Goal: Transaction & Acquisition: Purchase product/service

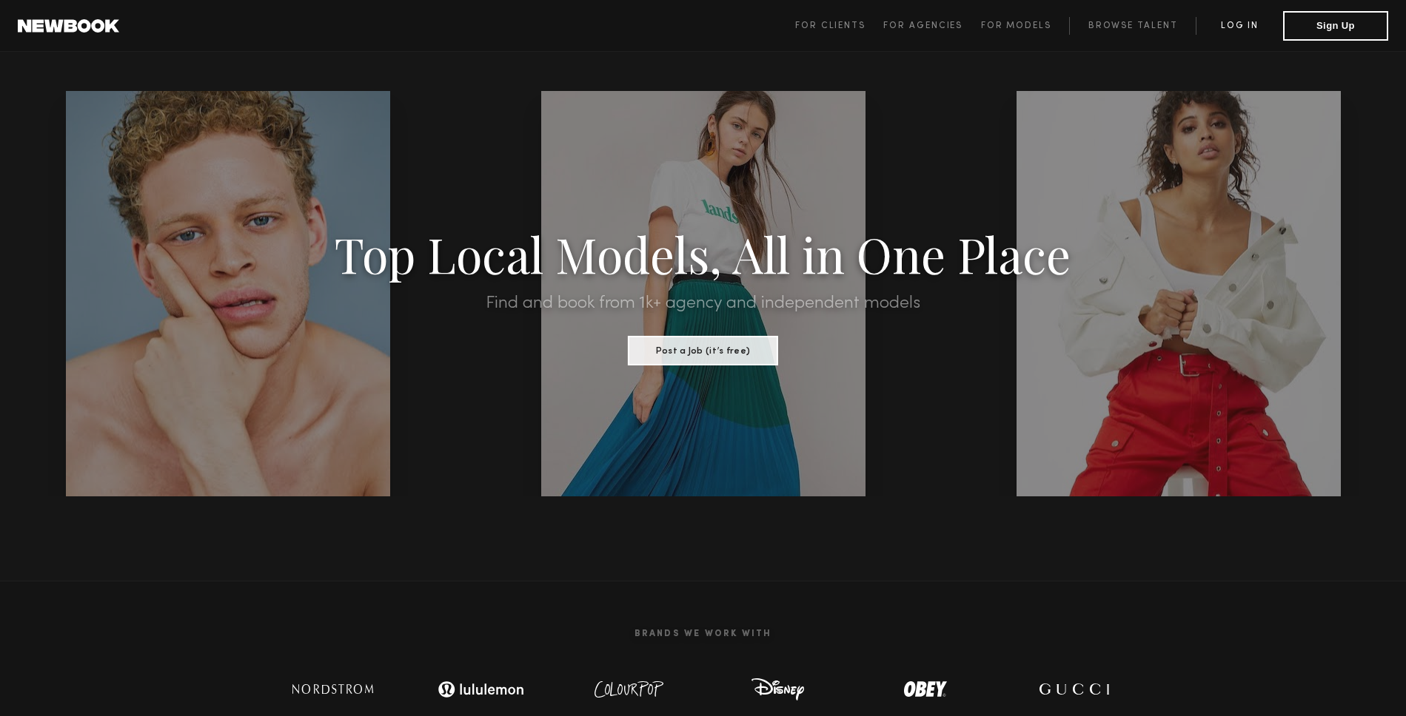
click at [1238, 27] on link "Log in" at bounding box center [1238, 26] width 87 height 18
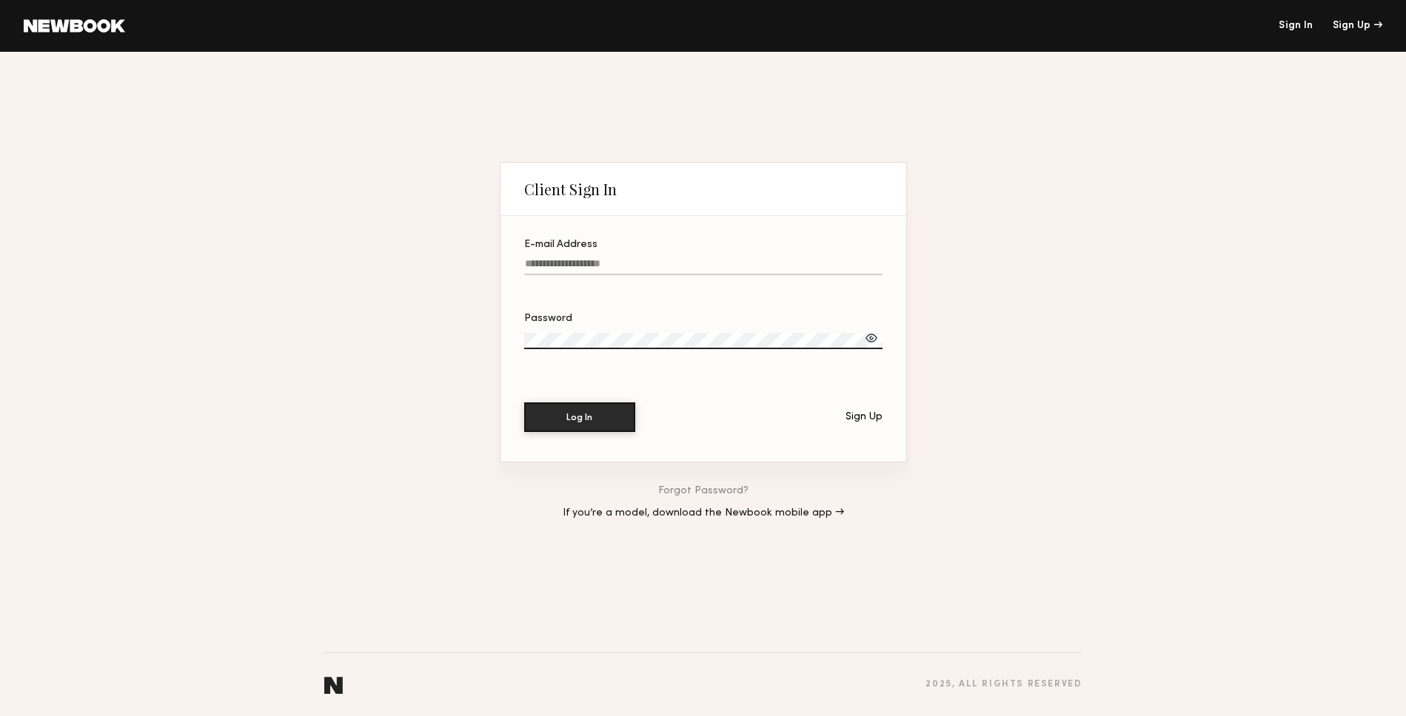
type input "**********"
click at [613, 417] on button "Log In" at bounding box center [579, 417] width 111 height 30
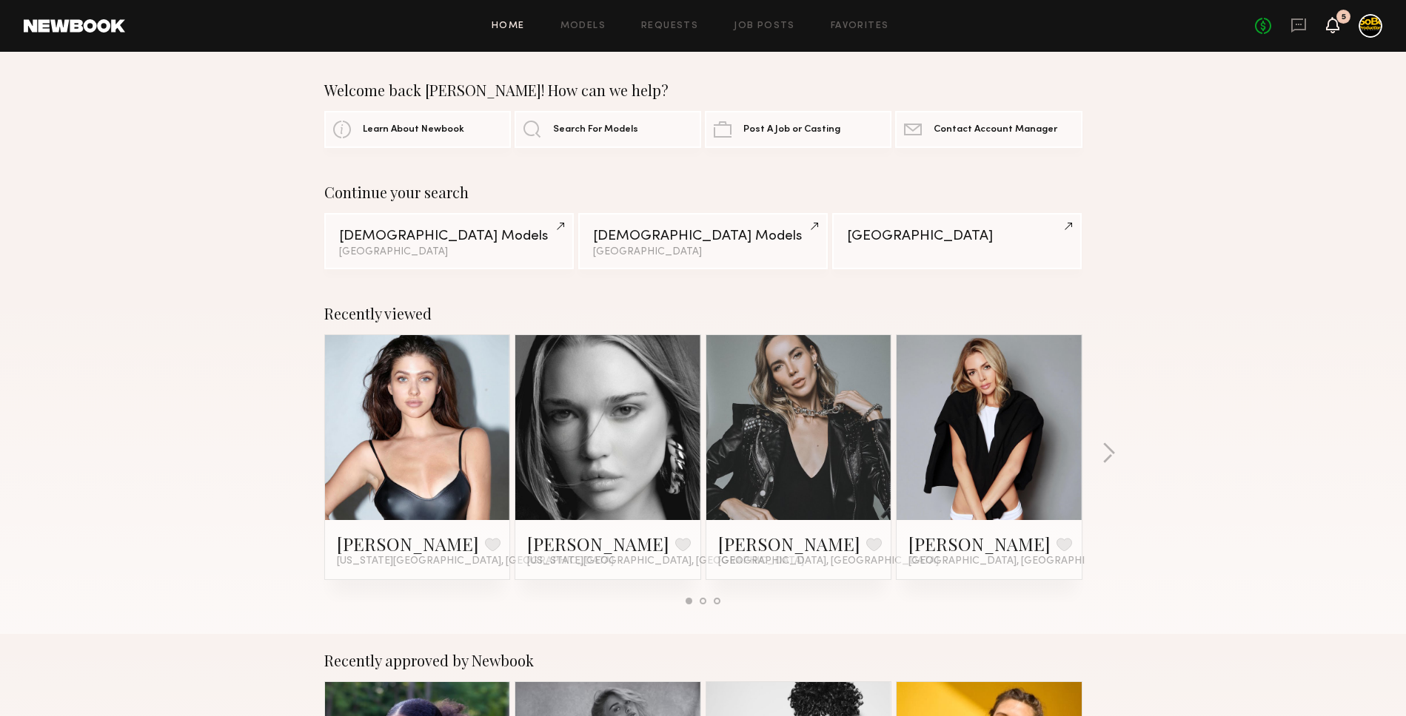
click at [1338, 24] on div "No fees up to $5,000 5" at bounding box center [1318, 26] width 127 height 24
click at [1335, 26] on icon at bounding box center [1332, 24] width 12 height 10
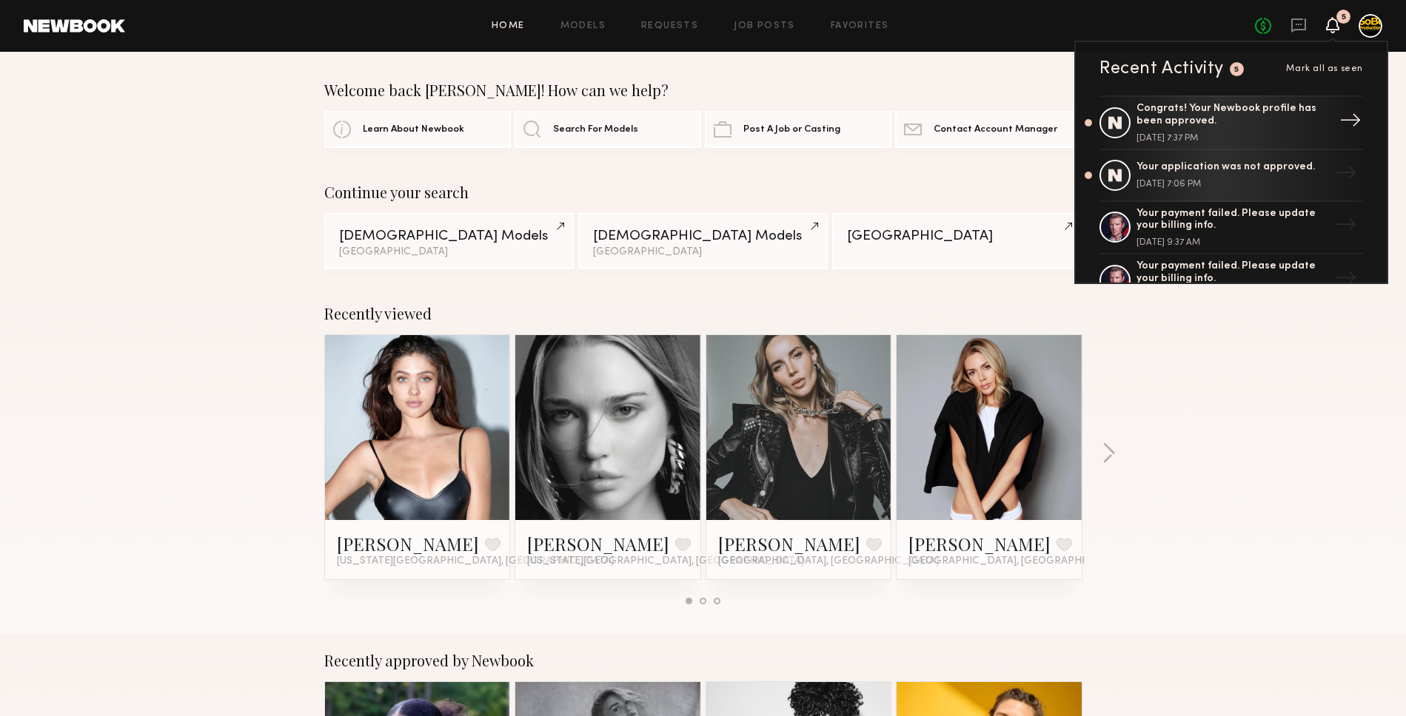
click at [1277, 124] on div "Congrats! Your Newbook profile has been approved." at bounding box center [1232, 115] width 192 height 25
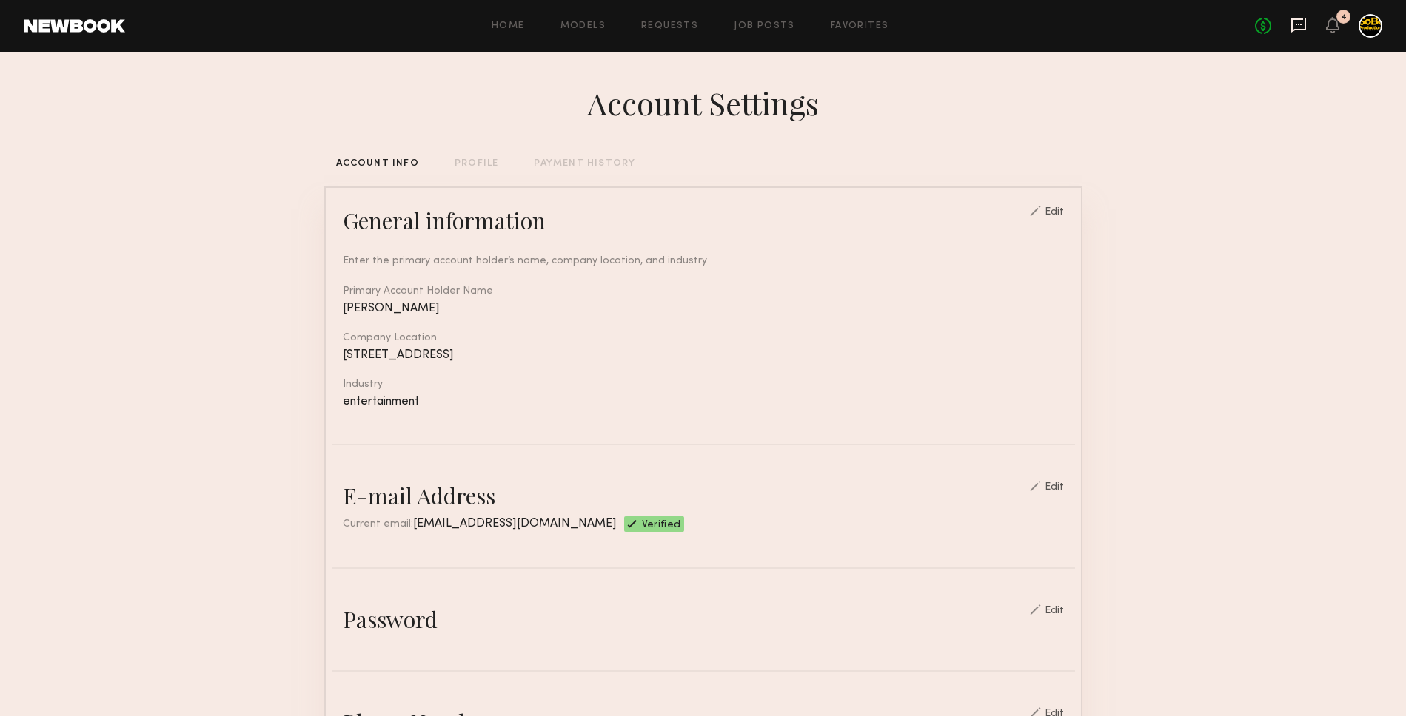
click at [1301, 25] on icon at bounding box center [1298, 24] width 6 height 1
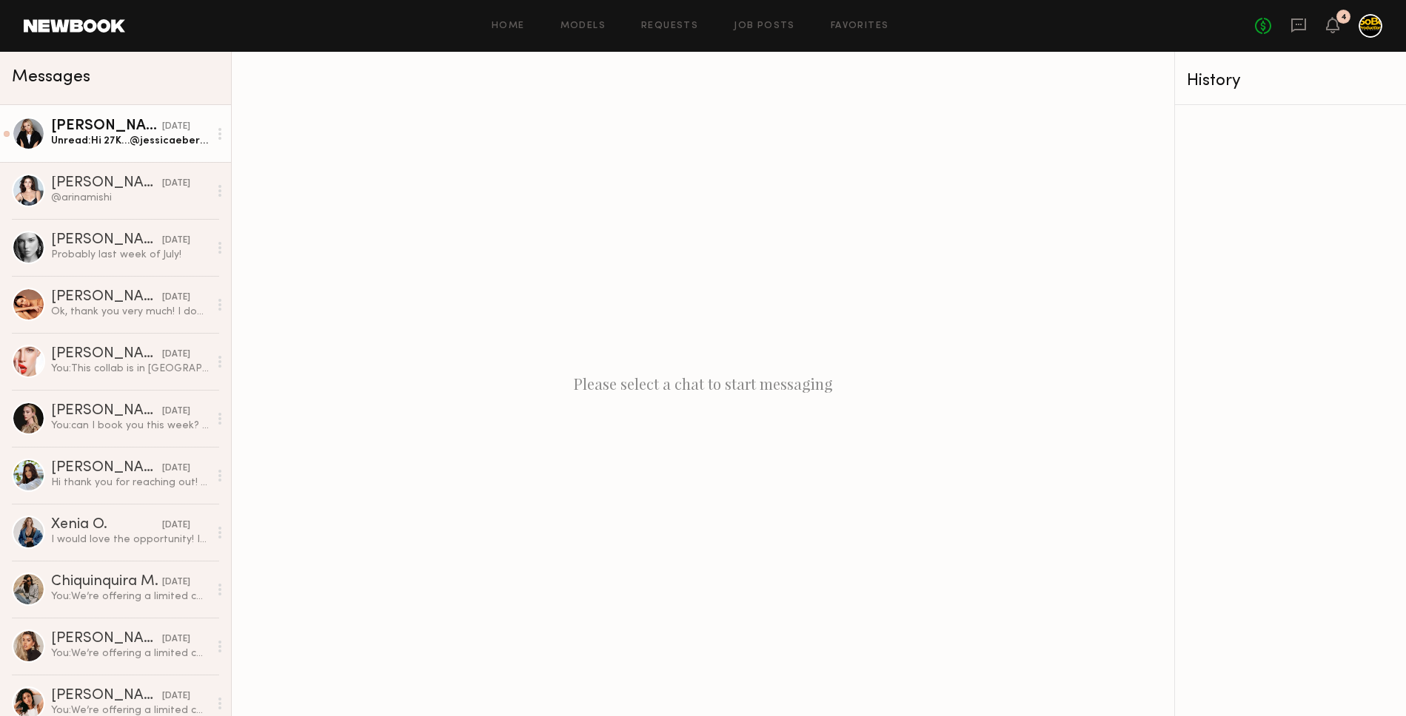
click at [44, 135] on div at bounding box center [28, 133] width 33 height 33
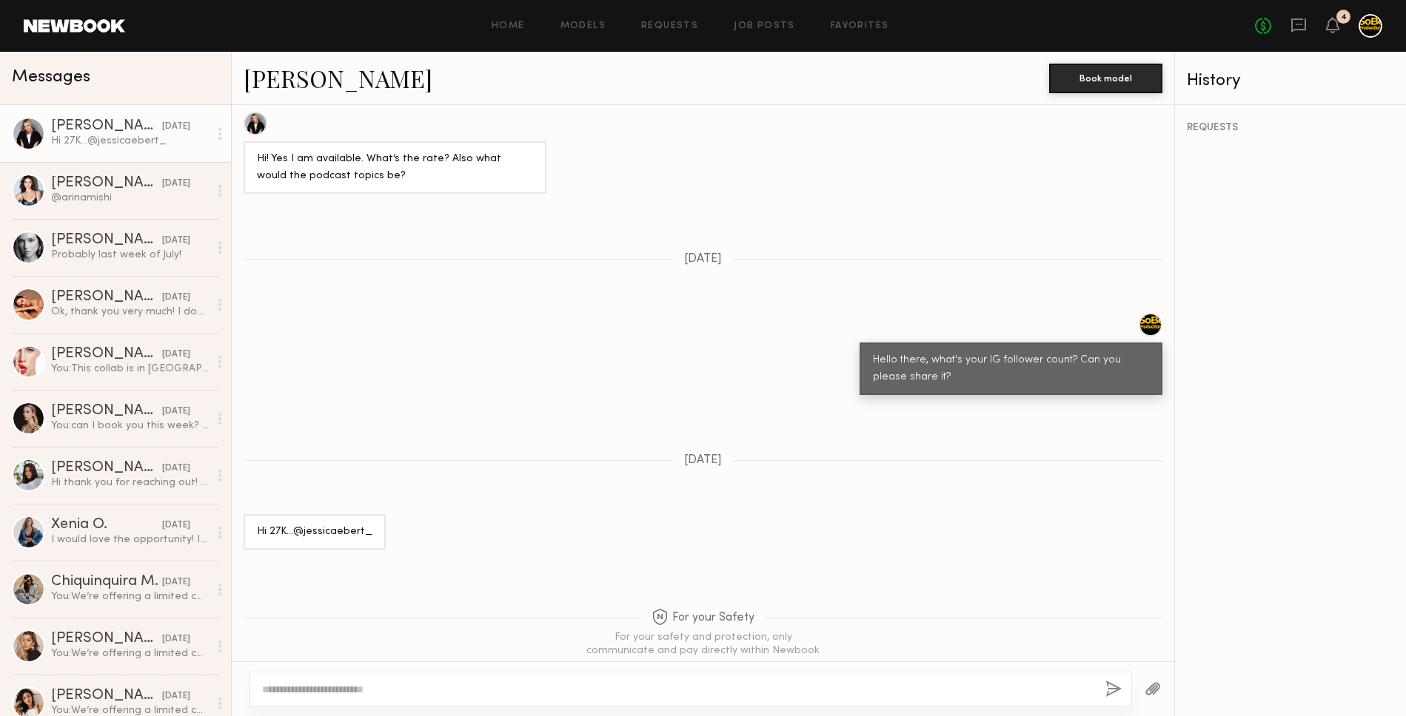
scroll to position [790, 0]
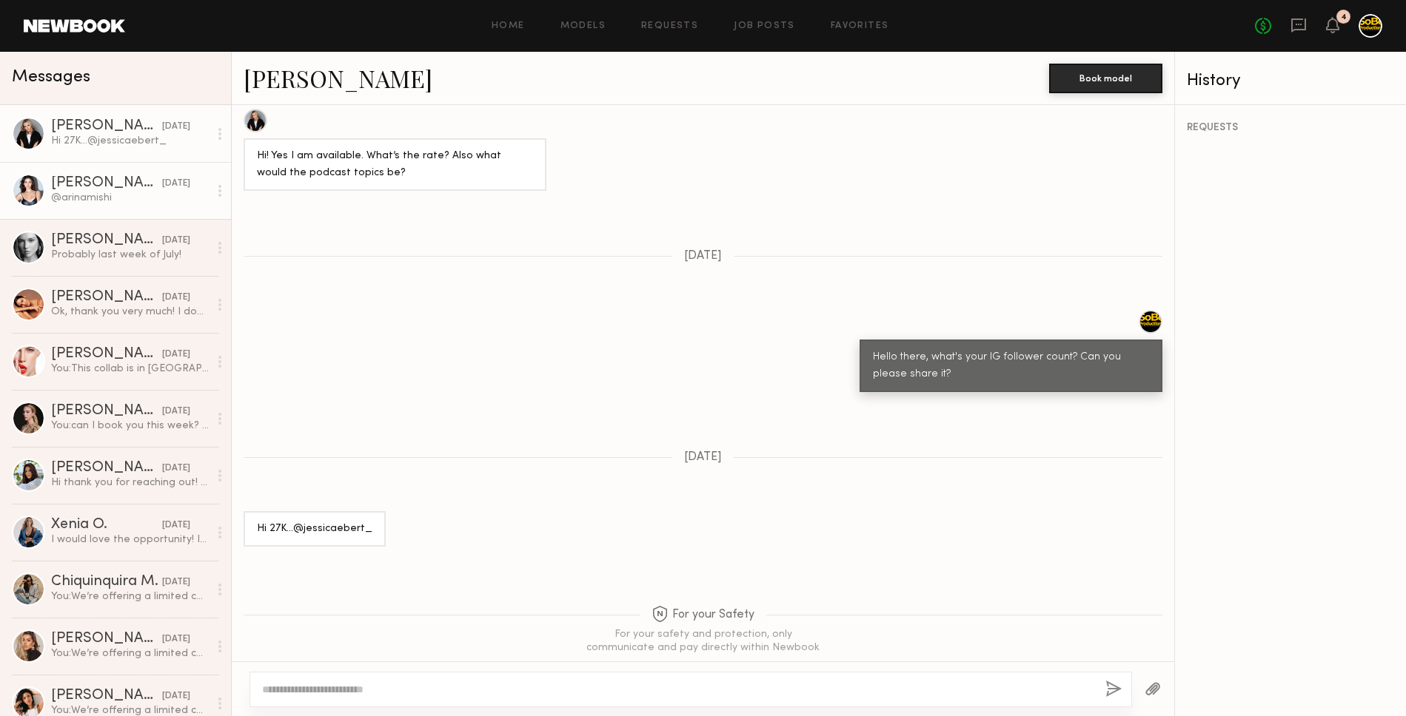
click at [116, 191] on div "@arinamishi" at bounding box center [130, 198] width 158 height 14
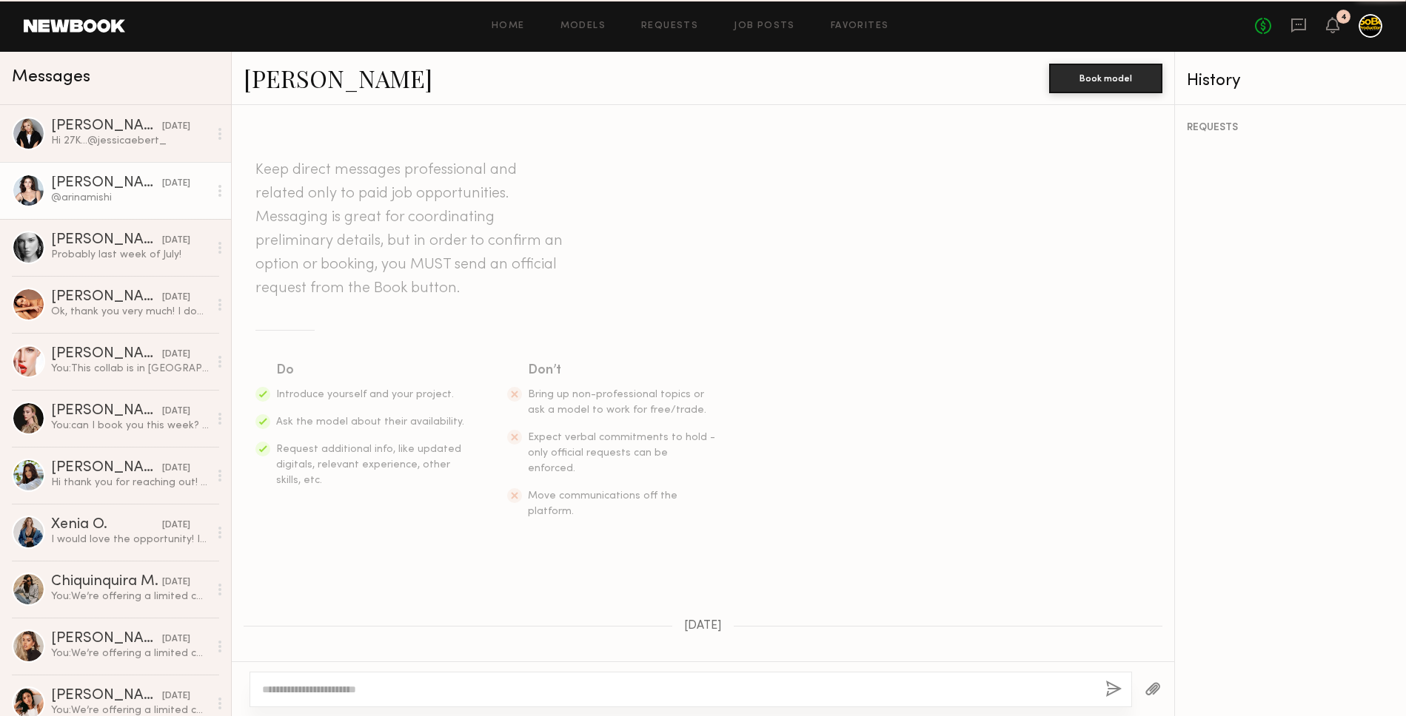
scroll to position [385, 0]
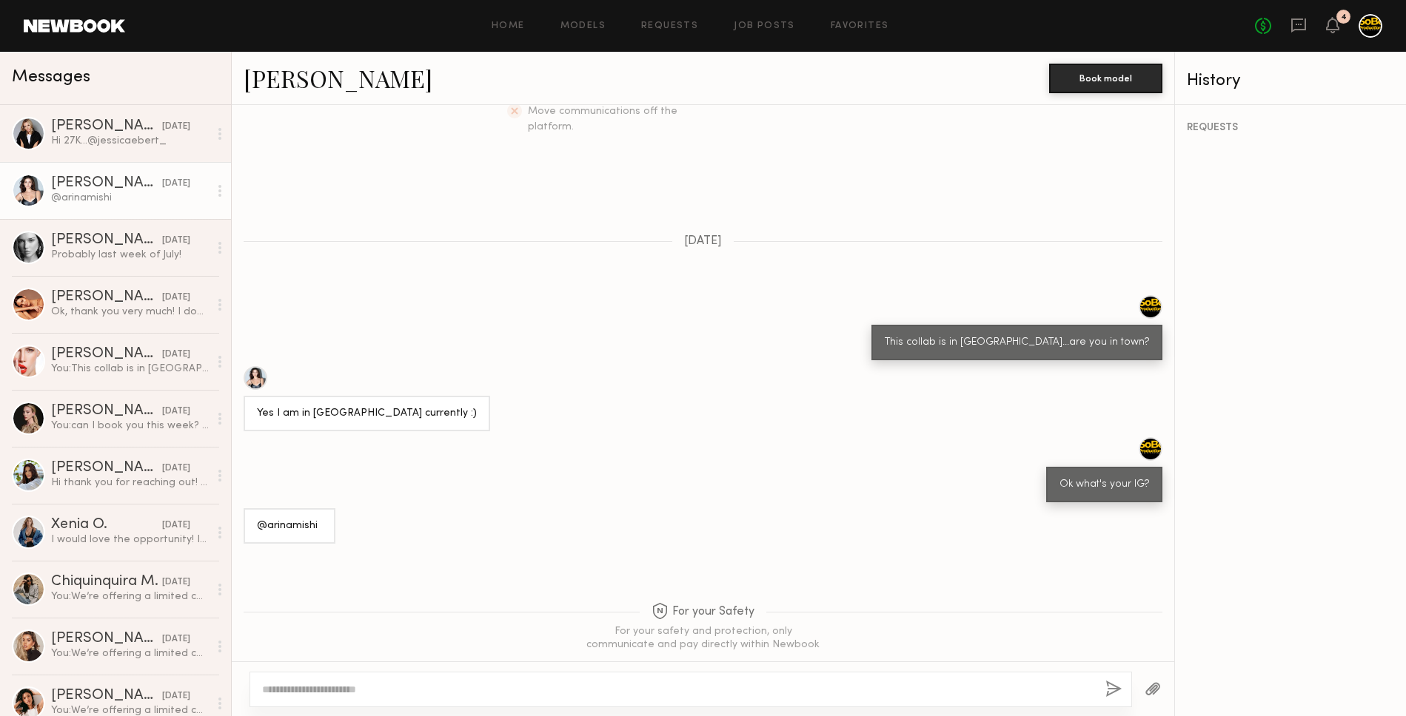
click at [258, 366] on div at bounding box center [256, 378] width 24 height 24
click at [132, 145] on div "Hi 27K…@jessicaebert_" at bounding box center [130, 141] width 158 height 14
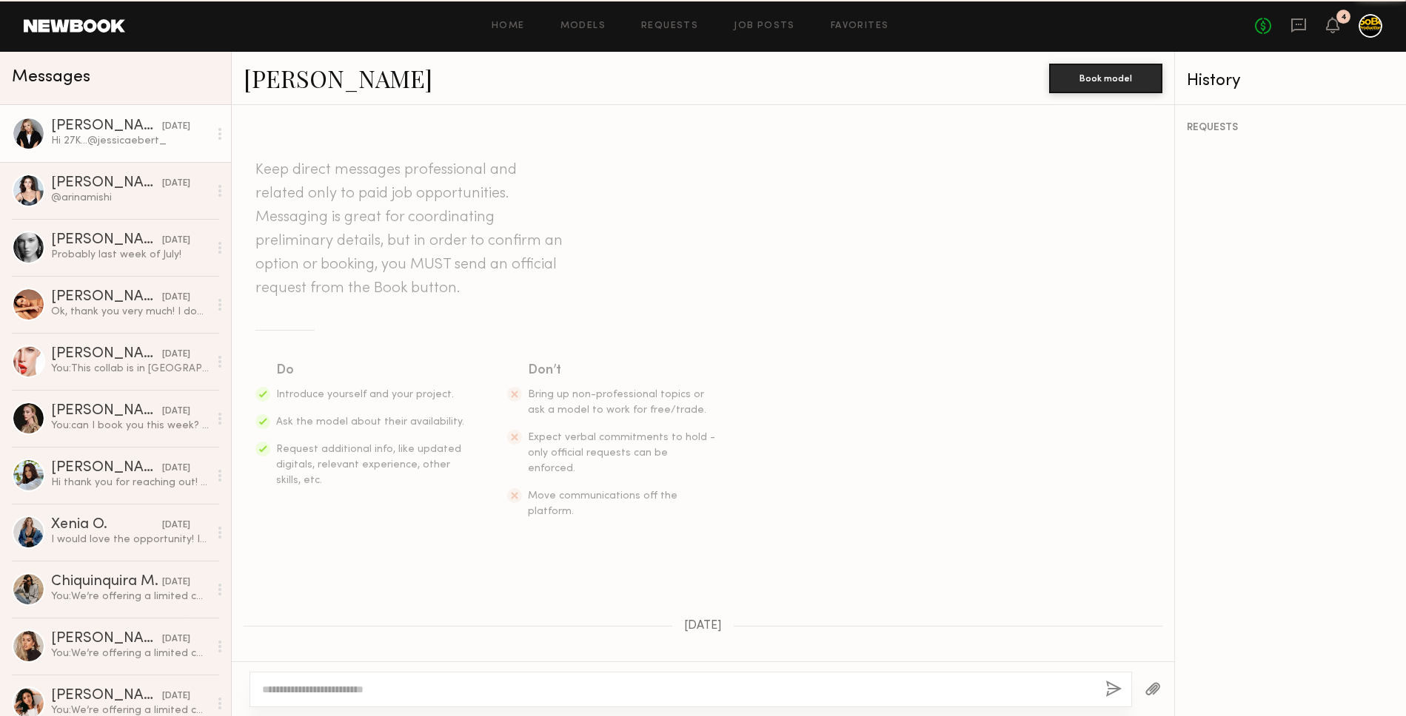
scroll to position [790, 0]
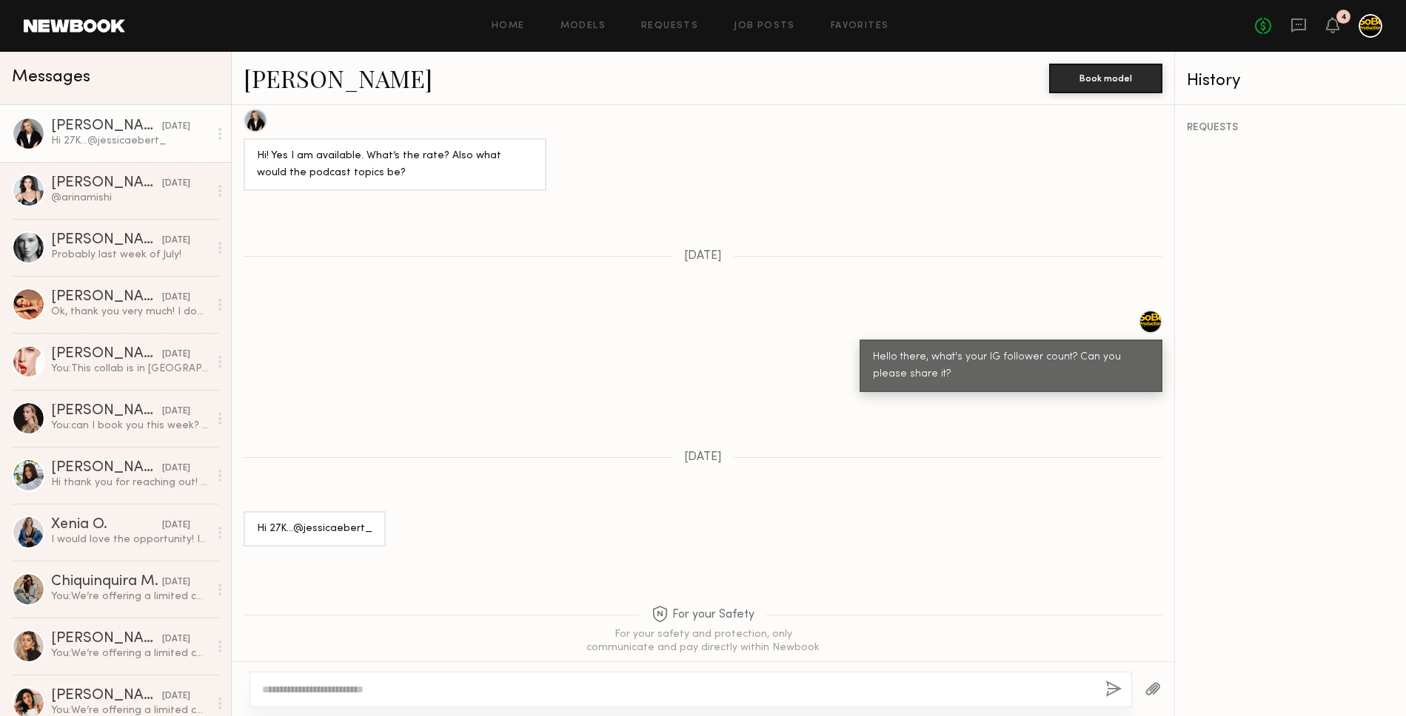
click at [346, 521] on div "Hi 27K…@jessicaebert_" at bounding box center [314, 529] width 115 height 17
copy div "jessicaebert_"
click at [86, 189] on div "[PERSON_NAME]" at bounding box center [106, 183] width 111 height 15
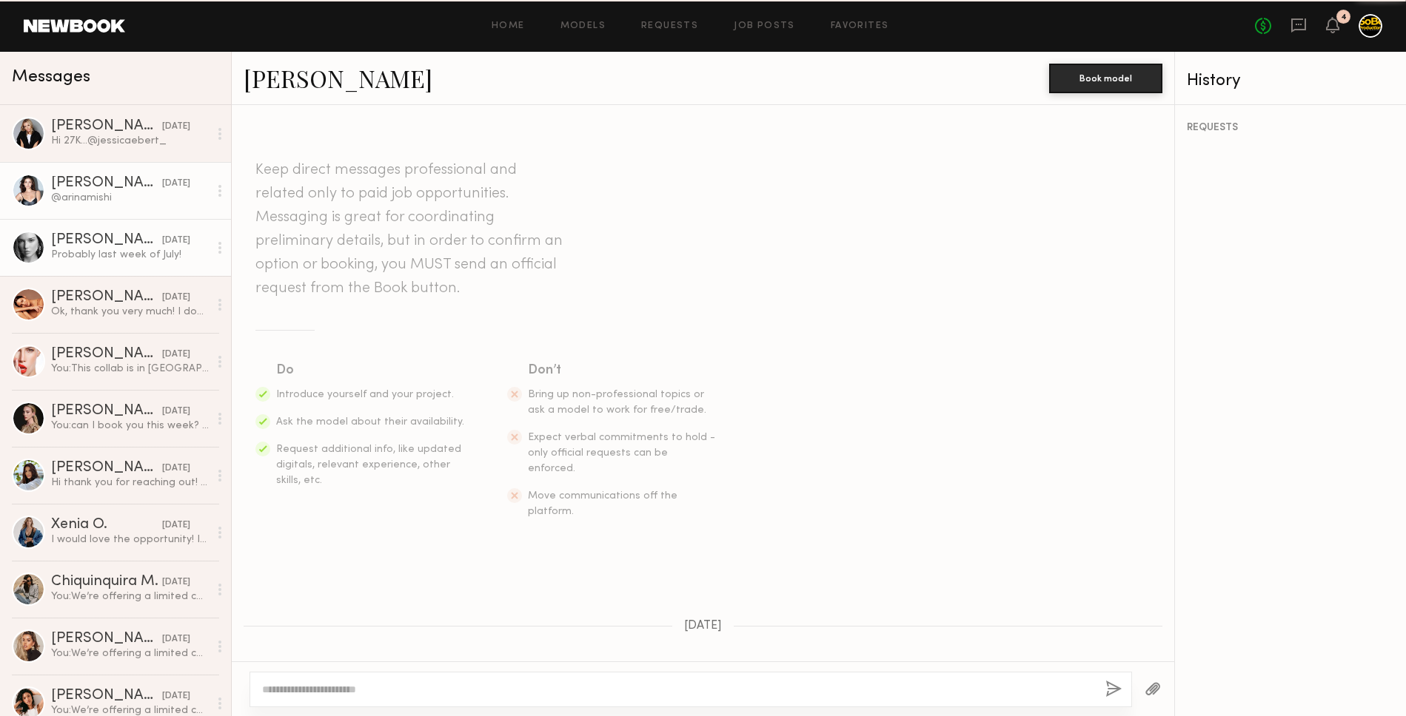
scroll to position [385, 0]
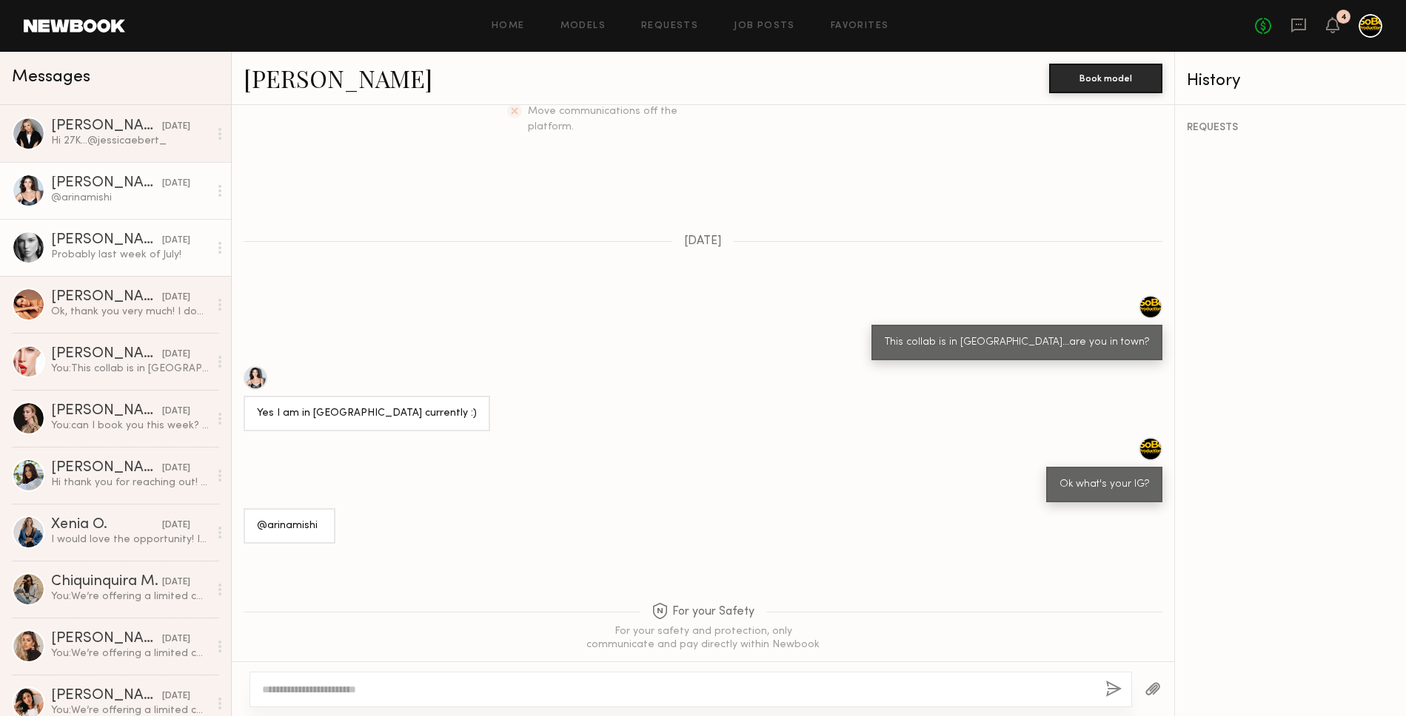
click at [104, 252] on div "Probably last week of July!" at bounding box center [130, 255] width 158 height 14
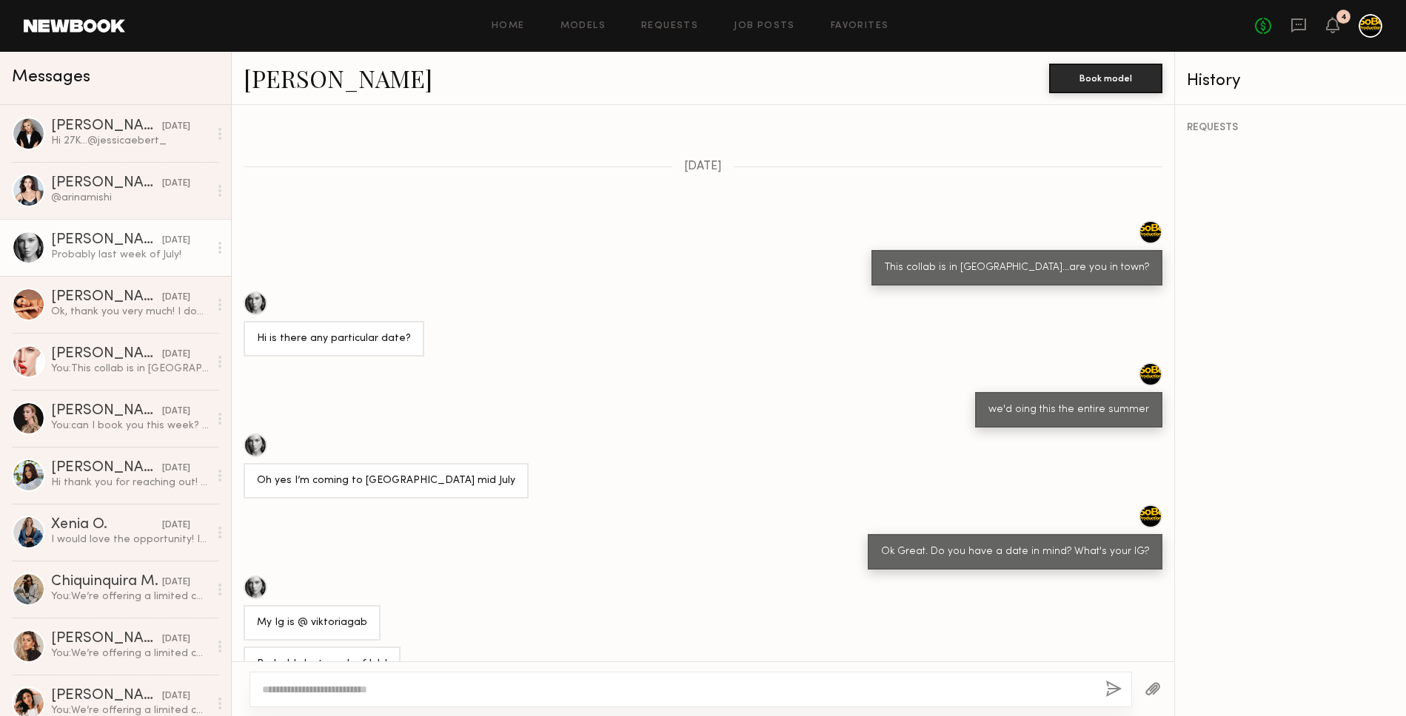
scroll to position [597, 0]
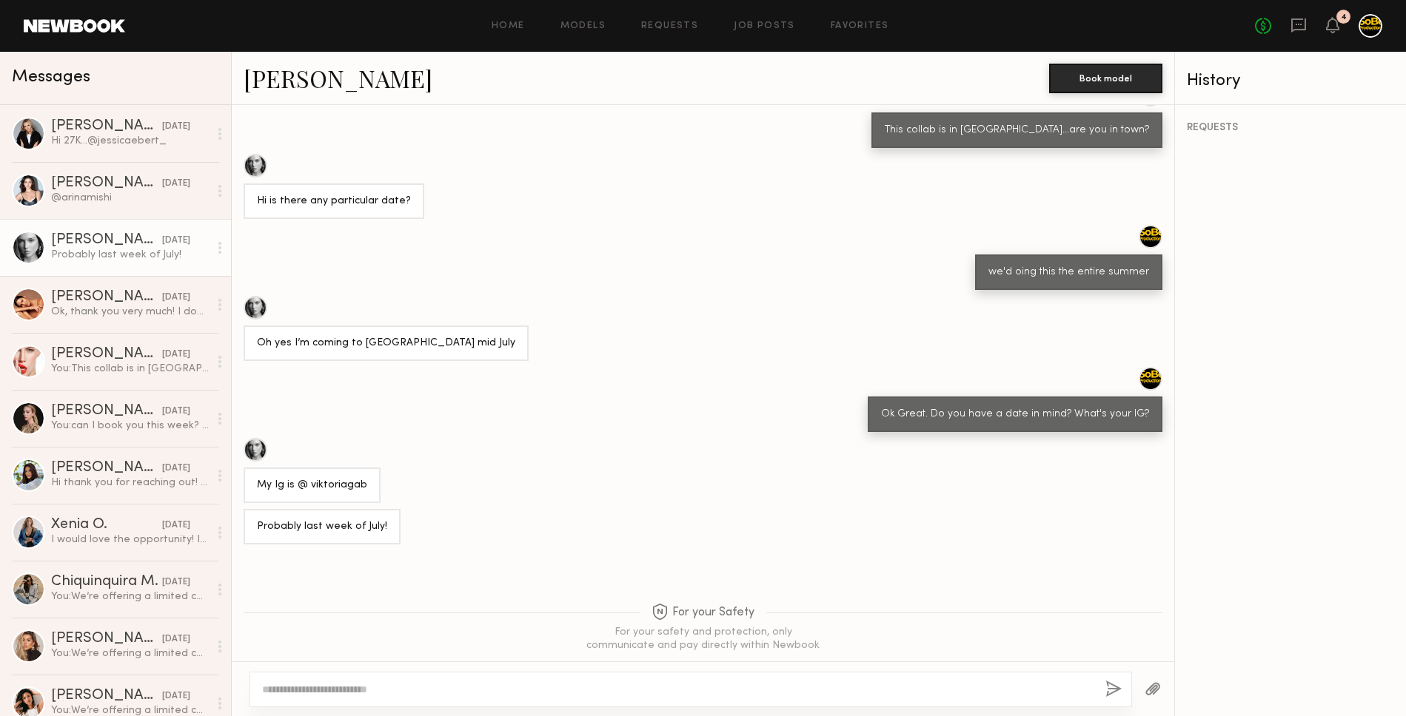
click at [666, 687] on textarea at bounding box center [677, 689] width 831 height 15
click at [324, 75] on link "[PERSON_NAME]" at bounding box center [338, 78] width 189 height 32
click at [524, 671] on div at bounding box center [703, 689] width 942 height 55
click at [522, 684] on textarea at bounding box center [677, 689] width 831 height 15
type textarea "**********"
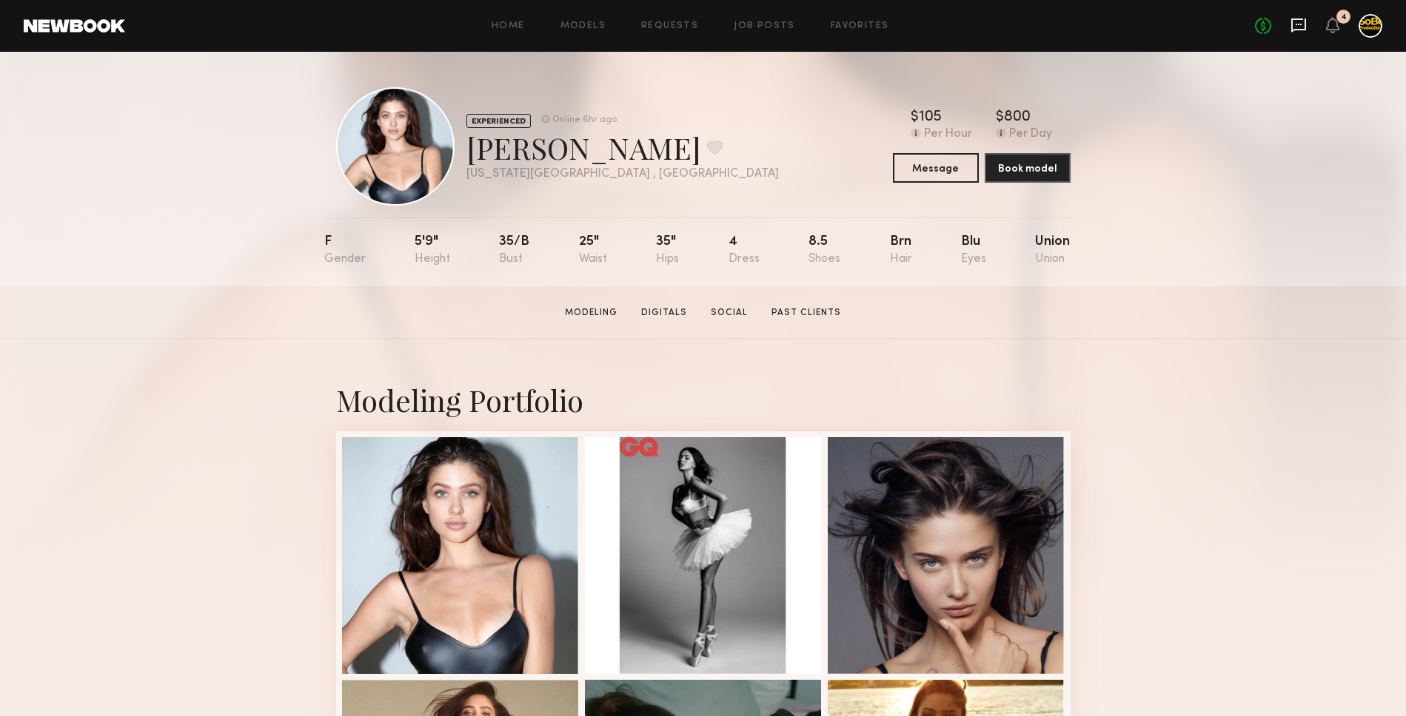
click at [1298, 20] on icon at bounding box center [1298, 25] width 16 height 16
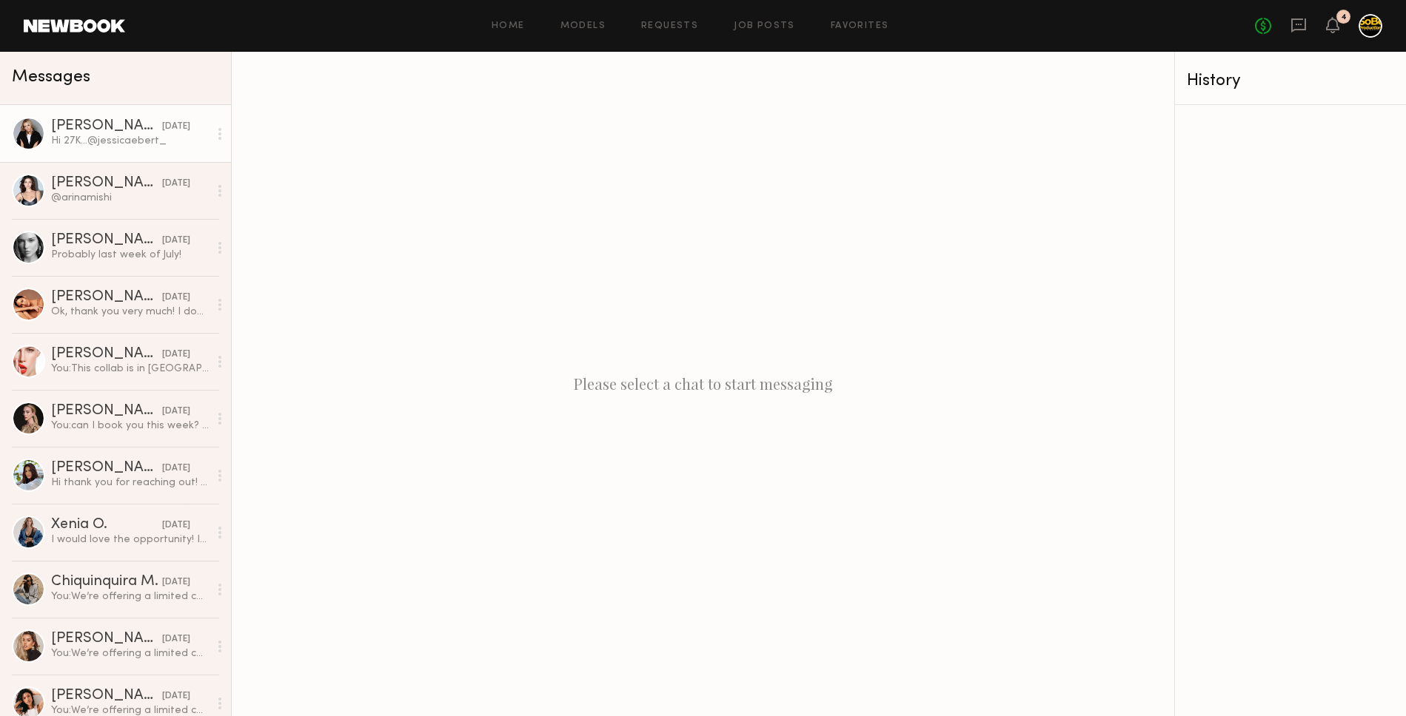
click at [87, 134] on div "Hi 27K…@jessicaebert_" at bounding box center [130, 141] width 158 height 14
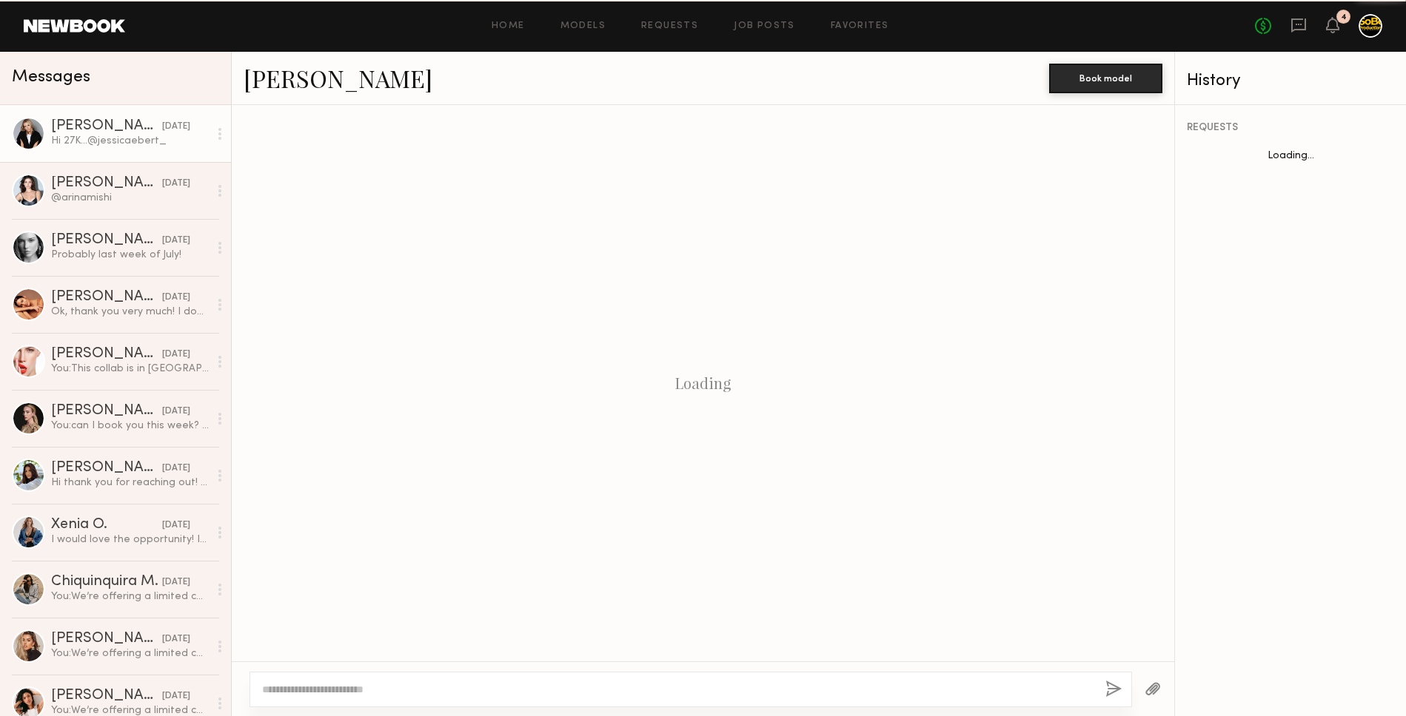
scroll to position [790, 0]
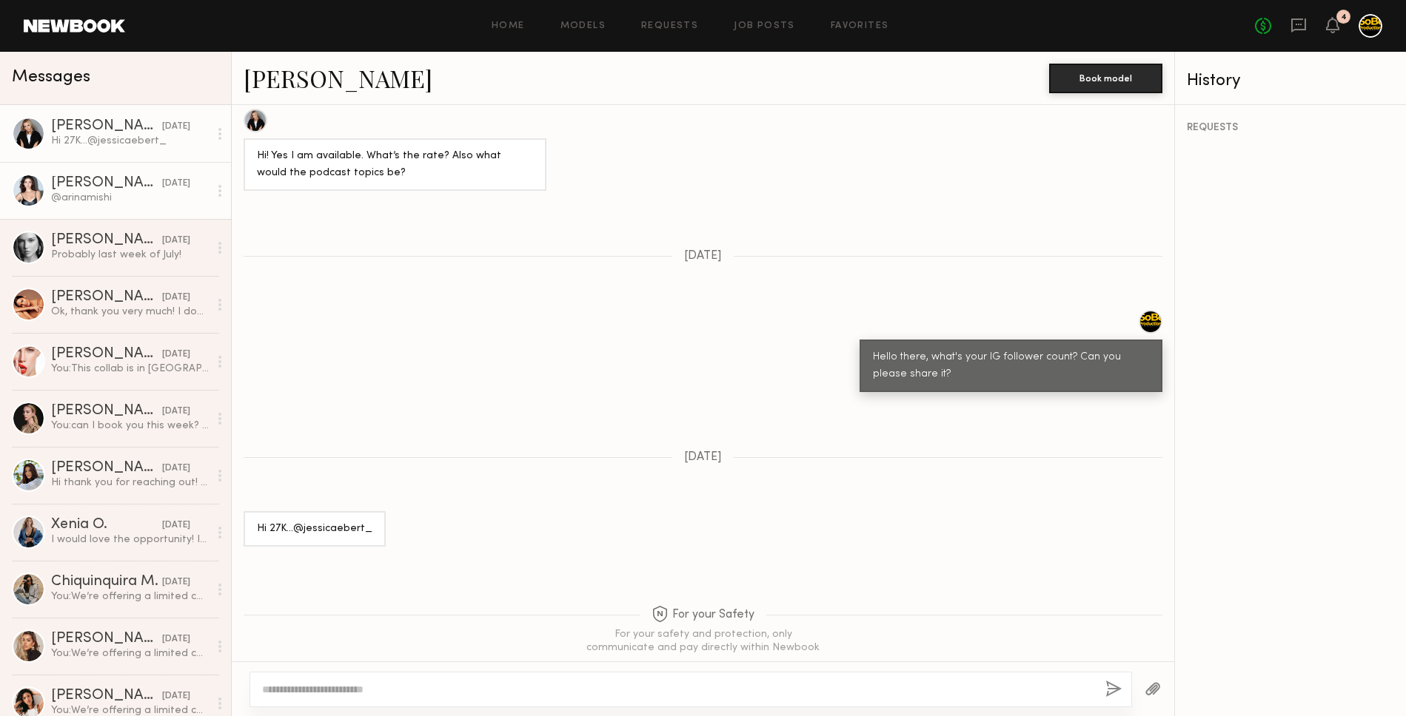
click at [121, 187] on div "[PERSON_NAME]" at bounding box center [106, 183] width 111 height 15
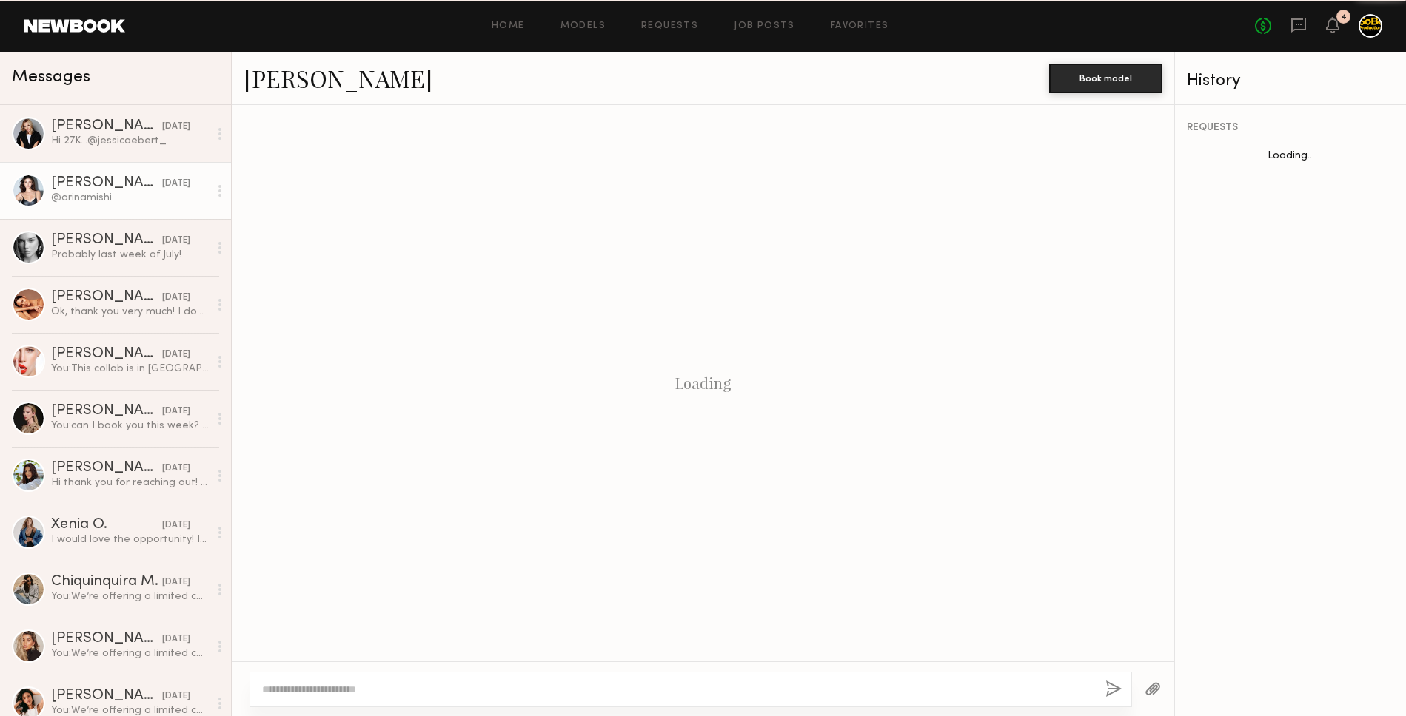
scroll to position [385, 0]
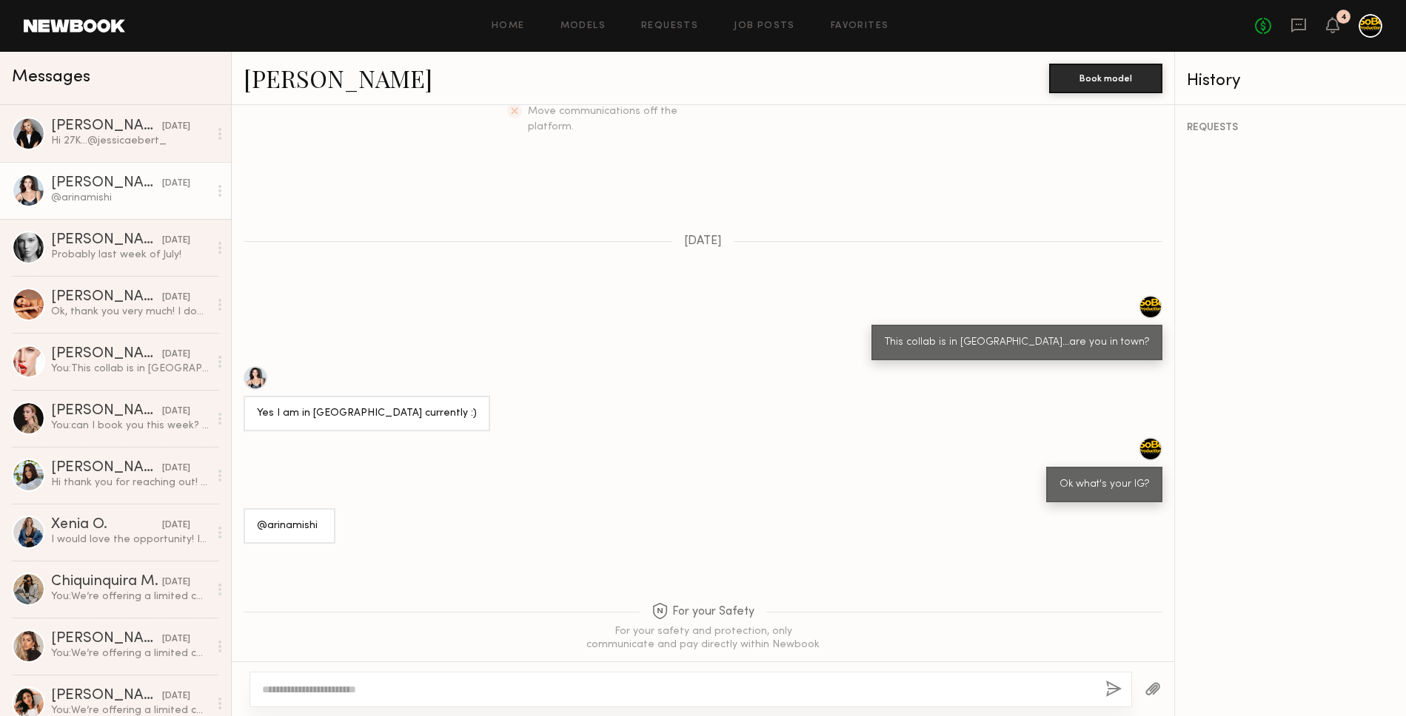
click at [291, 509] on div "@arinamishi" at bounding box center [290, 527] width 92 height 36
click at [290, 518] on div "@arinamishi" at bounding box center [289, 526] width 65 height 17
drag, startPoint x: 290, startPoint y: 493, endPoint x: 339, endPoint y: 468, distance: 55.0
click at [294, 518] on div "@arinamishi" at bounding box center [289, 526] width 65 height 17
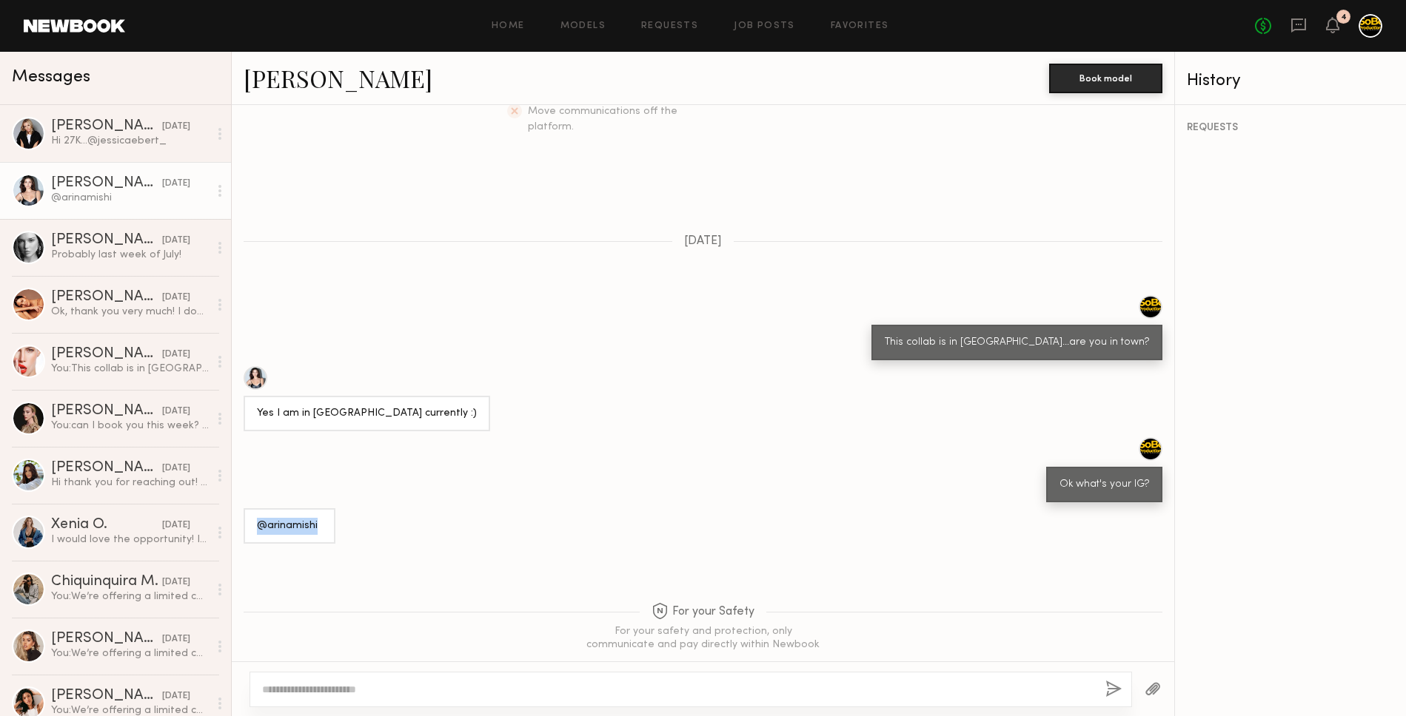
copy div "@arinamishi"
click at [125, 249] on div "Probably last week of July!" at bounding box center [130, 255] width 158 height 14
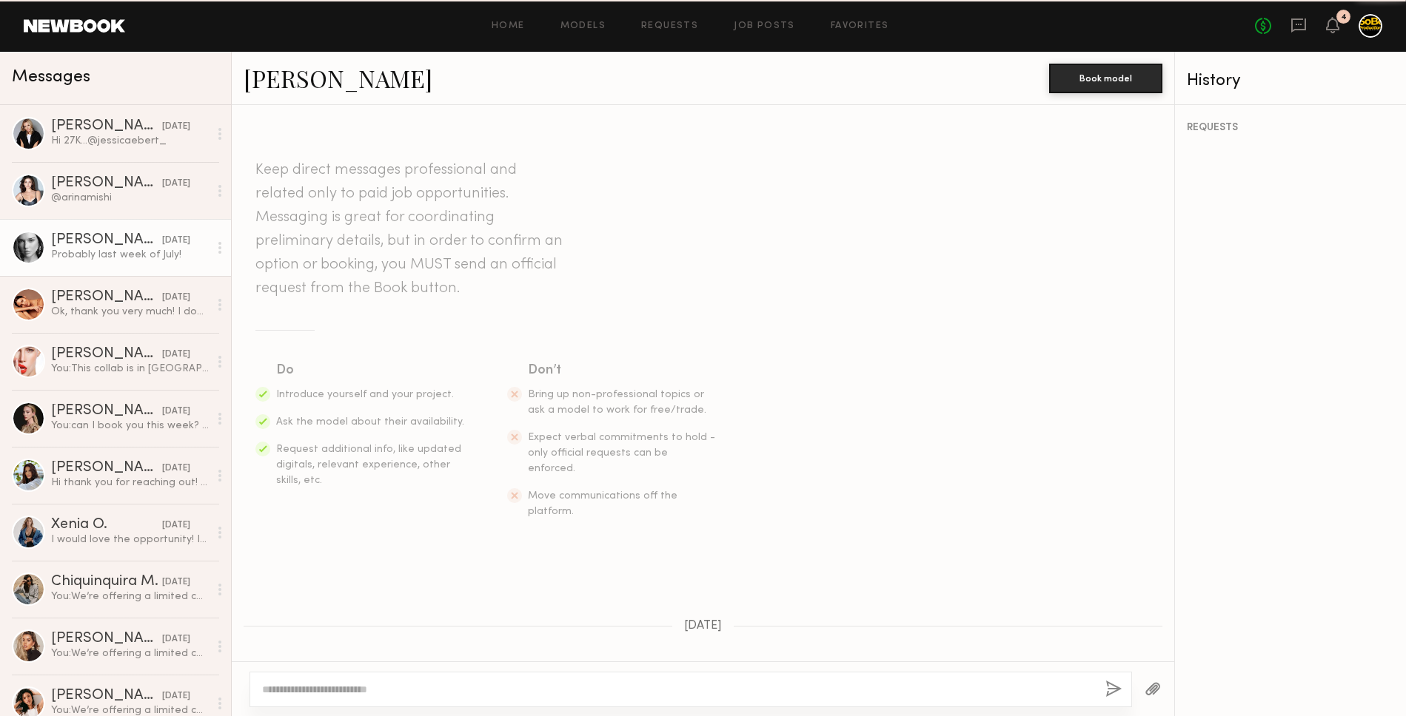
scroll to position [597, 0]
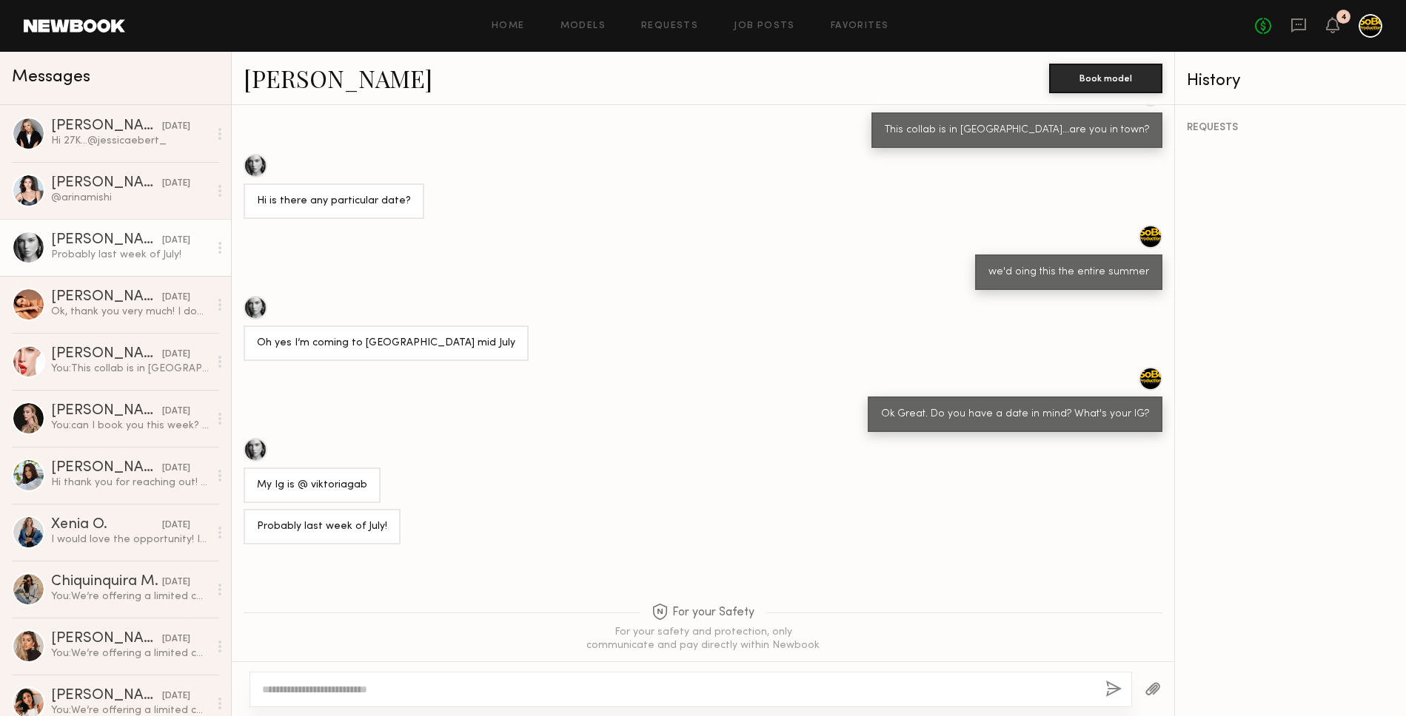
click at [339, 477] on div "My Ig is @ viktoriagab" at bounding box center [312, 485] width 110 height 17
copy div "viktoriagab"
click at [102, 305] on div "Ok, thank you very much! I don't know if I'll be there next weekend, I think I'…" at bounding box center [130, 312] width 158 height 14
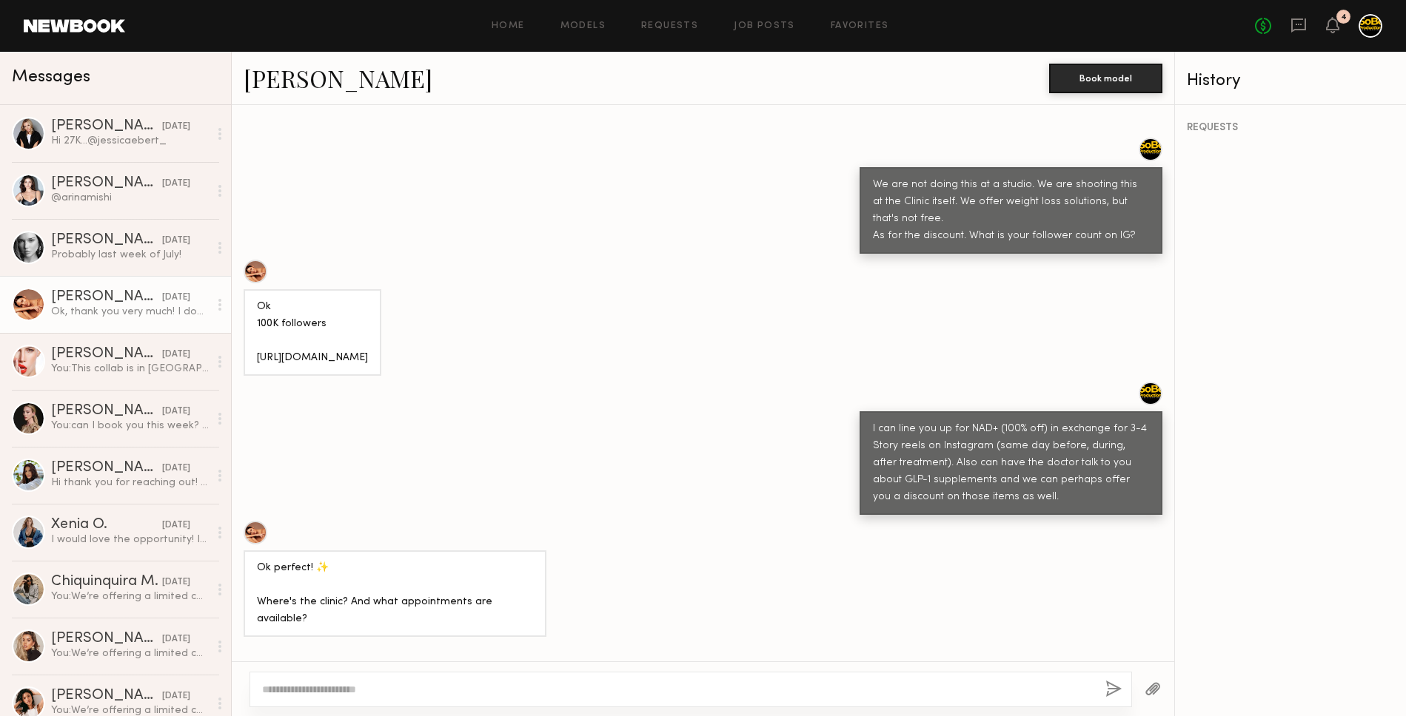
scroll to position [1382, 0]
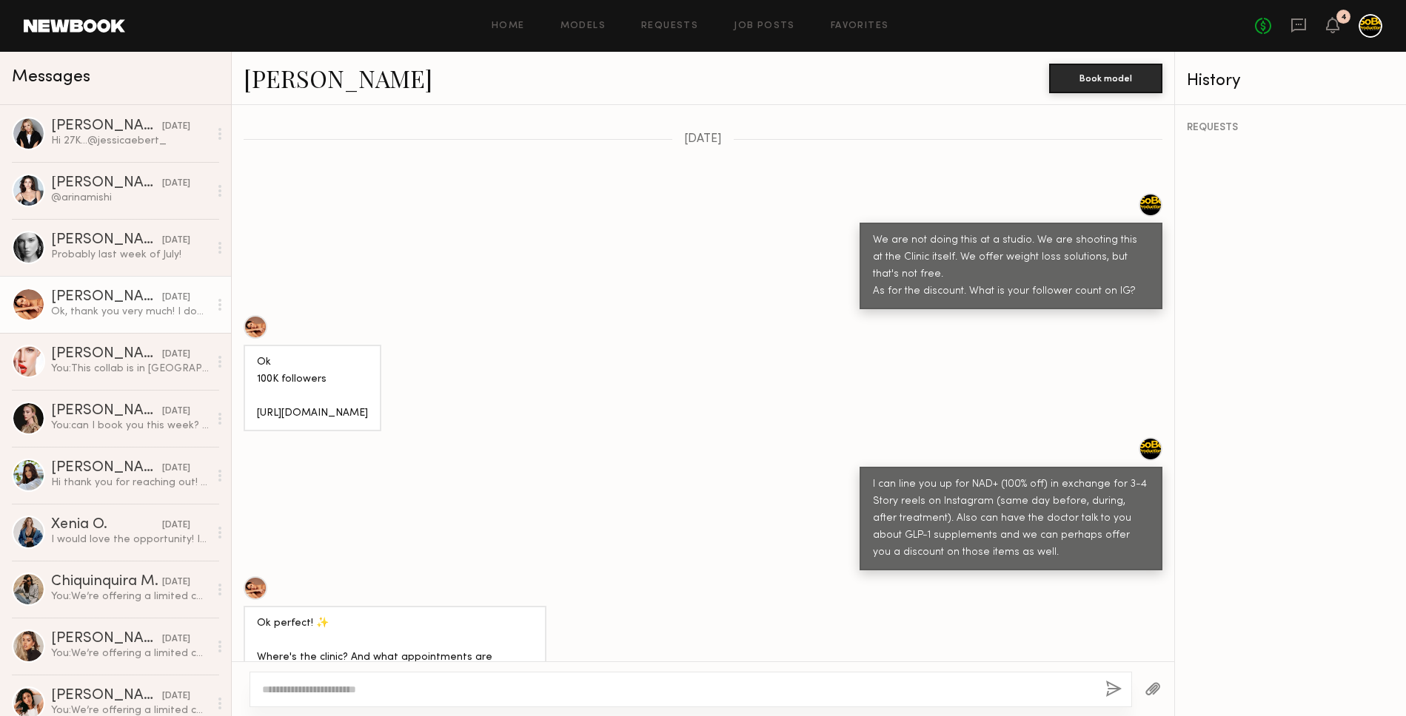
click at [315, 375] on div "Ok 100K followers https://www.instagram.com/selvakalen/profilecard/?igsh=YmtqcH…" at bounding box center [312, 389] width 111 height 68
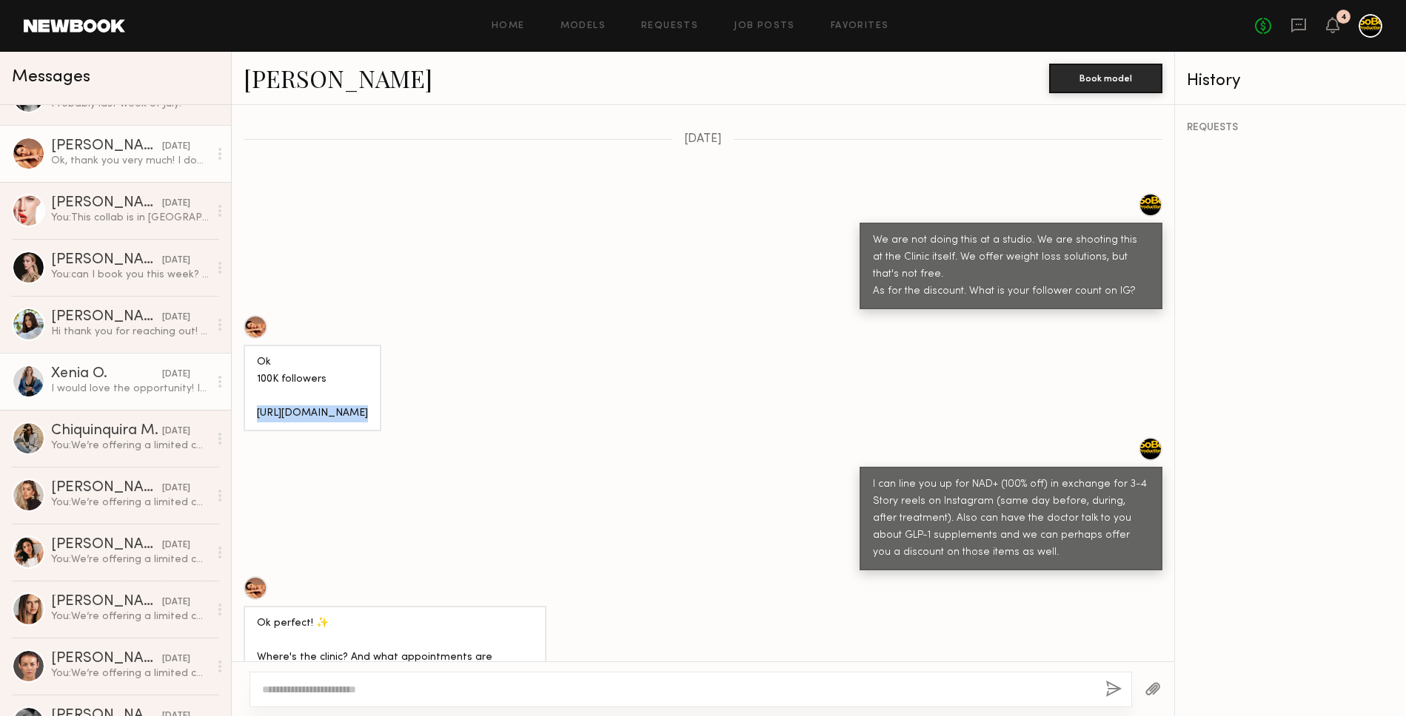
scroll to position [153, 0]
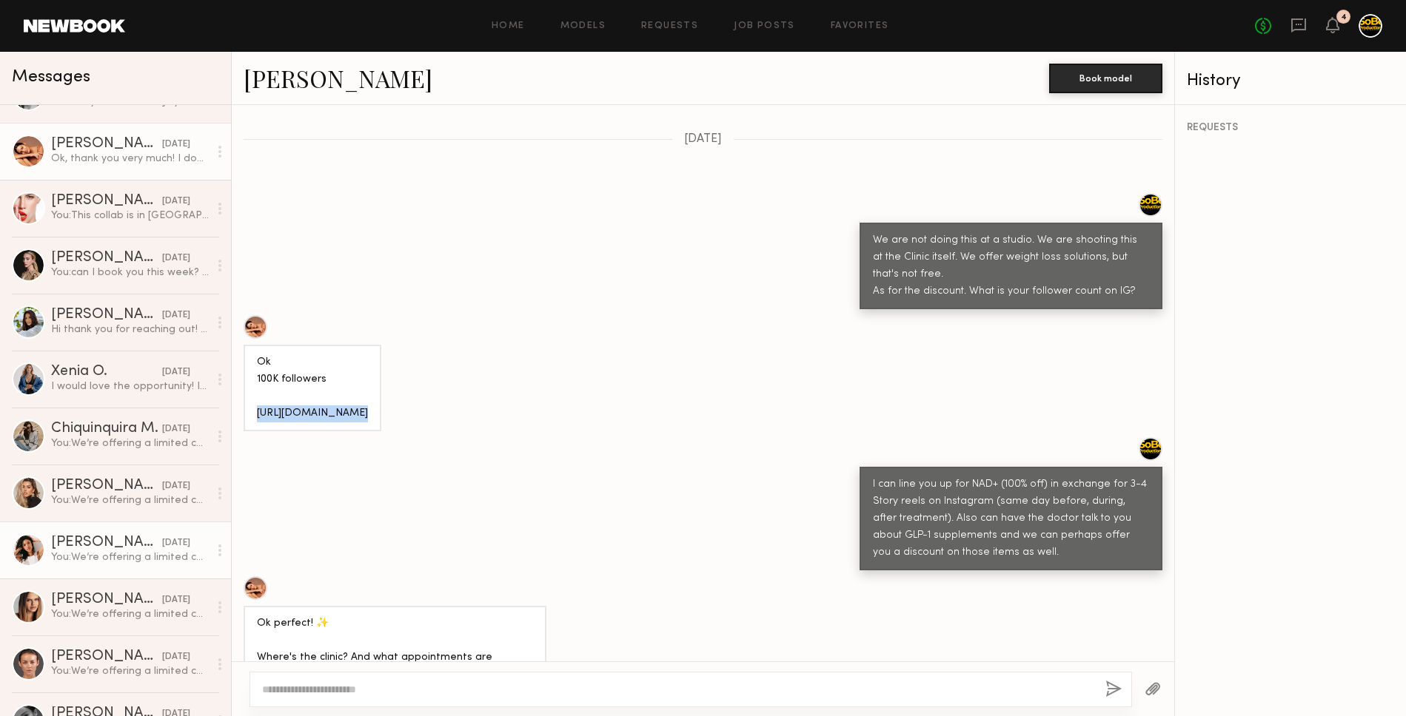
click at [85, 551] on div "You: We’re offering a limited collab opportunity at our IV Therapy studio in Mi…" at bounding box center [130, 558] width 158 height 14
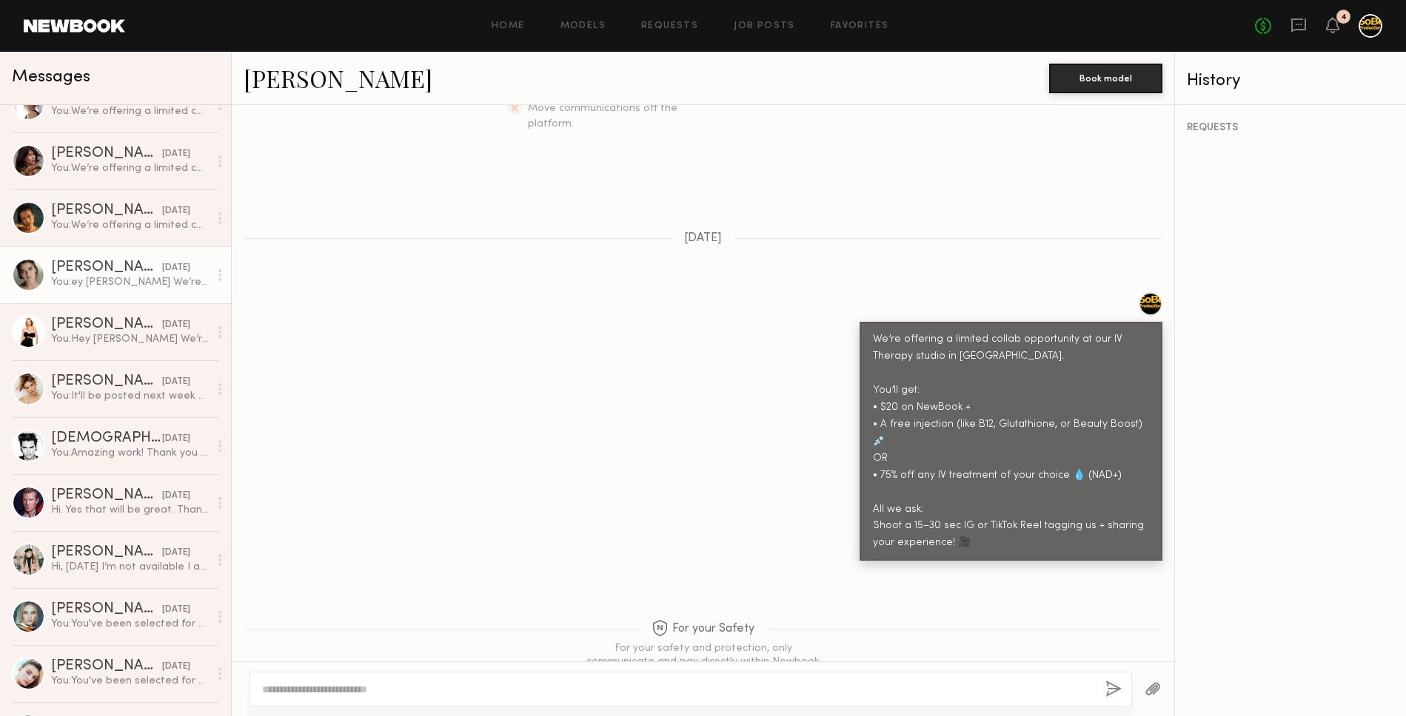
scroll to position [1367, 0]
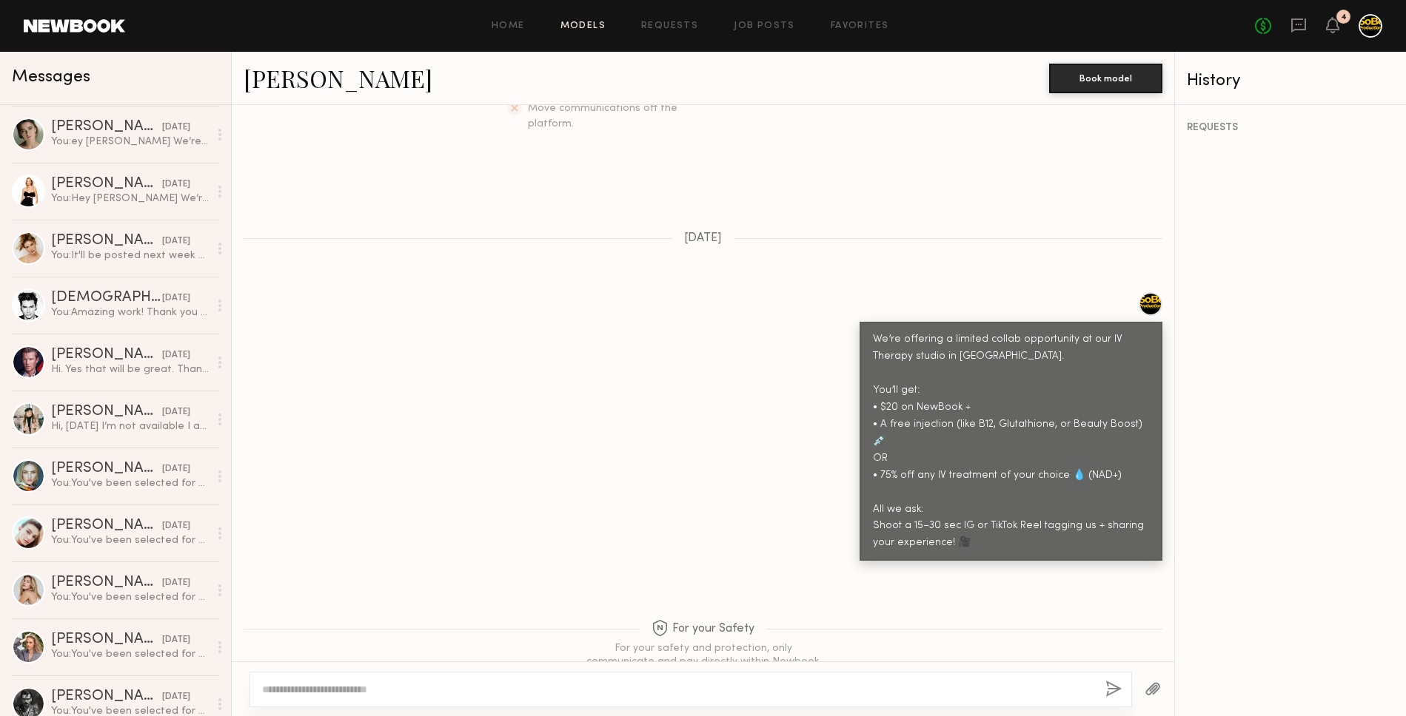
click at [577, 21] on link "Models" at bounding box center [582, 26] width 45 height 10
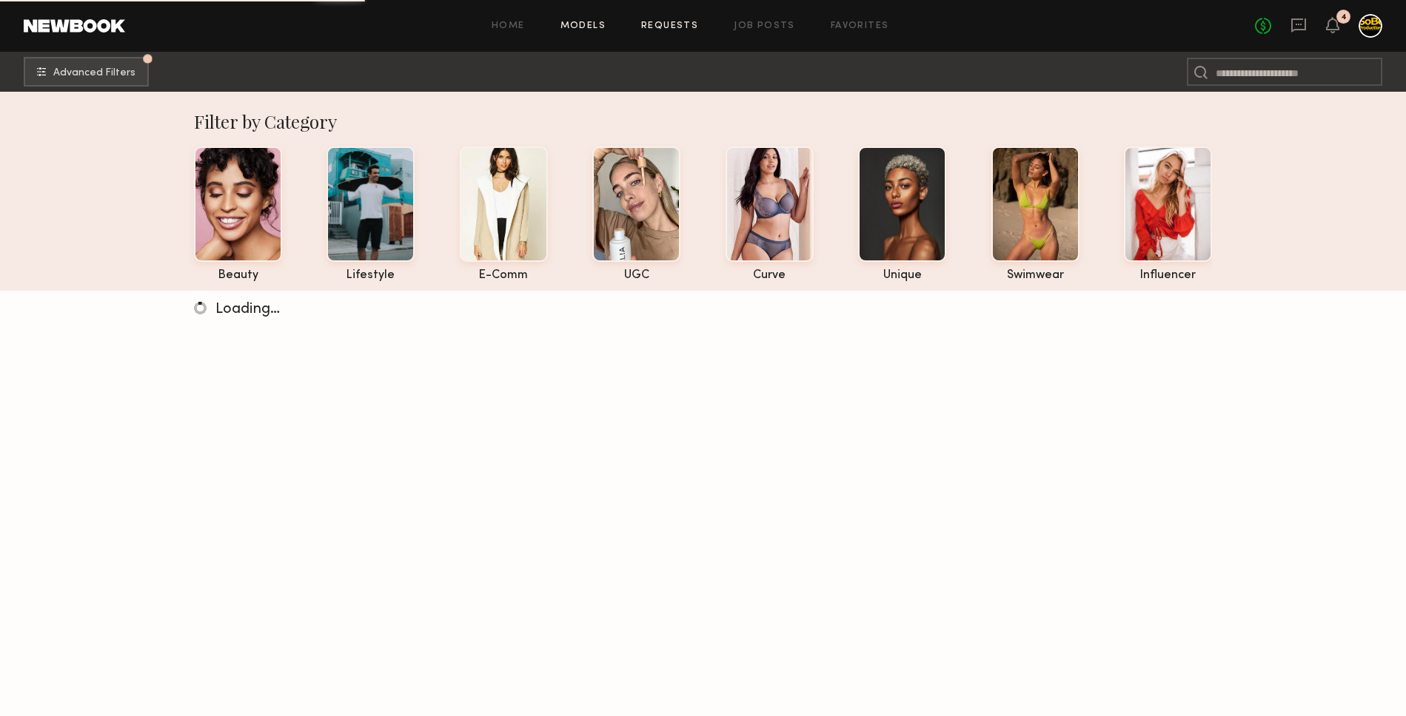
click at [649, 21] on link "Requests" at bounding box center [669, 26] width 57 height 10
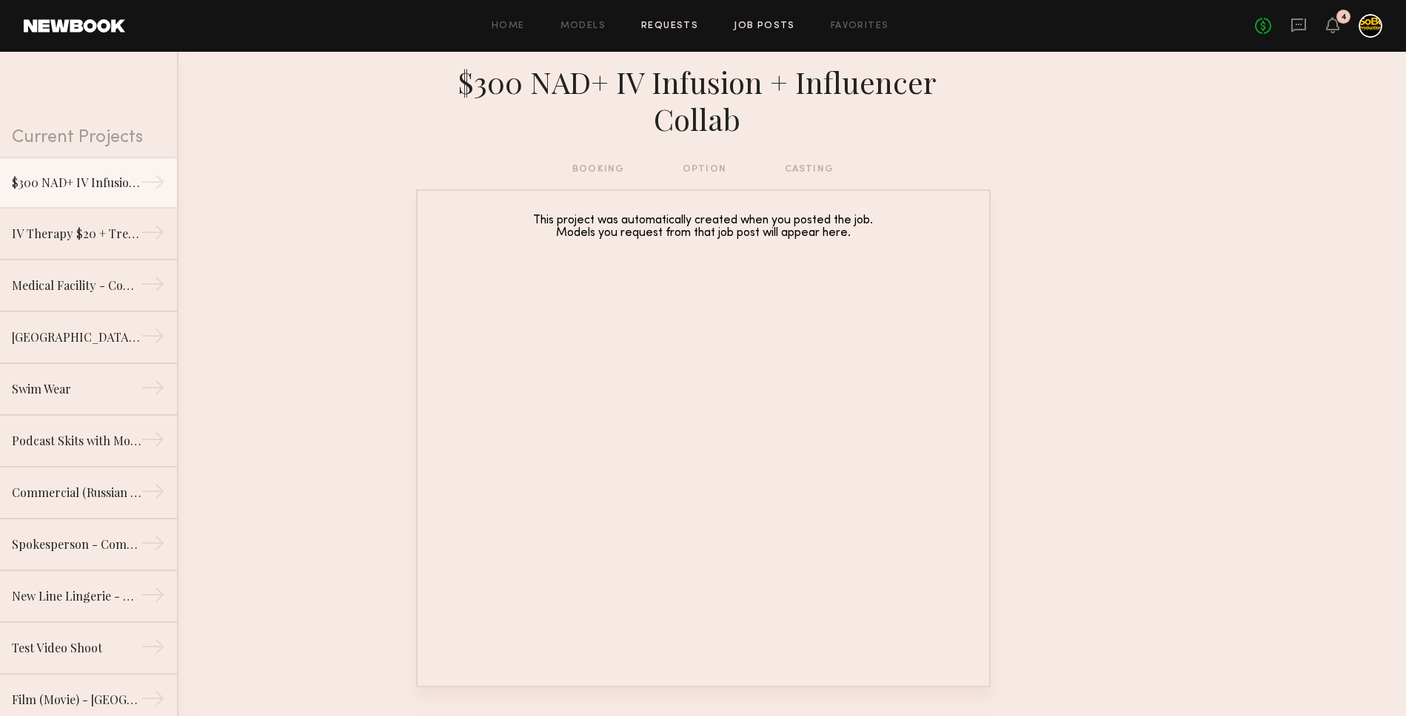
click at [756, 29] on link "Job Posts" at bounding box center [764, 26] width 61 height 10
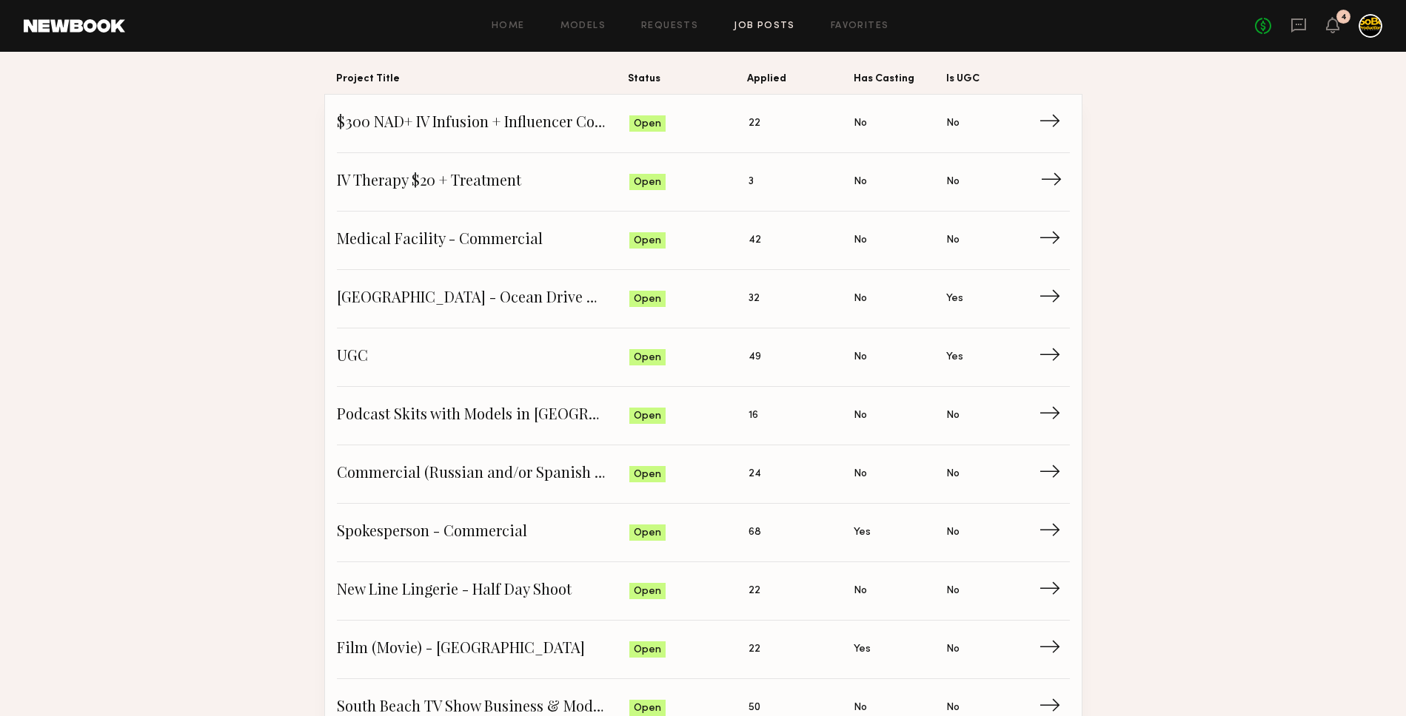
scroll to position [141, 0]
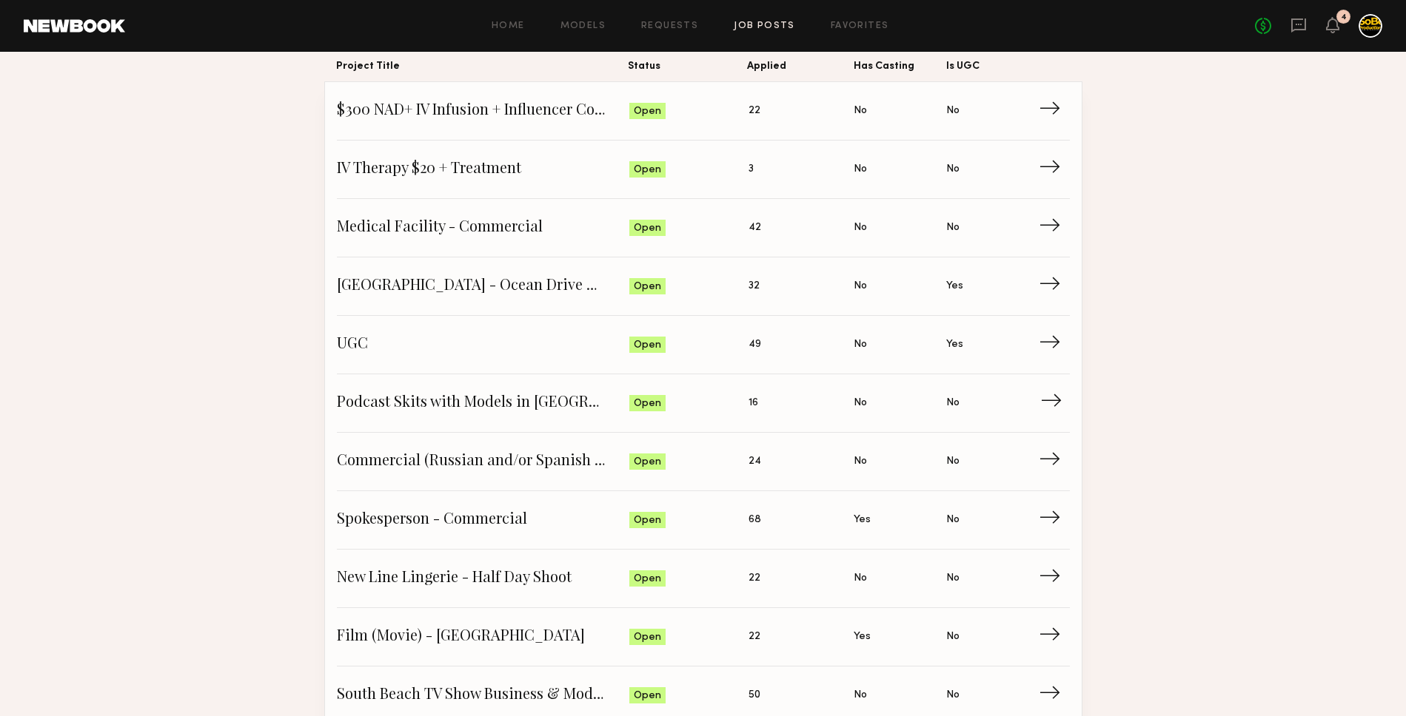
click at [742, 400] on span "Status: Open" at bounding box center [688, 403] width 119 height 22
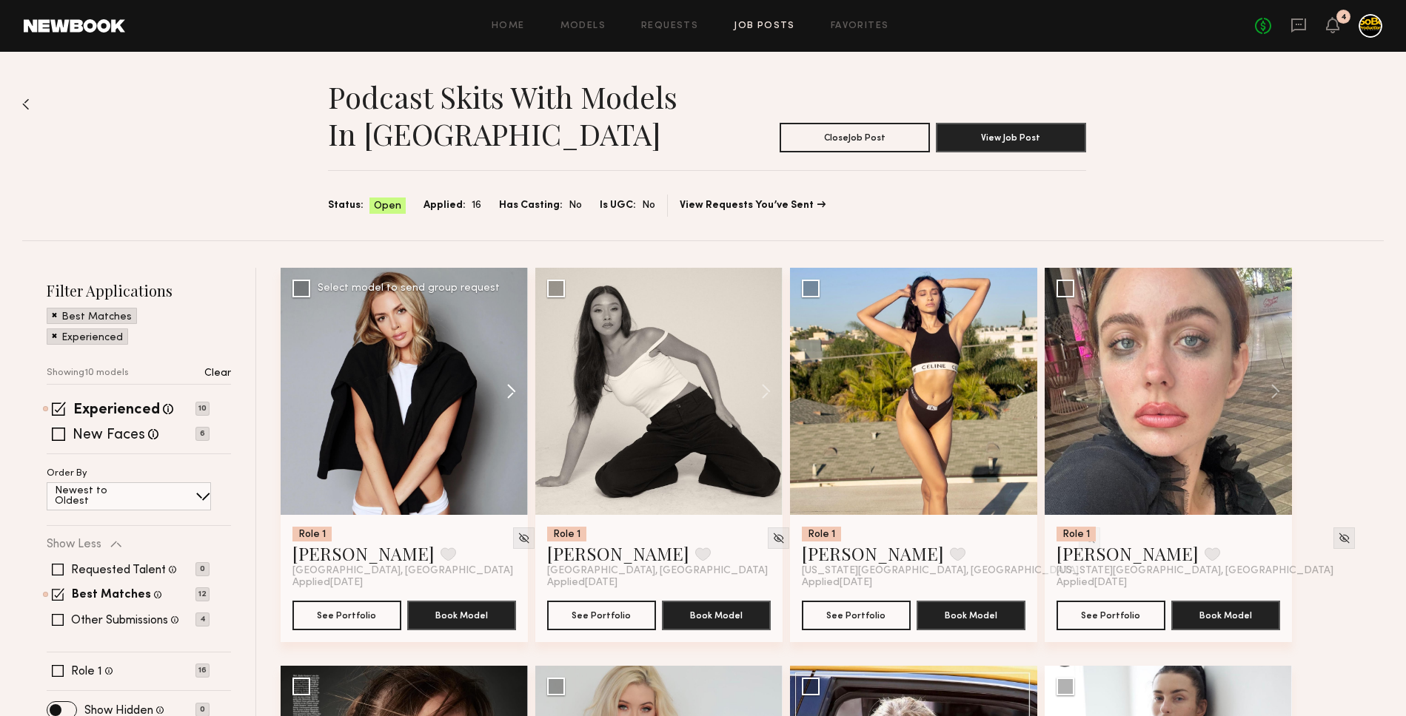
click at [511, 391] on button at bounding box center [503, 391] width 47 height 247
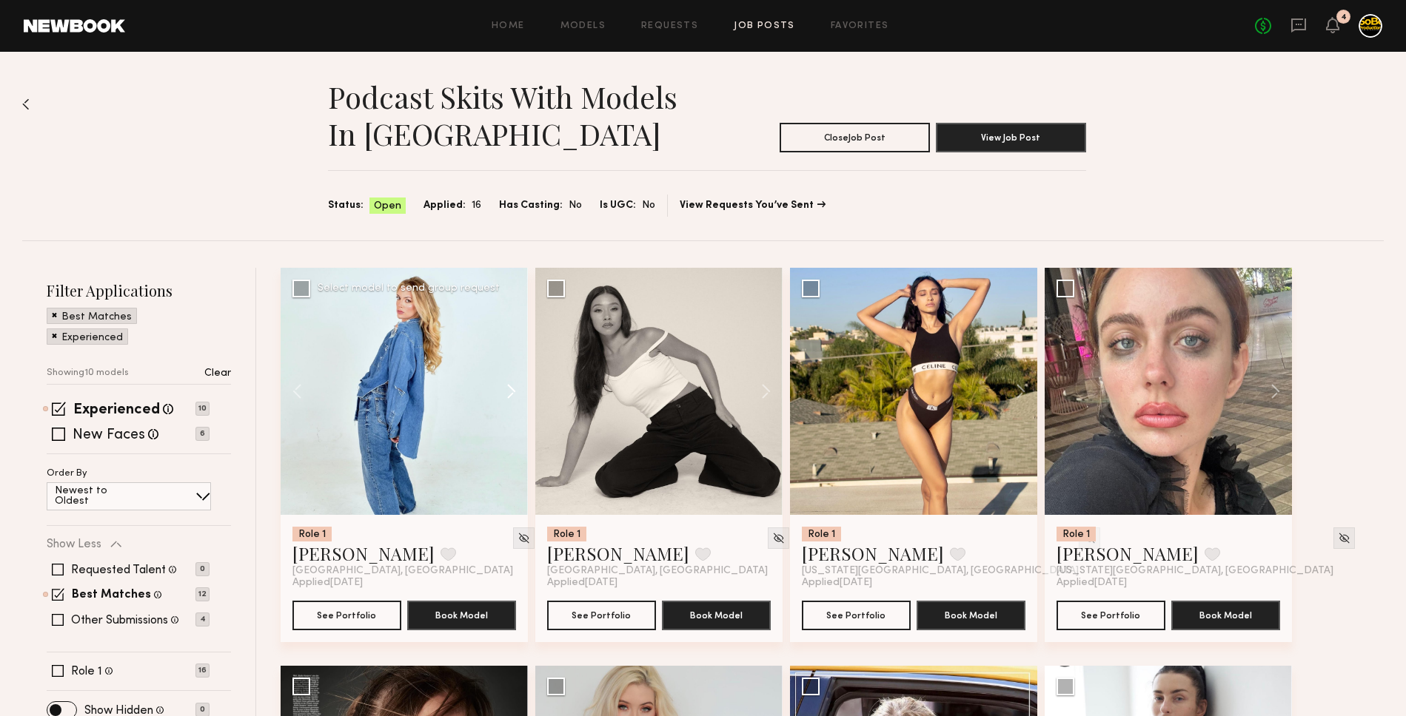
click at [511, 391] on button at bounding box center [503, 391] width 47 height 247
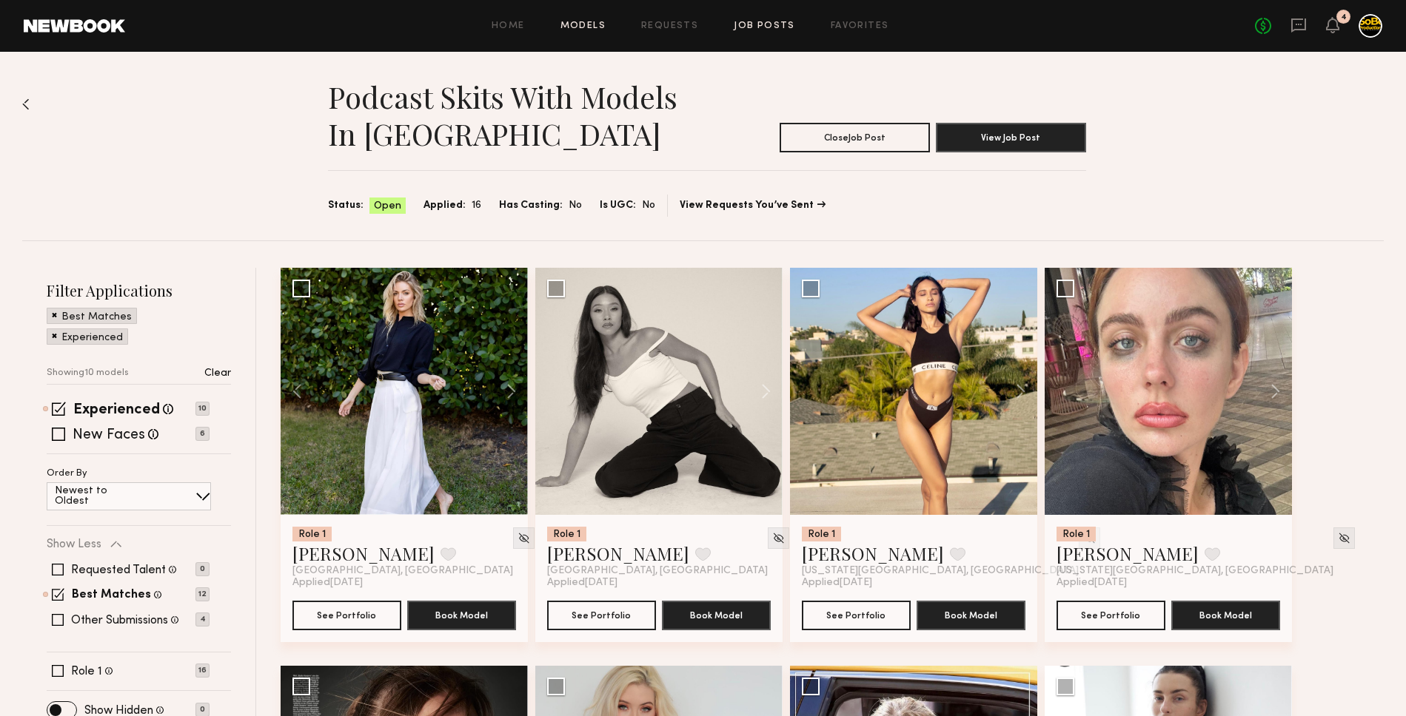
click at [571, 24] on link "Models" at bounding box center [582, 26] width 45 height 10
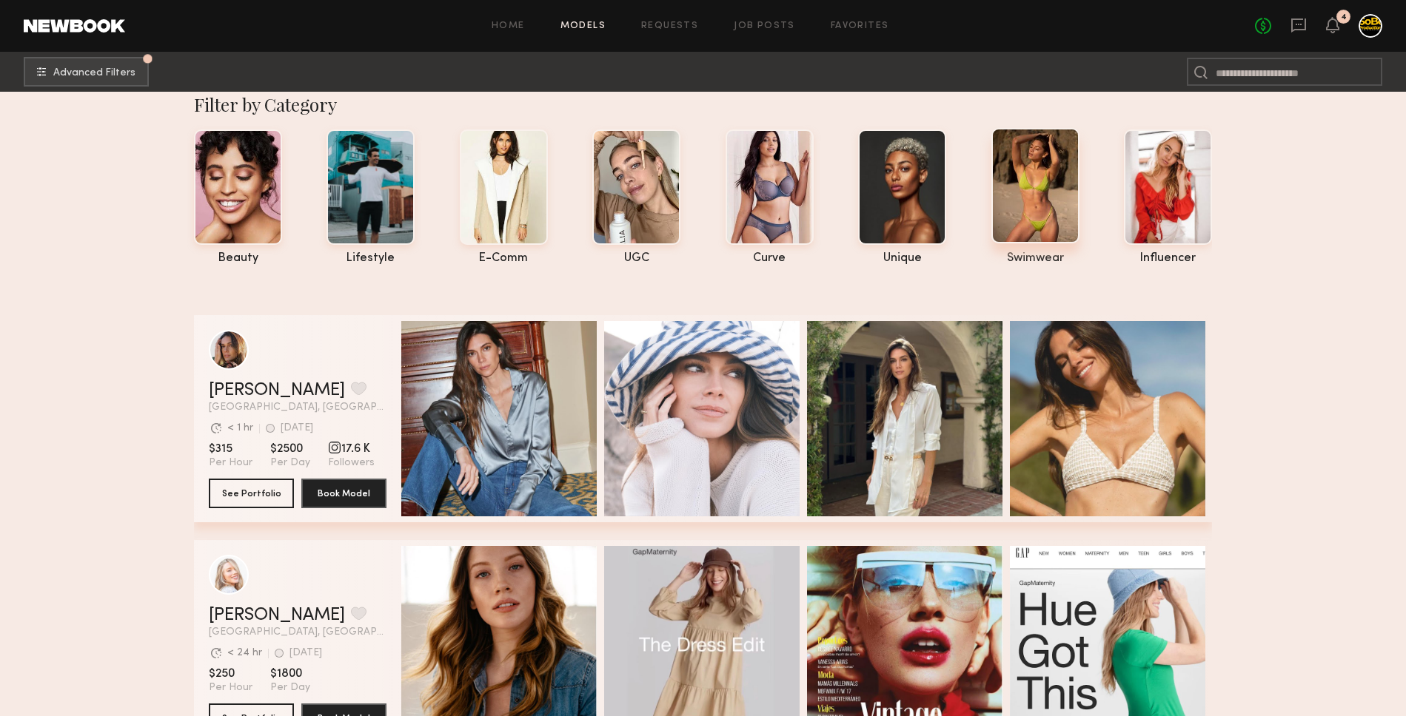
scroll to position [18, 0]
click at [1041, 193] on div at bounding box center [1035, 184] width 88 height 115
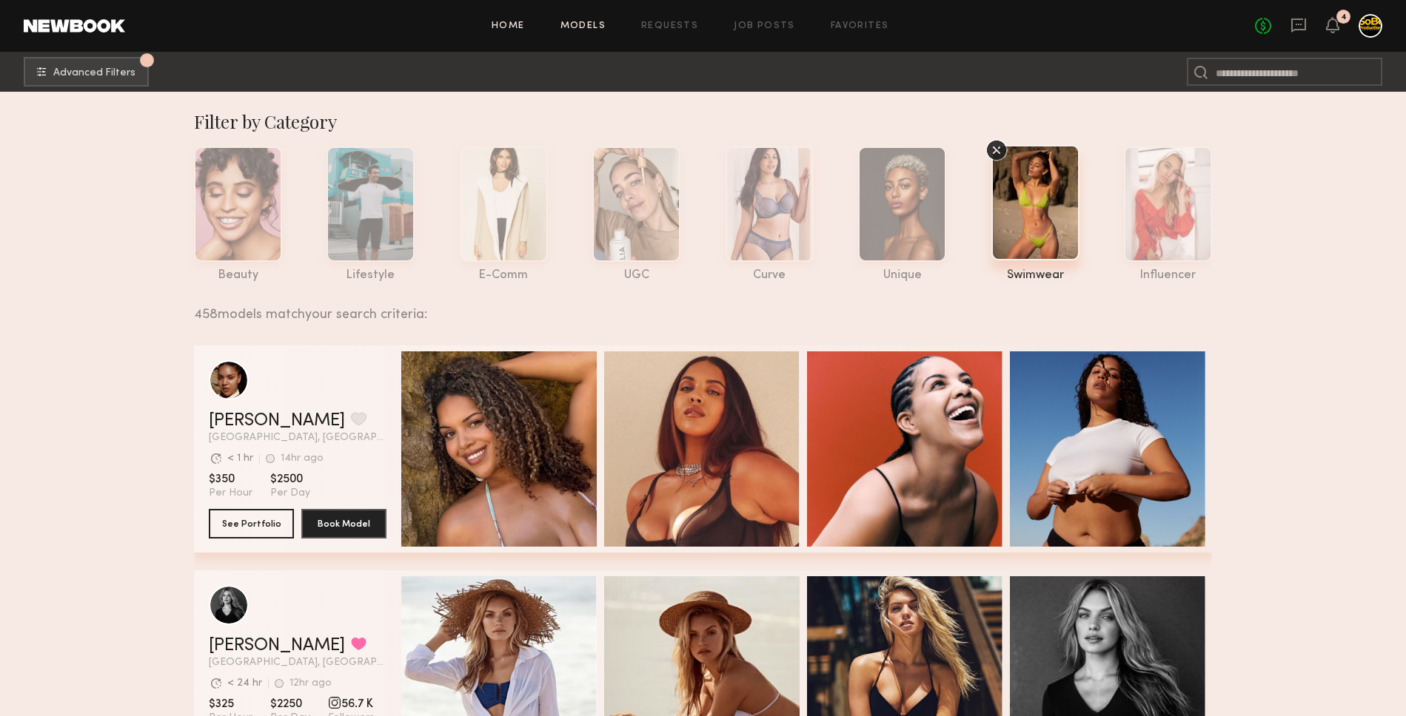
click at [521, 27] on link "Home" at bounding box center [507, 26] width 33 height 10
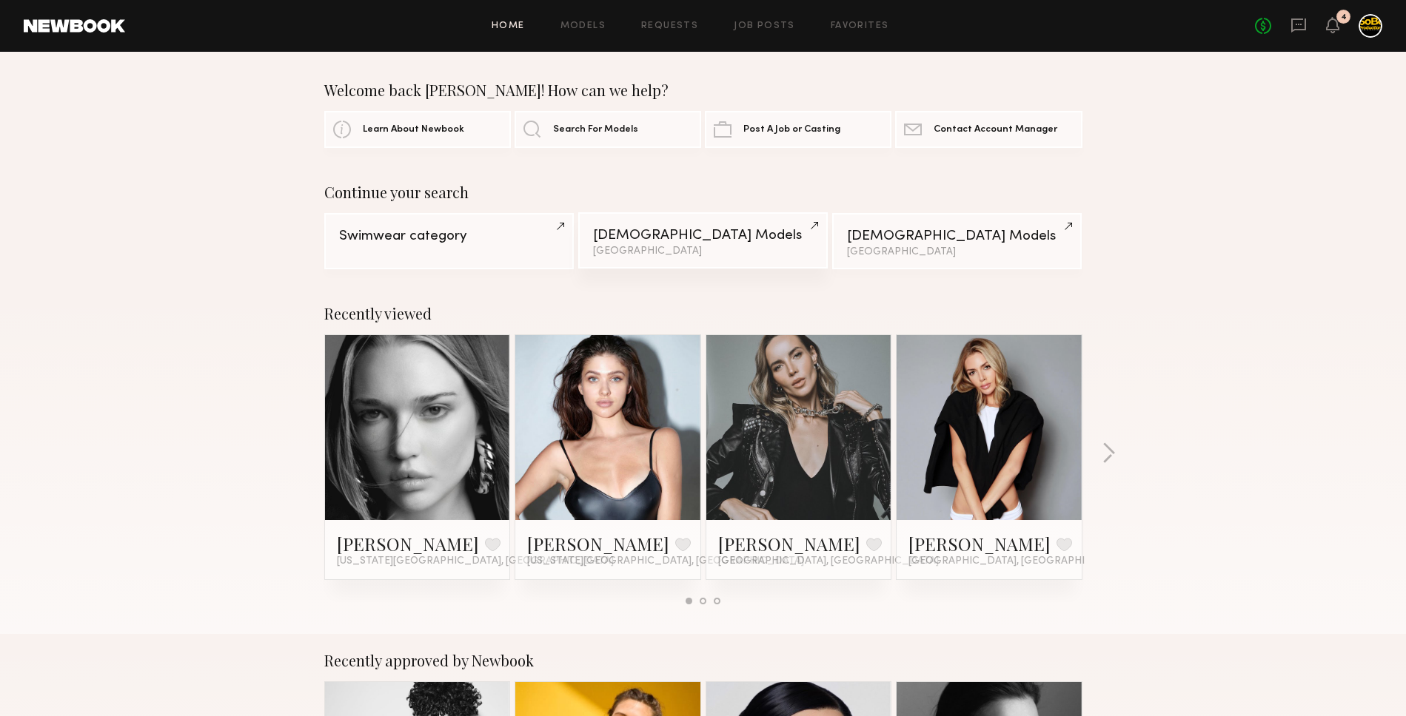
click at [677, 247] on div "Miami" at bounding box center [703, 251] width 220 height 10
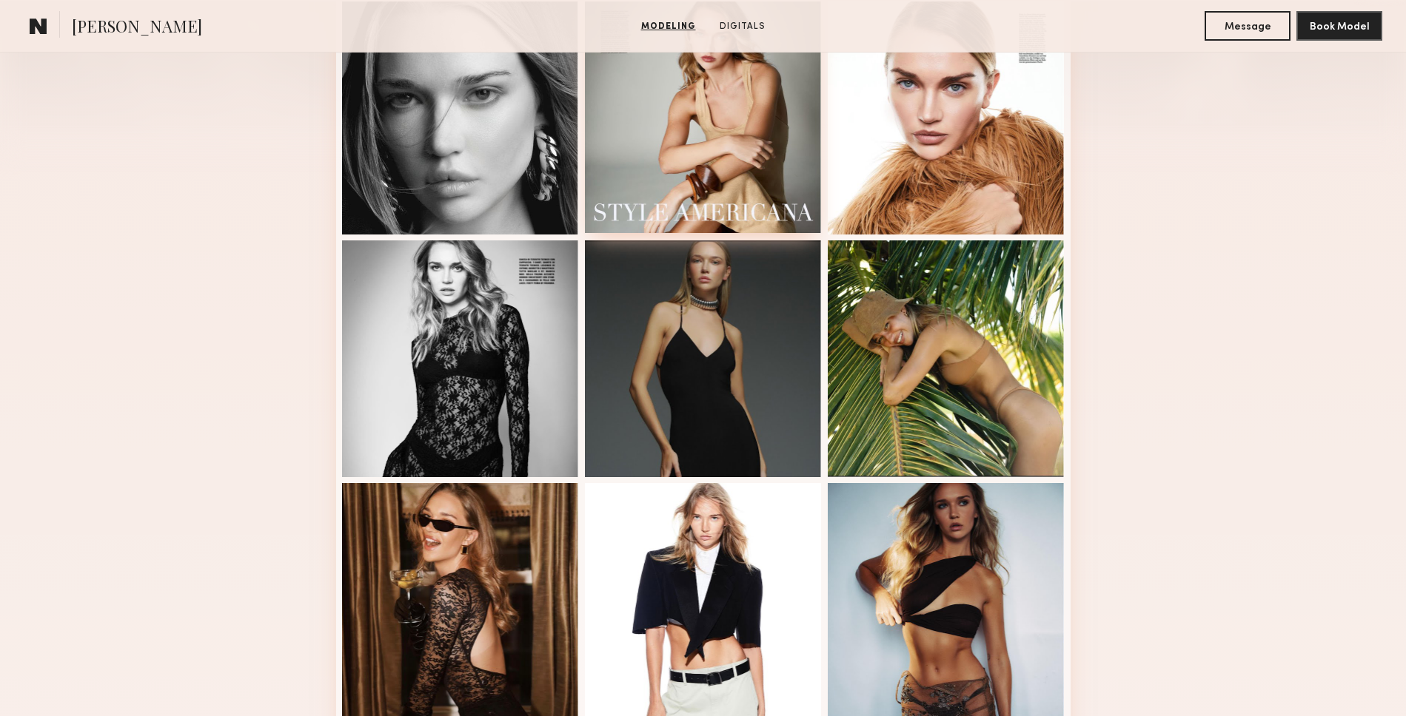
scroll to position [440, 0]
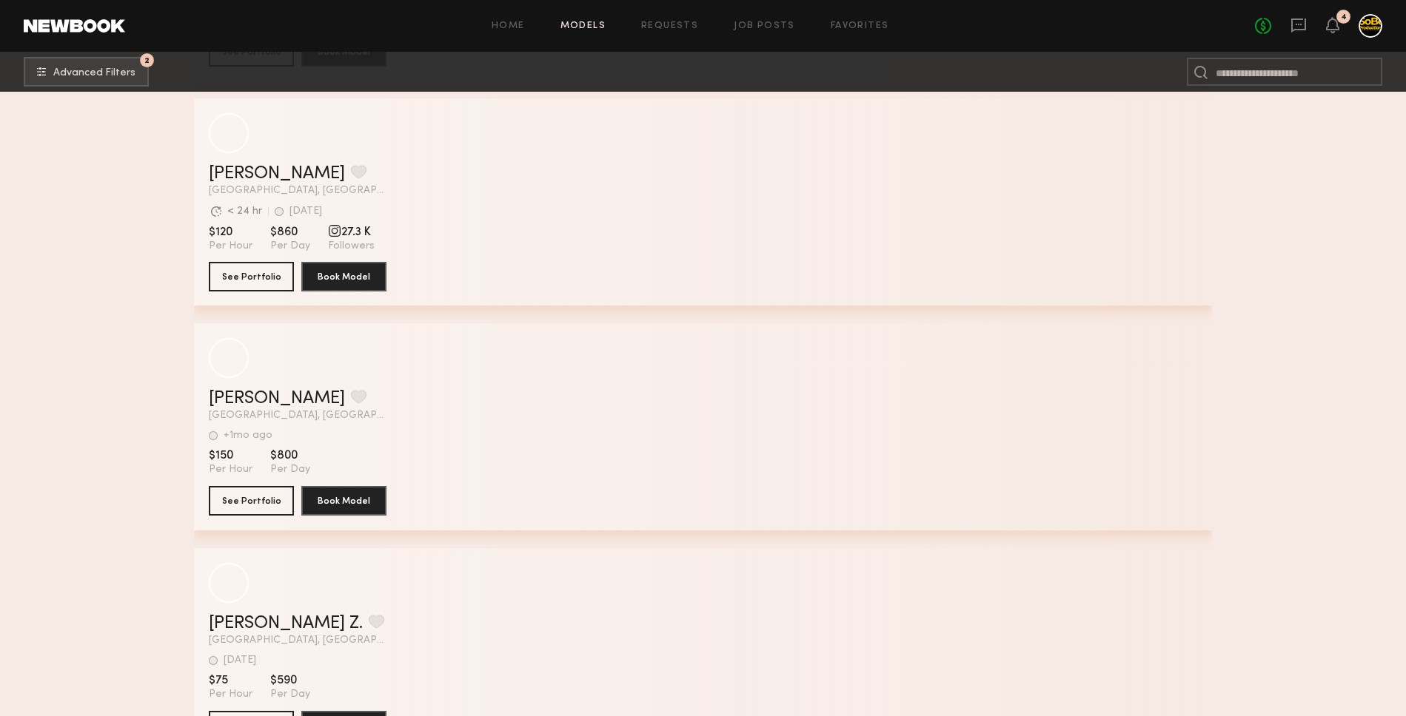
scroll to position [8196, 0]
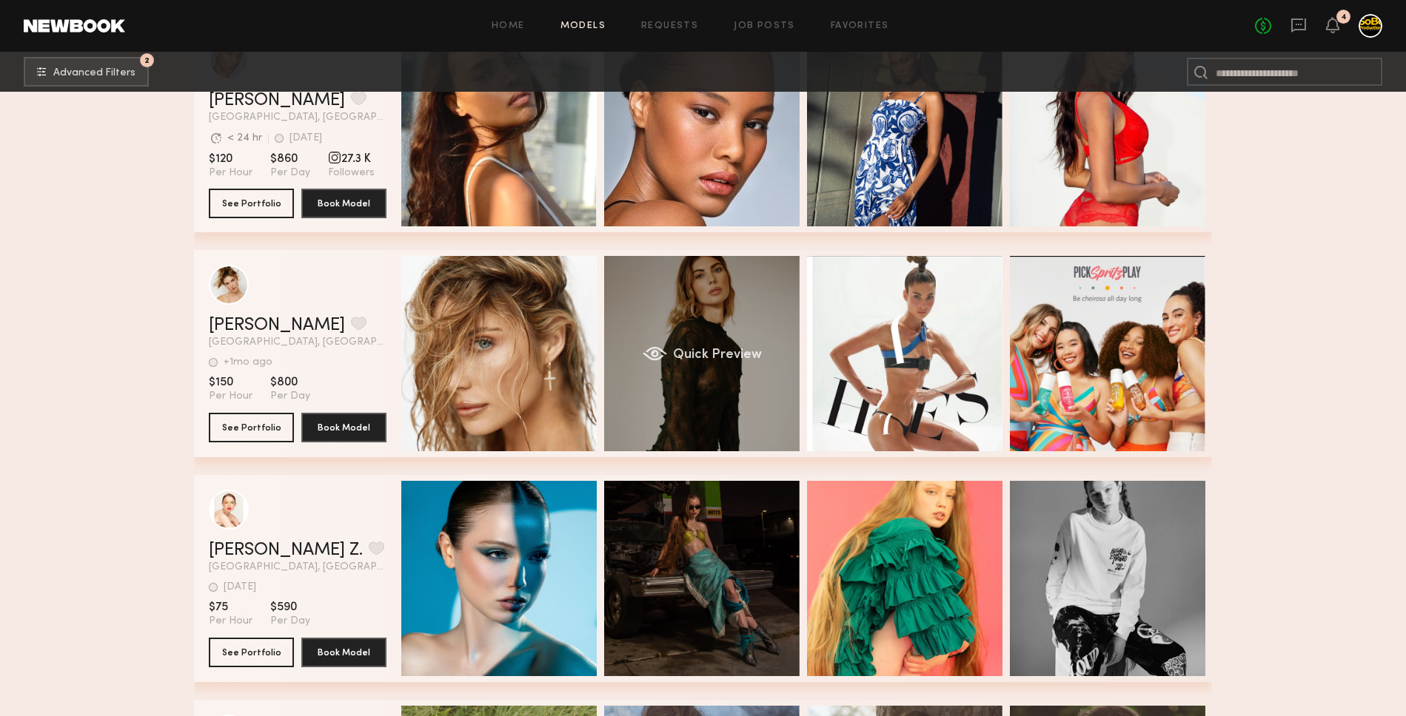
click at [742, 282] on div "Quick Preview" at bounding box center [701, 353] width 195 height 195
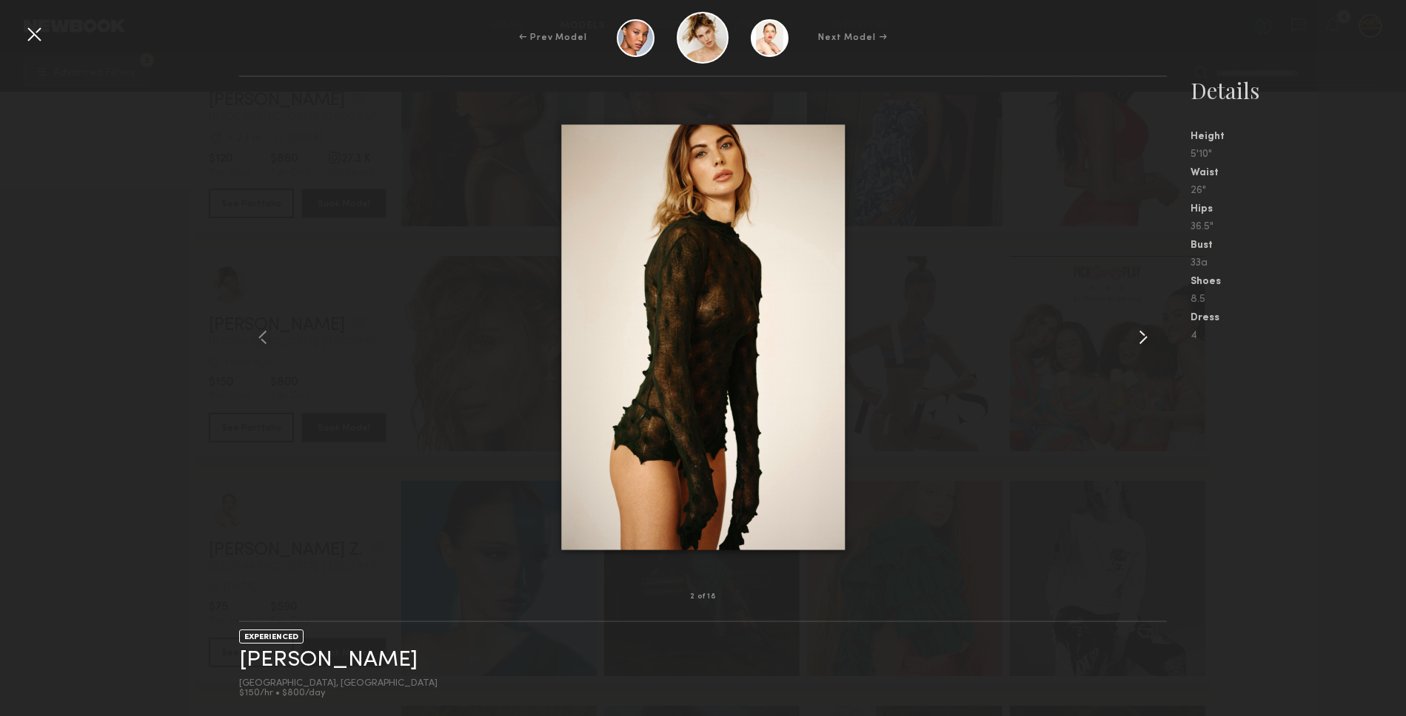
click at [1141, 337] on common-icon at bounding box center [1143, 338] width 24 height 24
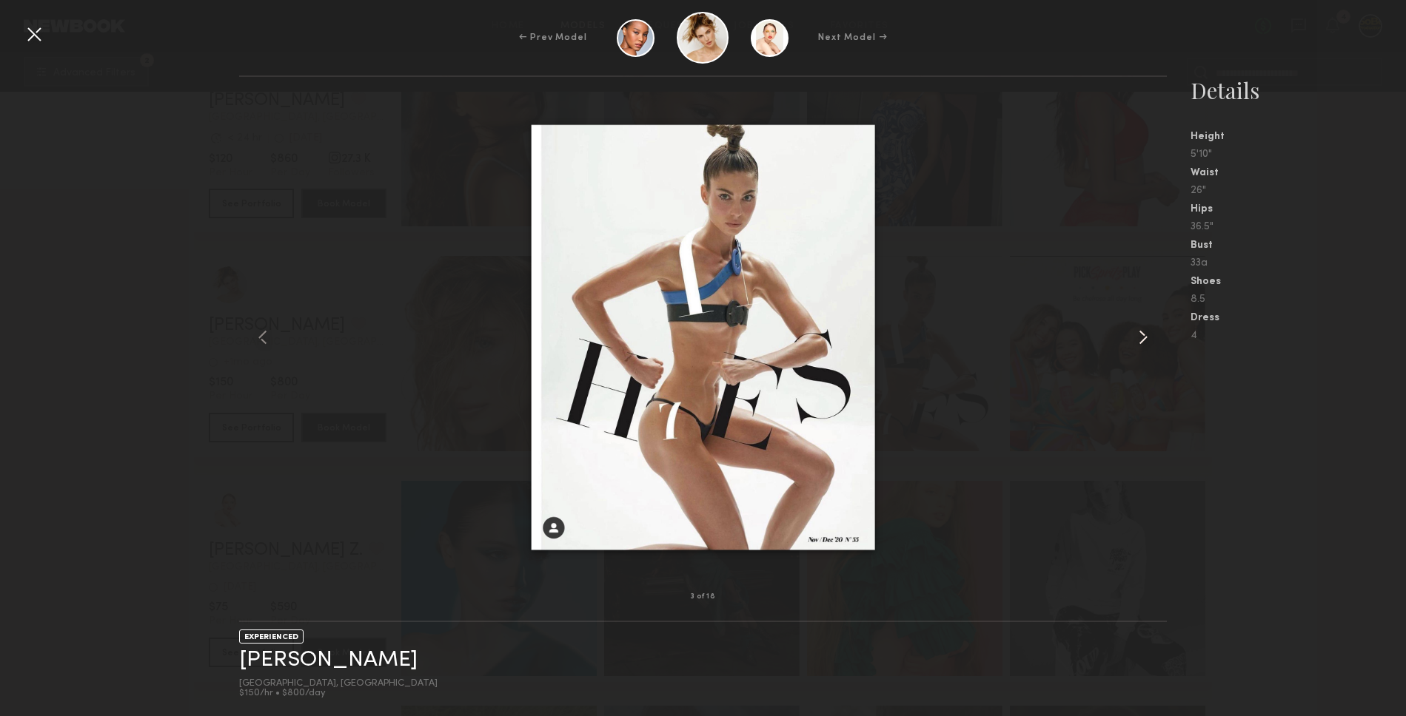
click at [1141, 337] on common-icon at bounding box center [1143, 338] width 24 height 24
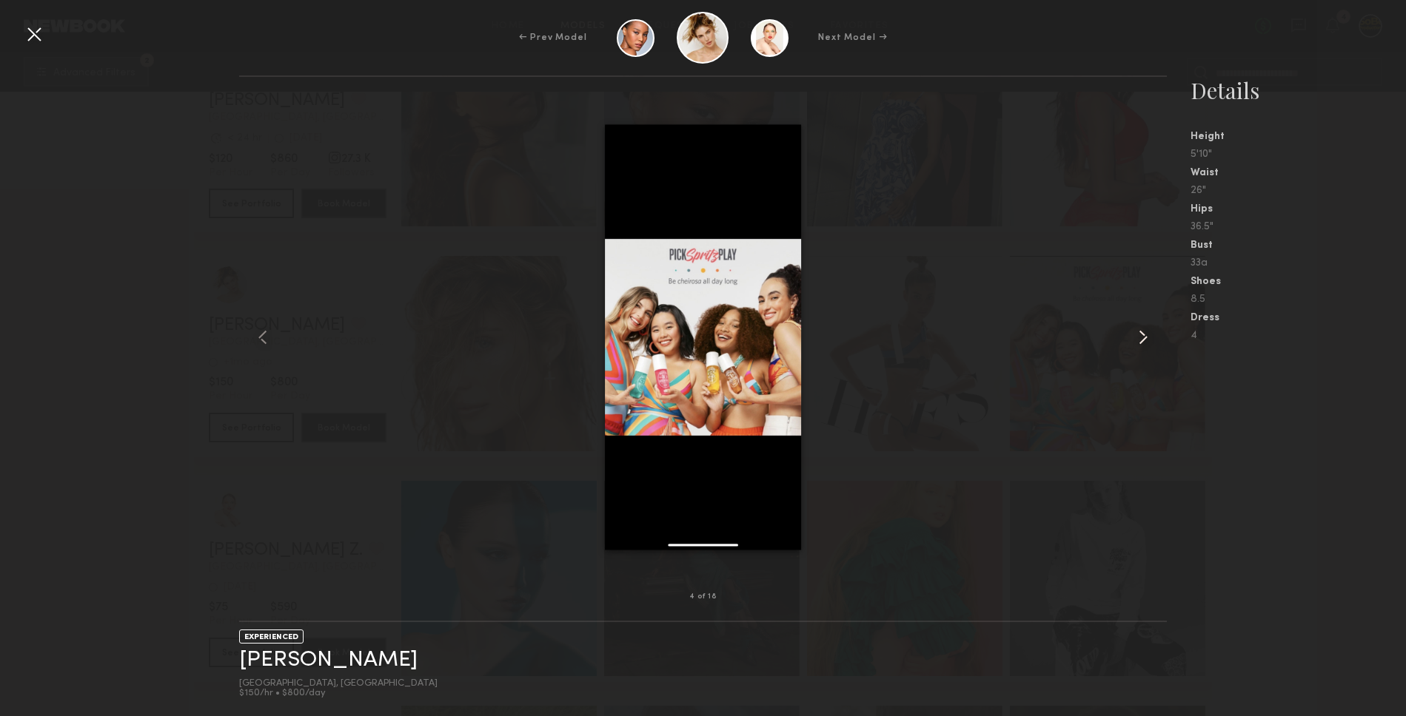
click at [1141, 337] on common-icon at bounding box center [1143, 338] width 24 height 24
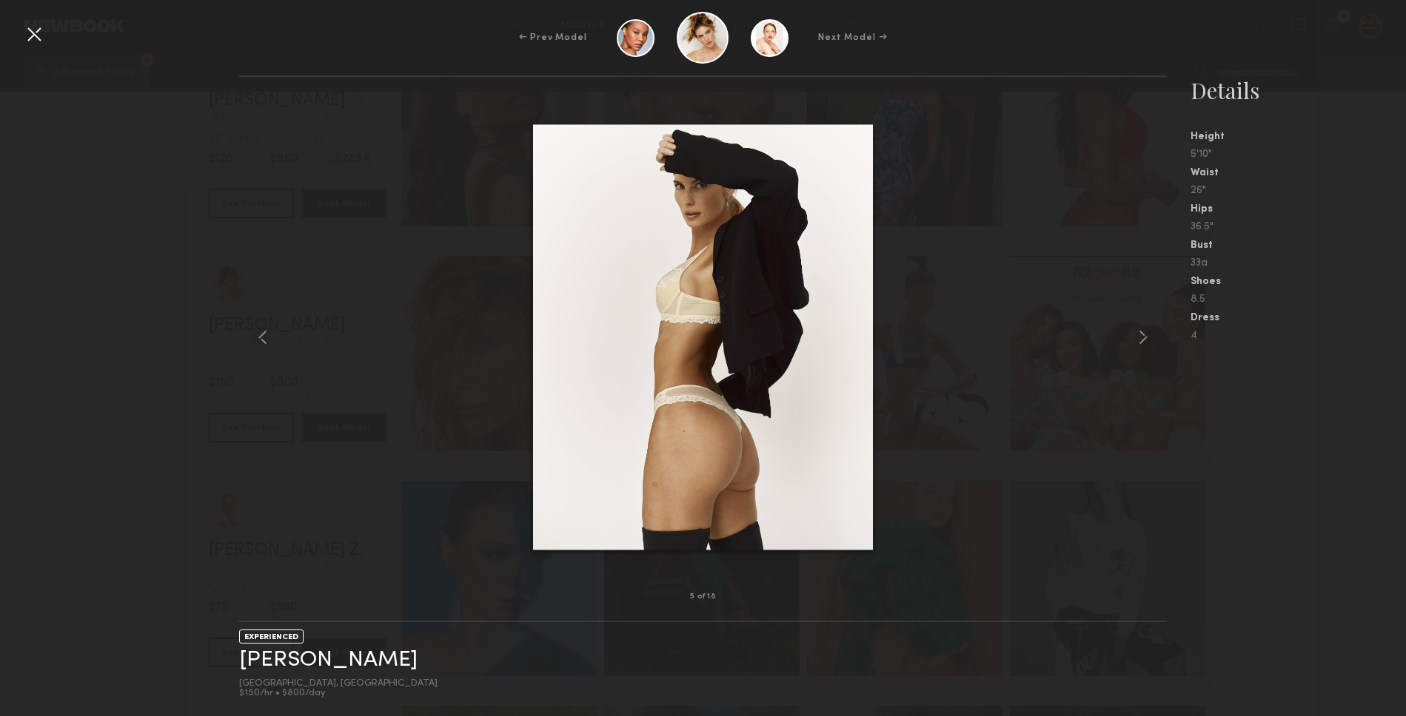
click at [36, 30] on div at bounding box center [34, 34] width 24 height 24
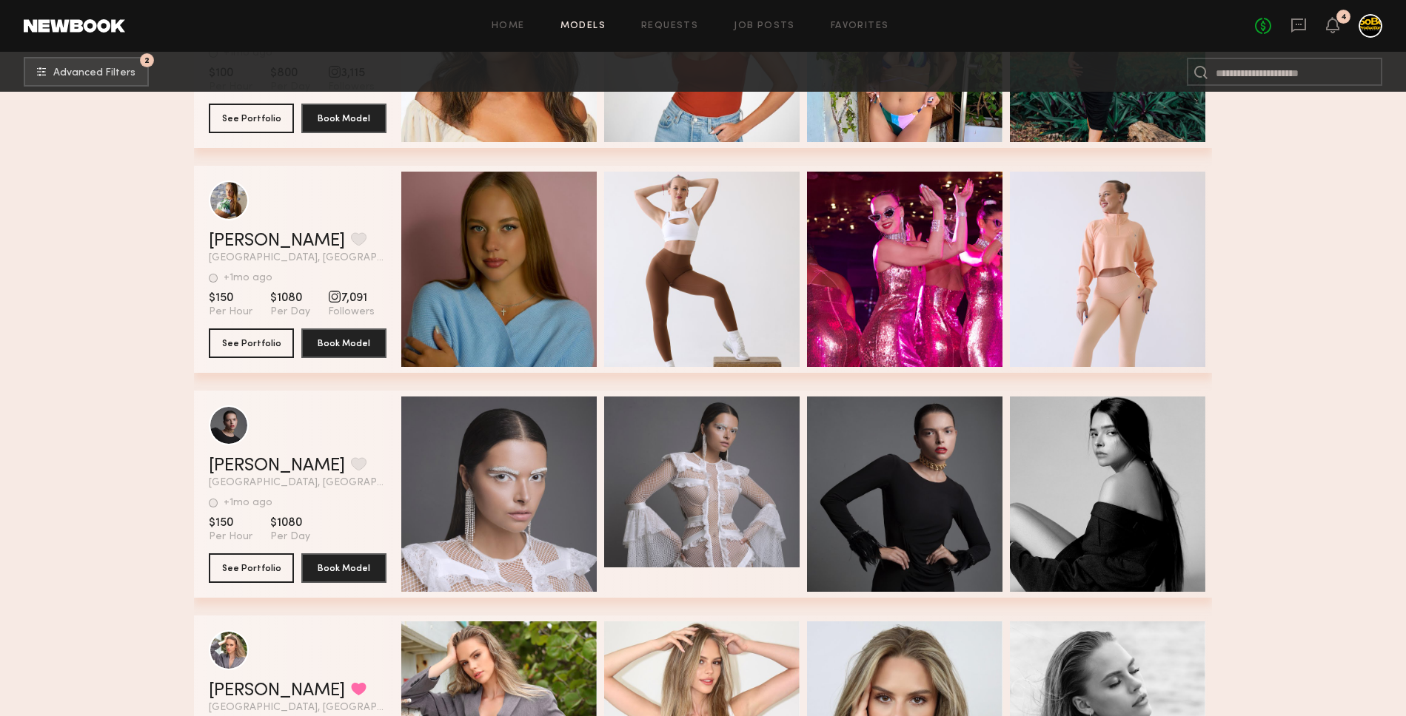
scroll to position [13841, 0]
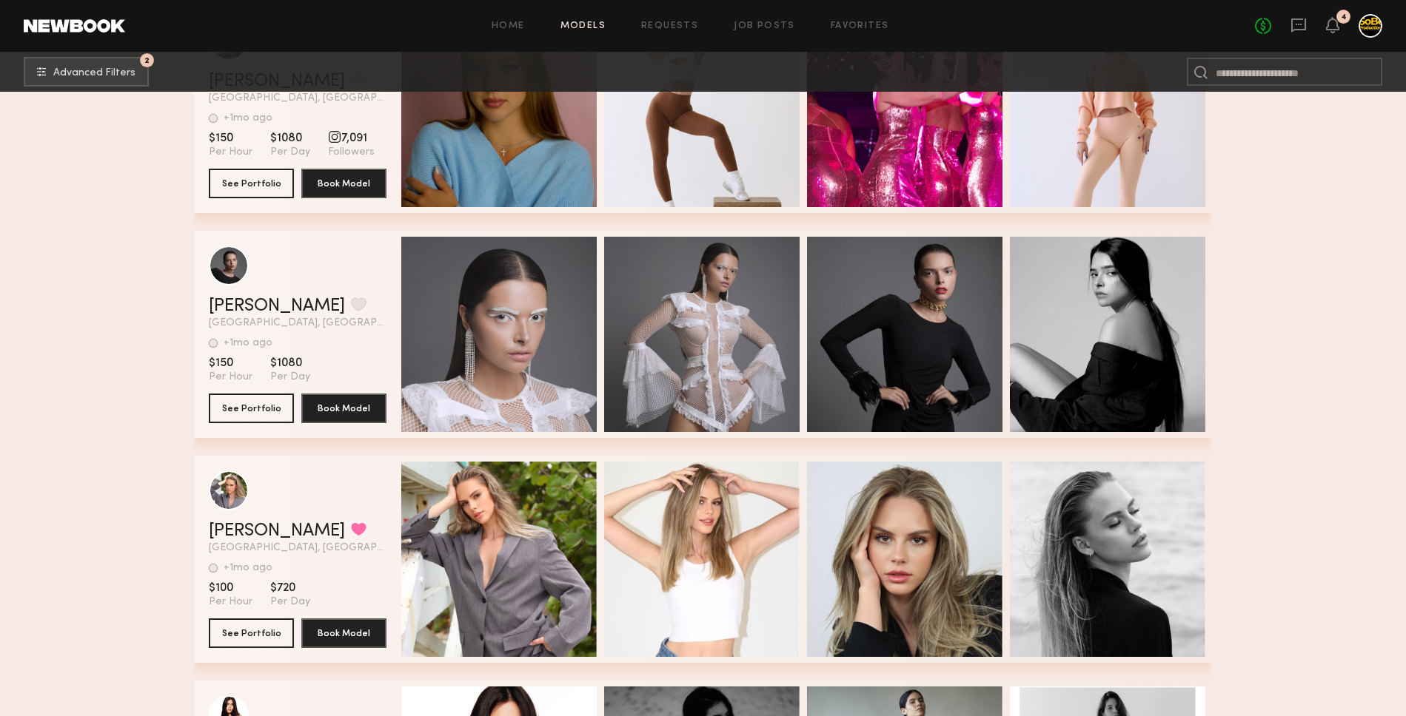
click at [304, 309] on div "Maria J. Favorite" at bounding box center [298, 307] width 178 height 18
click at [241, 301] on link "[PERSON_NAME]" at bounding box center [277, 307] width 136 height 18
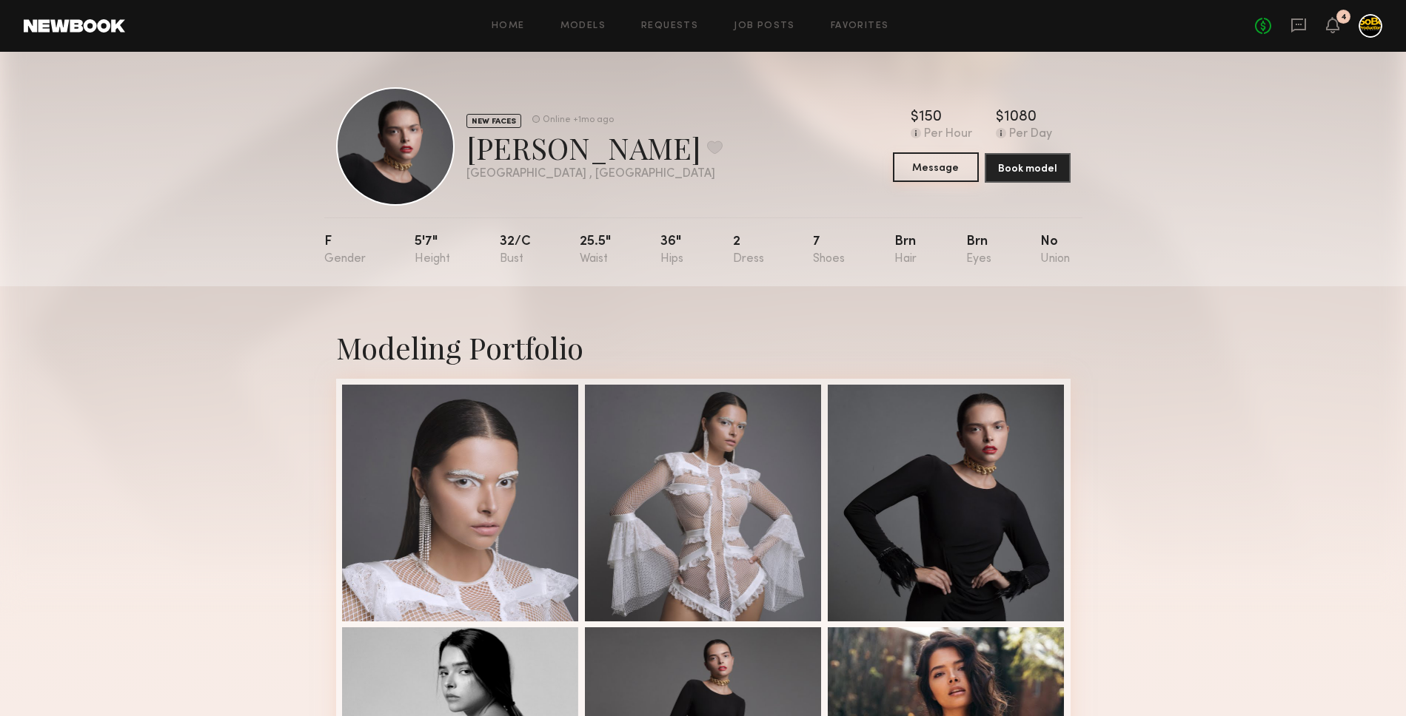
click at [921, 165] on button "Message" at bounding box center [936, 167] width 86 height 30
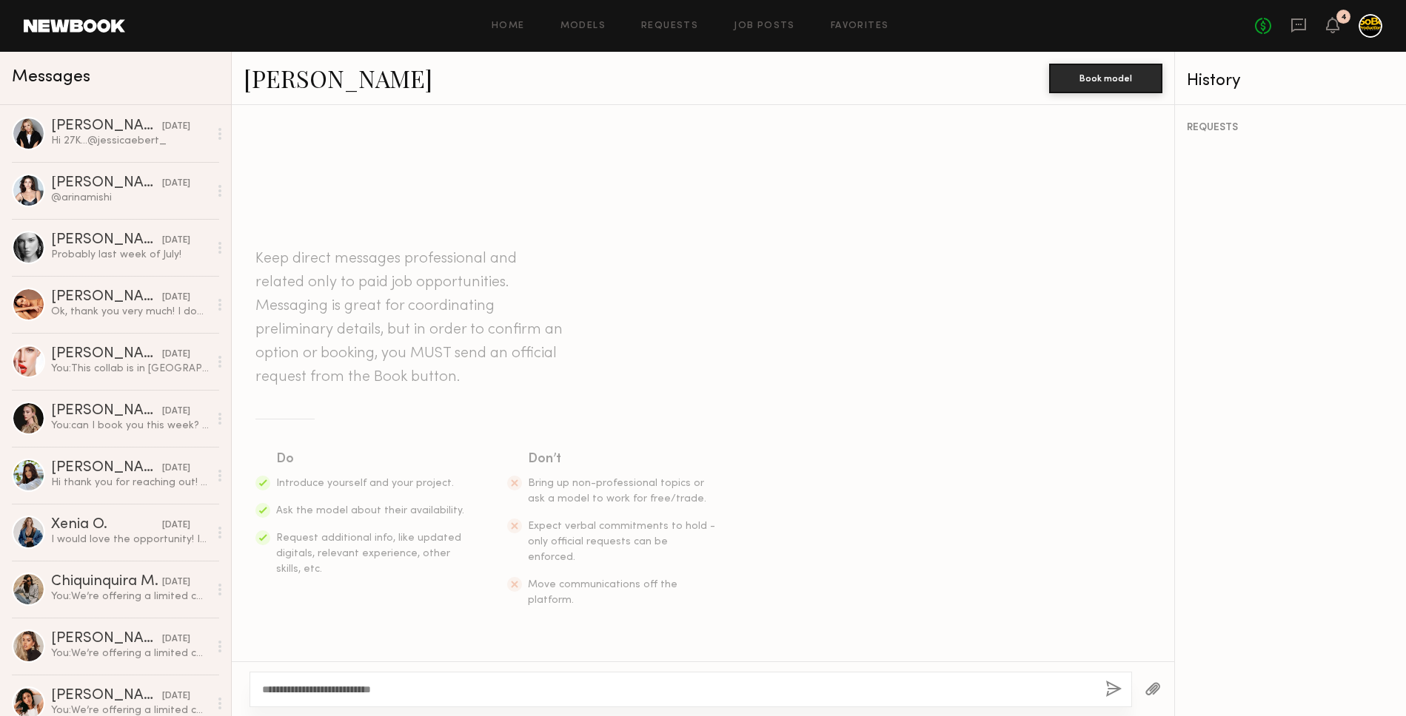
click at [440, 684] on textarea "**********" at bounding box center [677, 689] width 831 height 15
type textarea "**********"
click at [1104, 685] on div "**********" at bounding box center [690, 690] width 882 height 36
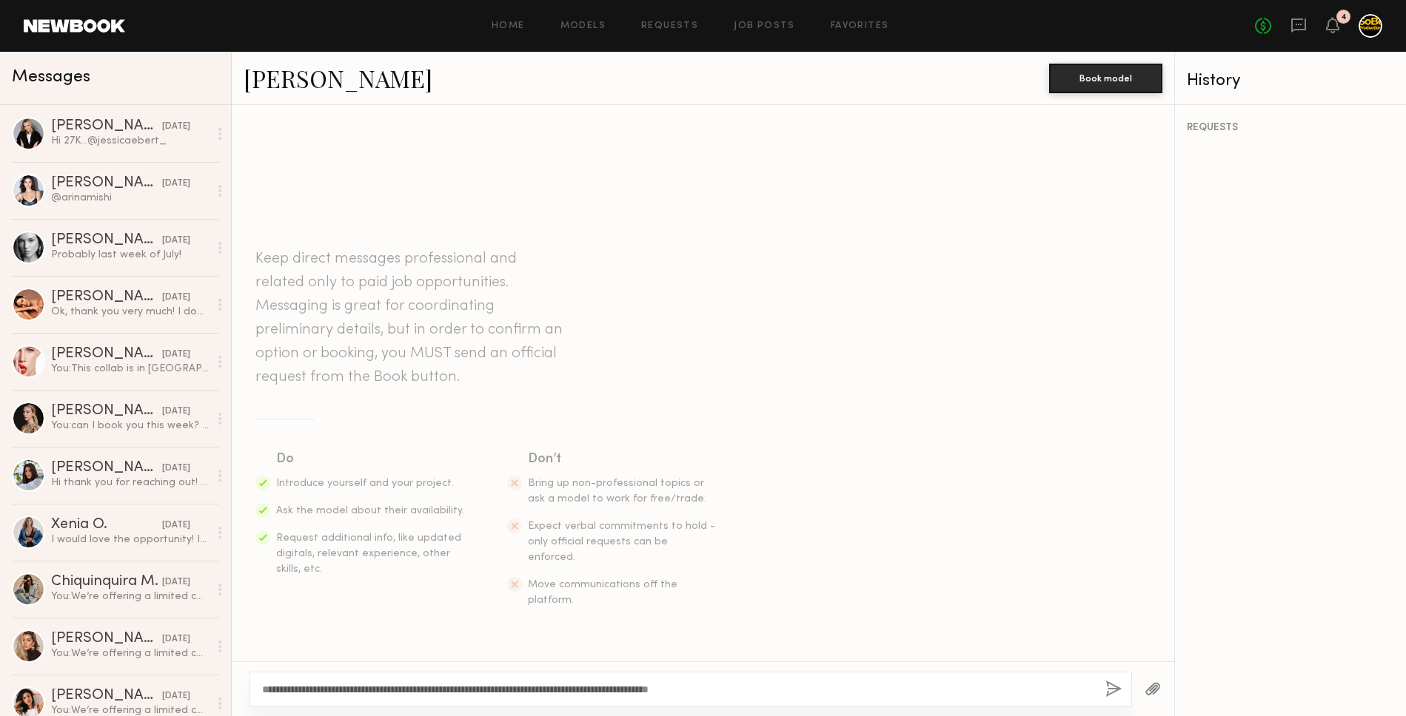
click at [1114, 691] on button "button" at bounding box center [1113, 690] width 16 height 19
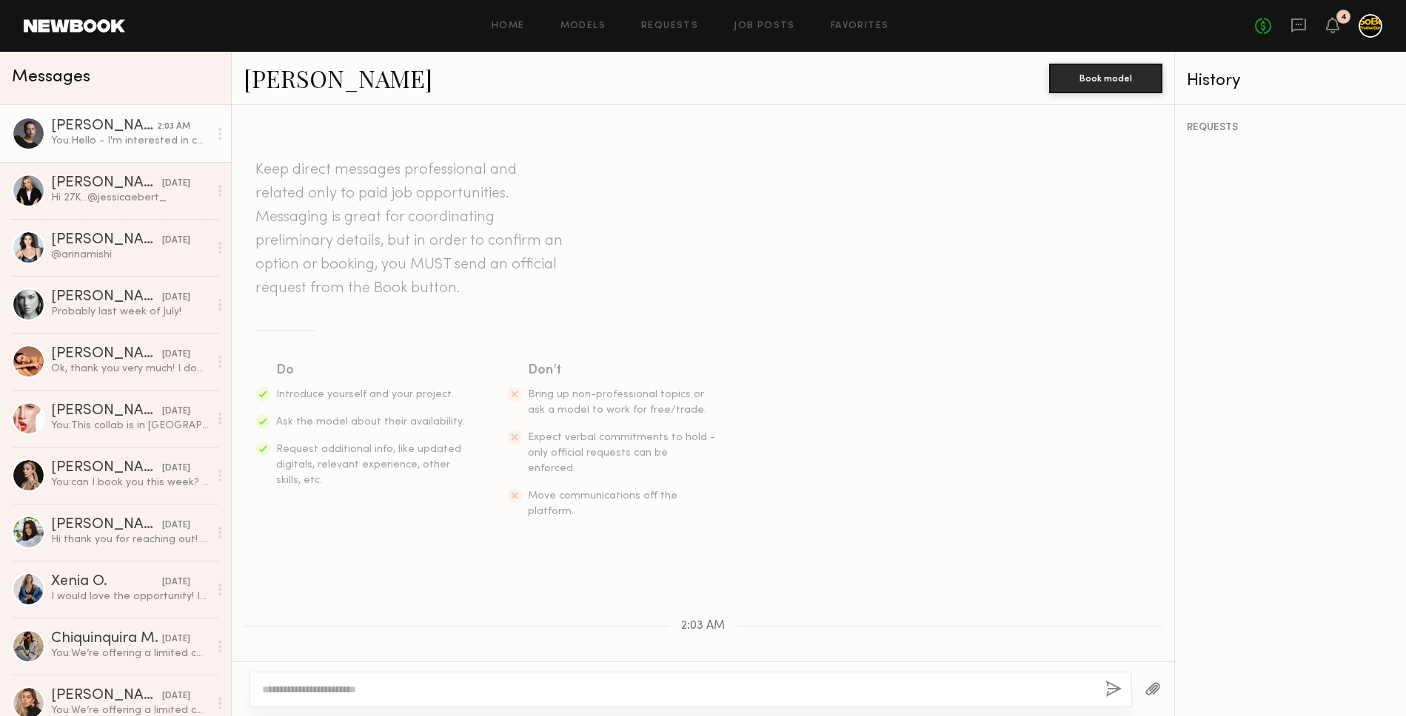
scroll to position [83, 0]
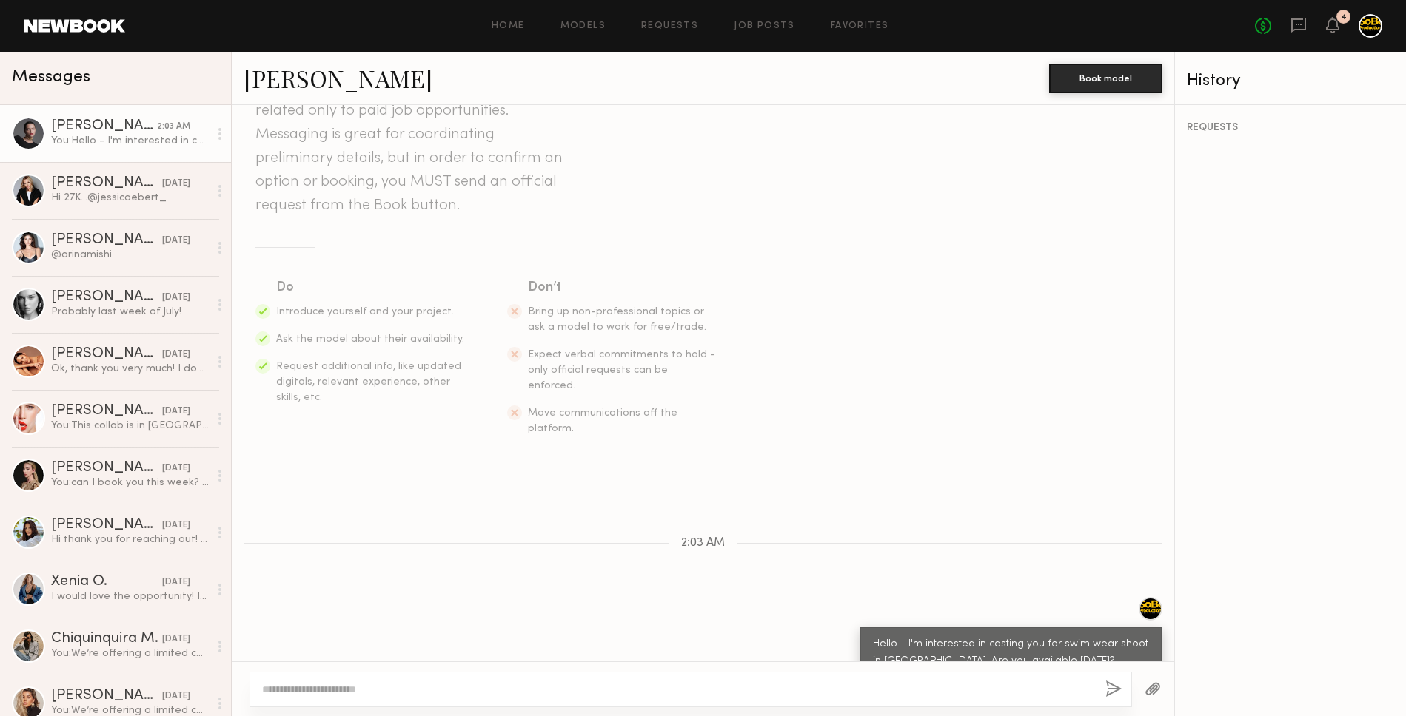
click at [1376, 23] on div at bounding box center [1370, 26] width 24 height 24
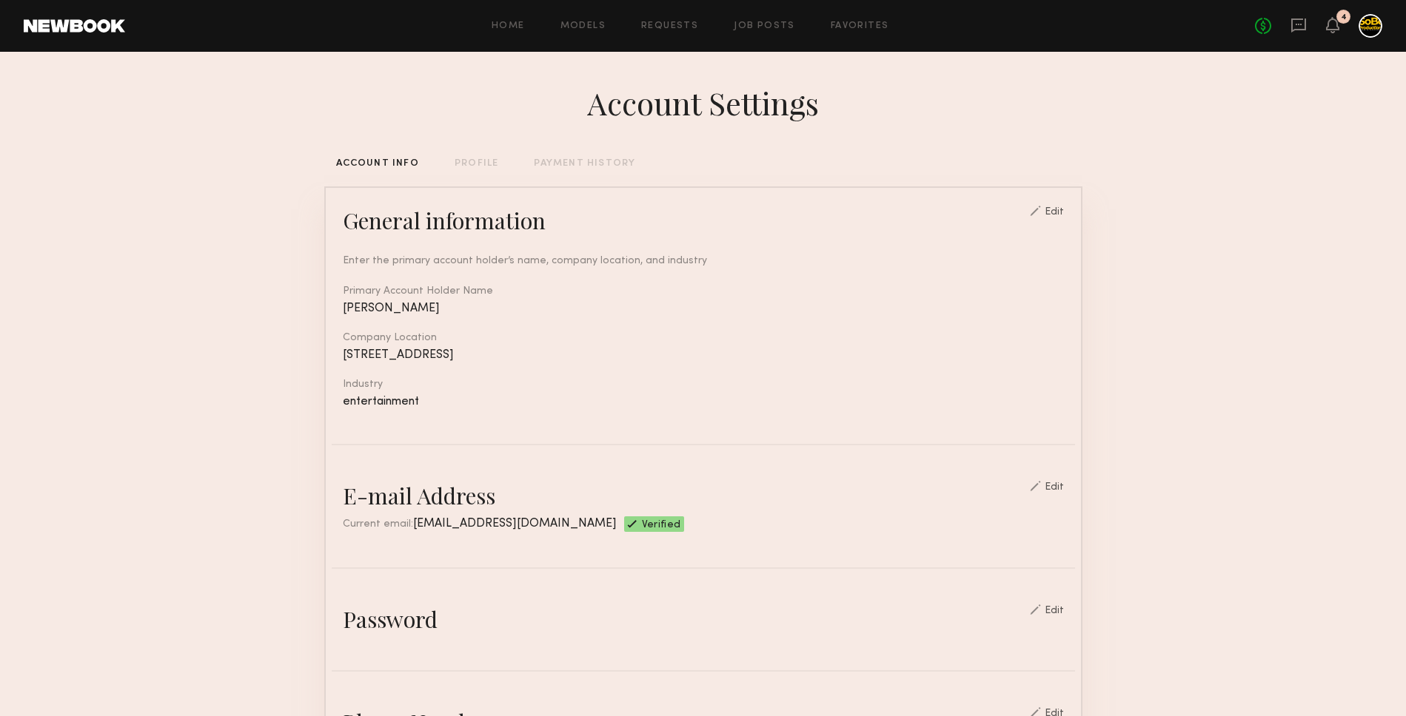
click at [1372, 21] on div at bounding box center [1370, 26] width 24 height 24
click at [504, 163] on div "ACCOUNT INFO PROFILE PAYMENT HISTORY" at bounding box center [703, 164] width 758 height 10
click at [484, 163] on div "PROFILE" at bounding box center [476, 164] width 44 height 10
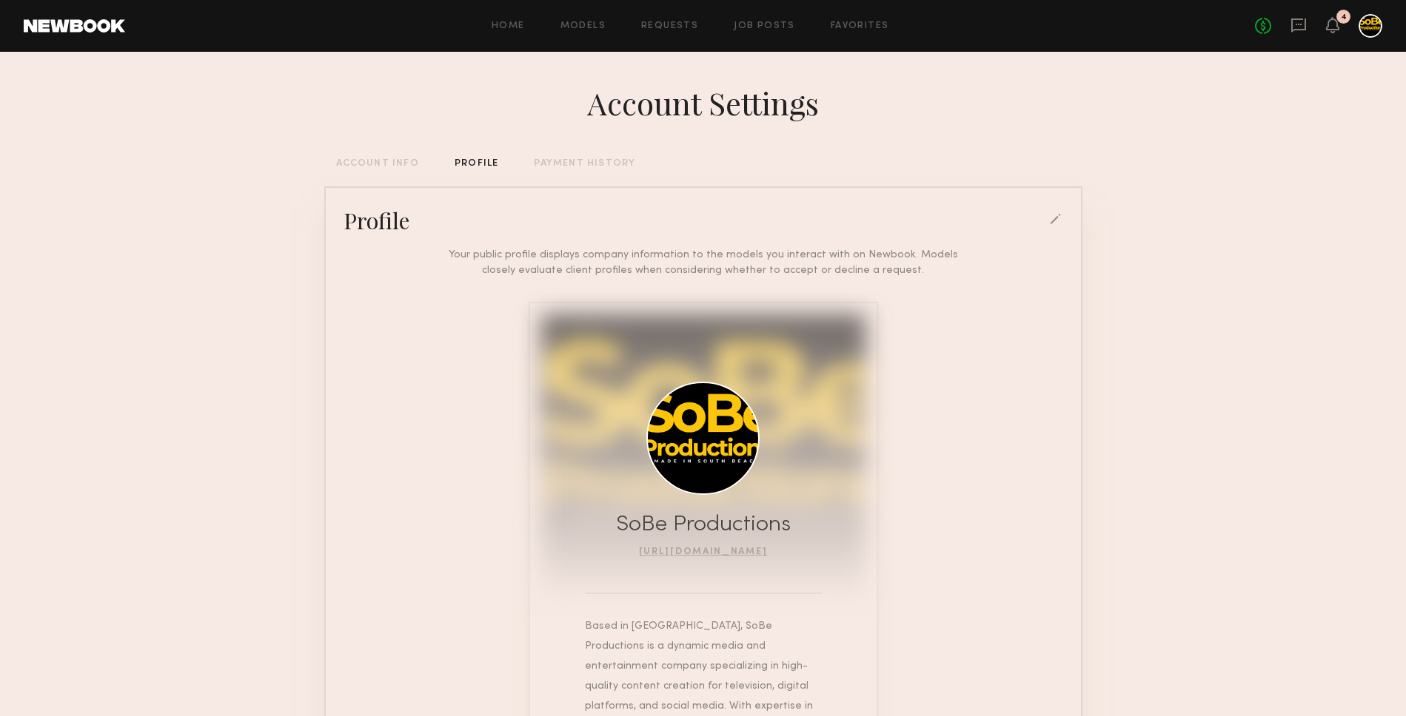
click at [722, 466] on div at bounding box center [702, 438] width 113 height 113
drag, startPoint x: 739, startPoint y: 440, endPoint x: 1010, endPoint y: 214, distance: 352.6
click at [742, 440] on div at bounding box center [702, 438] width 113 height 113
click at [1062, 215] on div "Profile" at bounding box center [703, 221] width 743 height 30
click at [1057, 218] on div at bounding box center [1056, 220] width 13 height 13
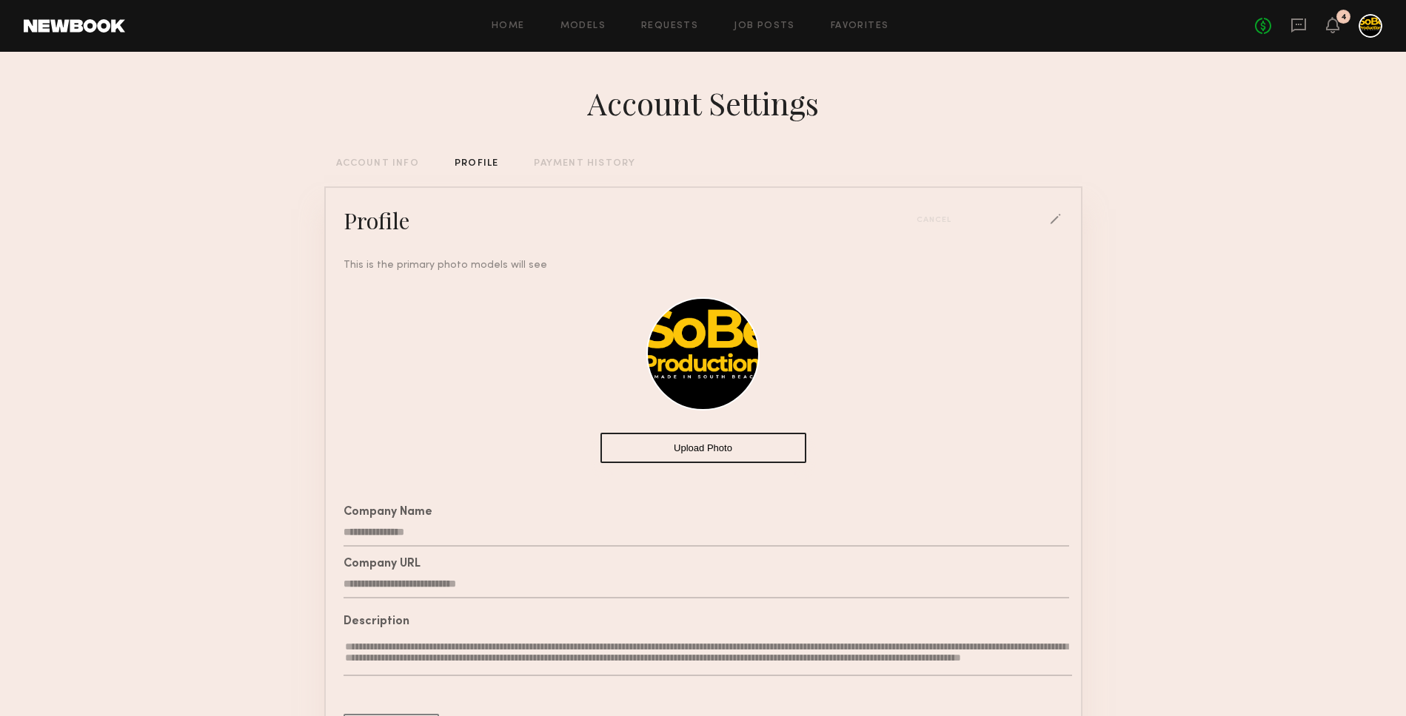
click at [711, 451] on button "Upload Photo" at bounding box center [703, 448] width 206 height 30
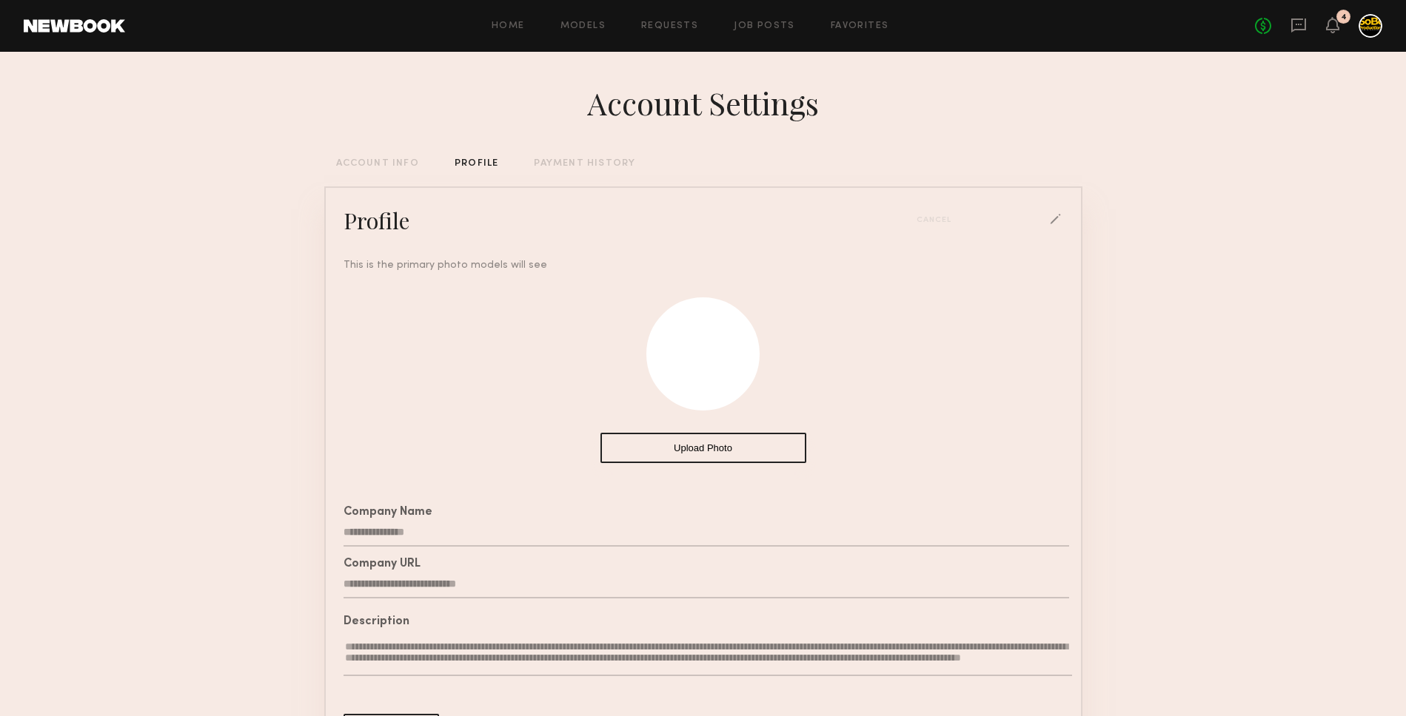
scroll to position [139, 0]
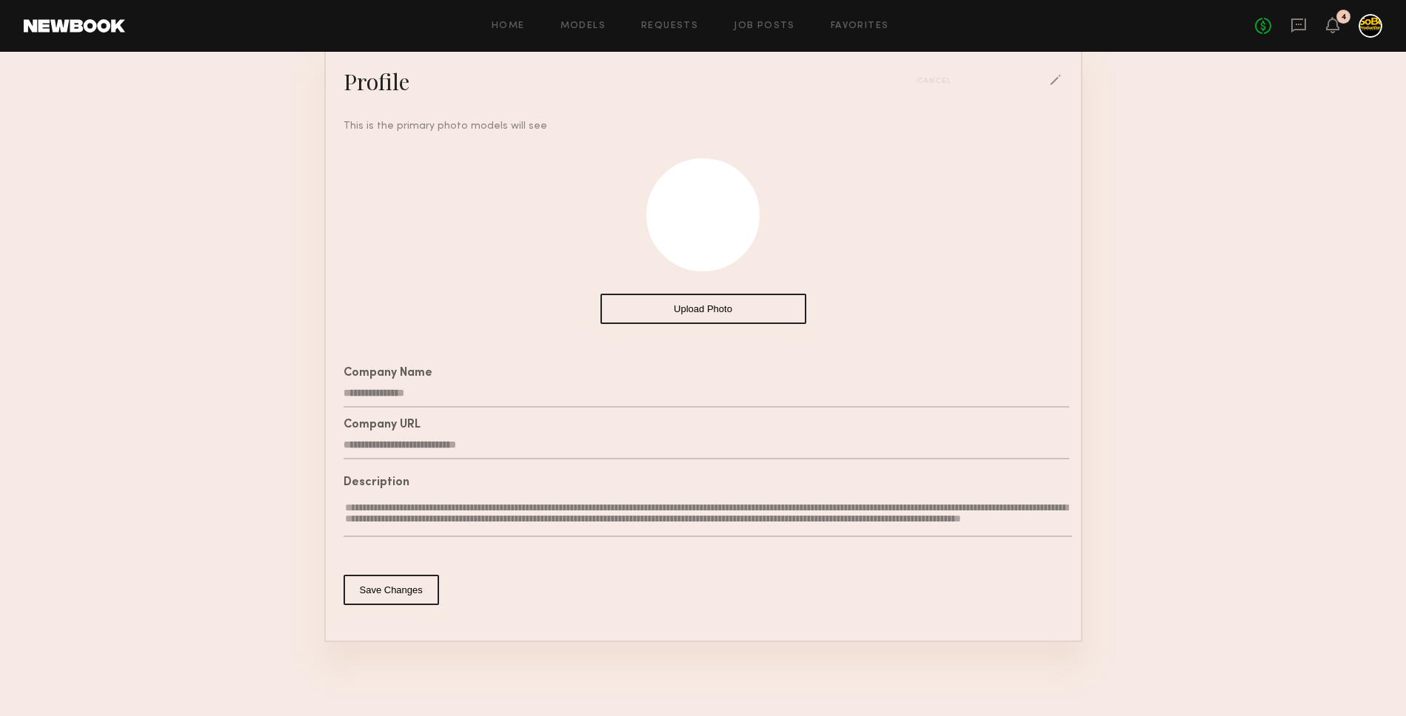
click at [358, 602] on button "Save Changes" at bounding box center [390, 590] width 95 height 30
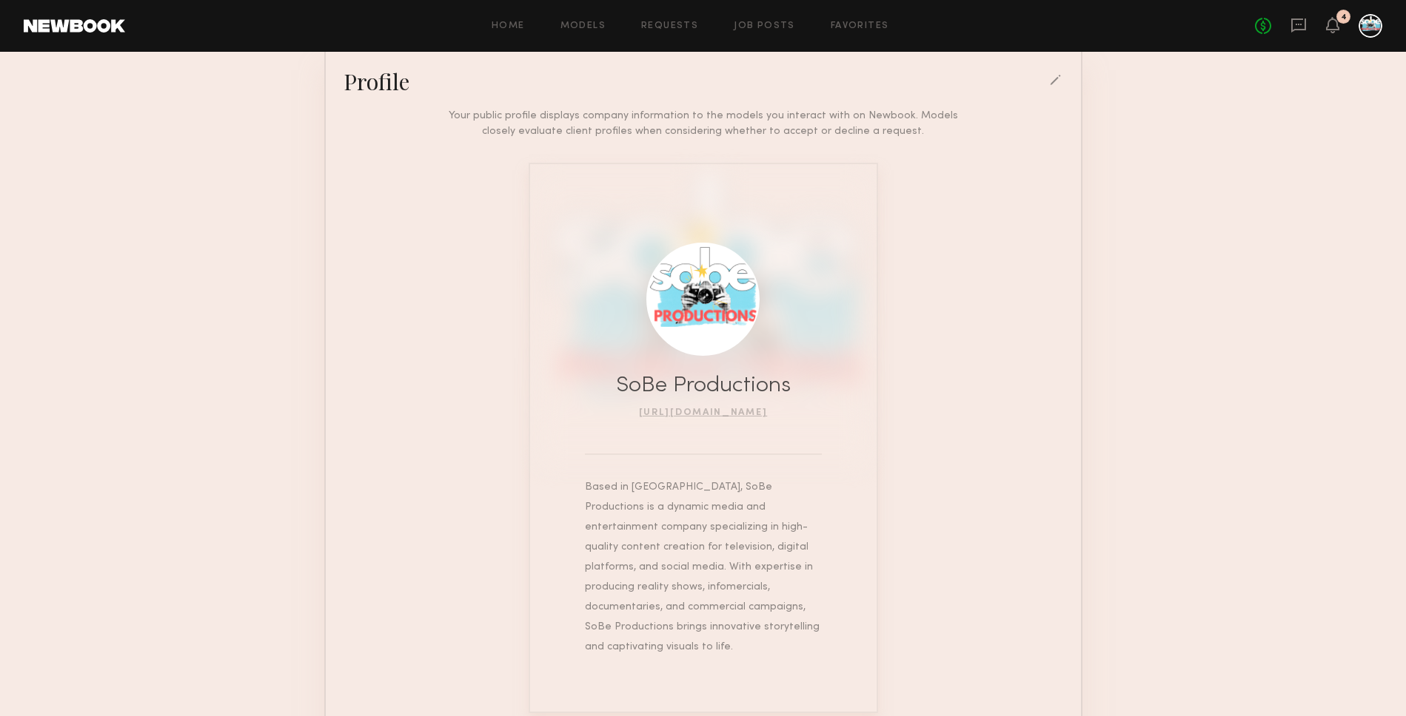
click at [1054, 76] on div at bounding box center [1056, 81] width 13 height 13
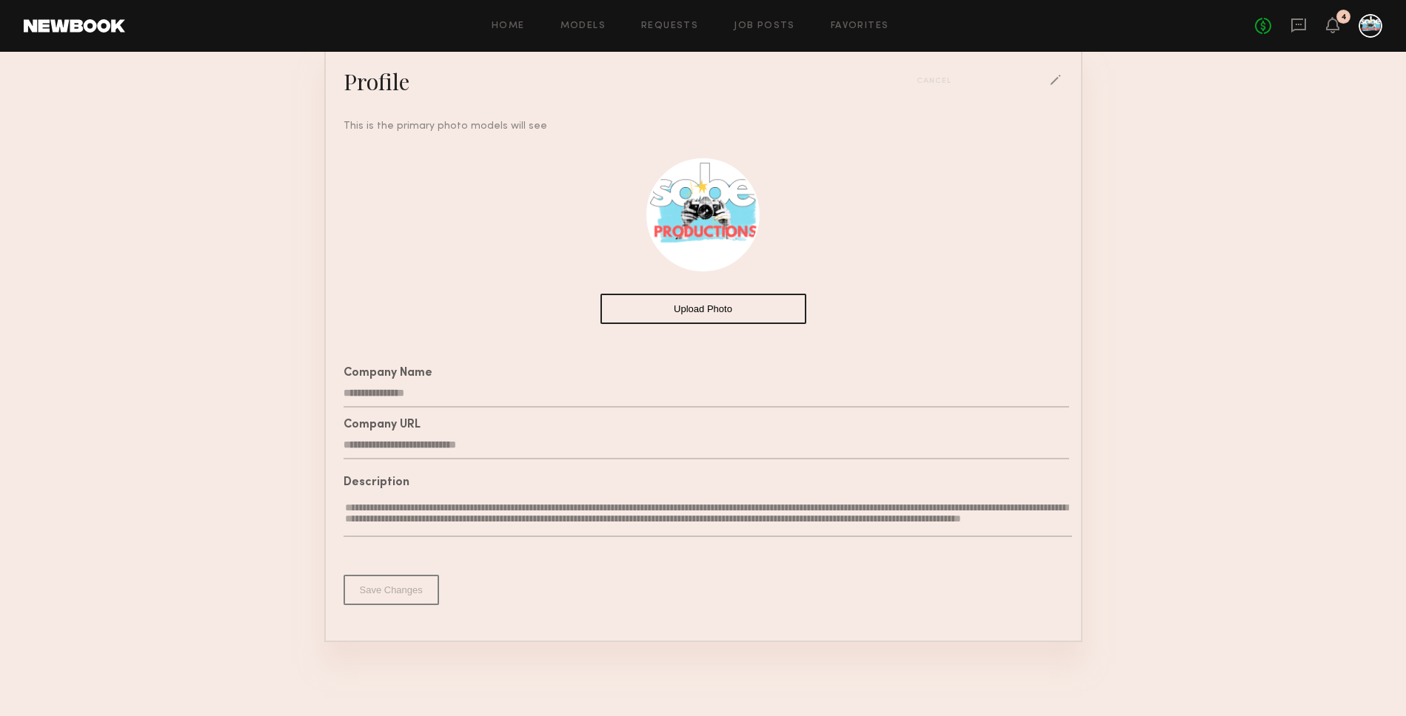
click at [704, 309] on button "Upload Photo" at bounding box center [703, 309] width 206 height 30
click at [380, 585] on button "Save Changes" at bounding box center [390, 590] width 95 height 30
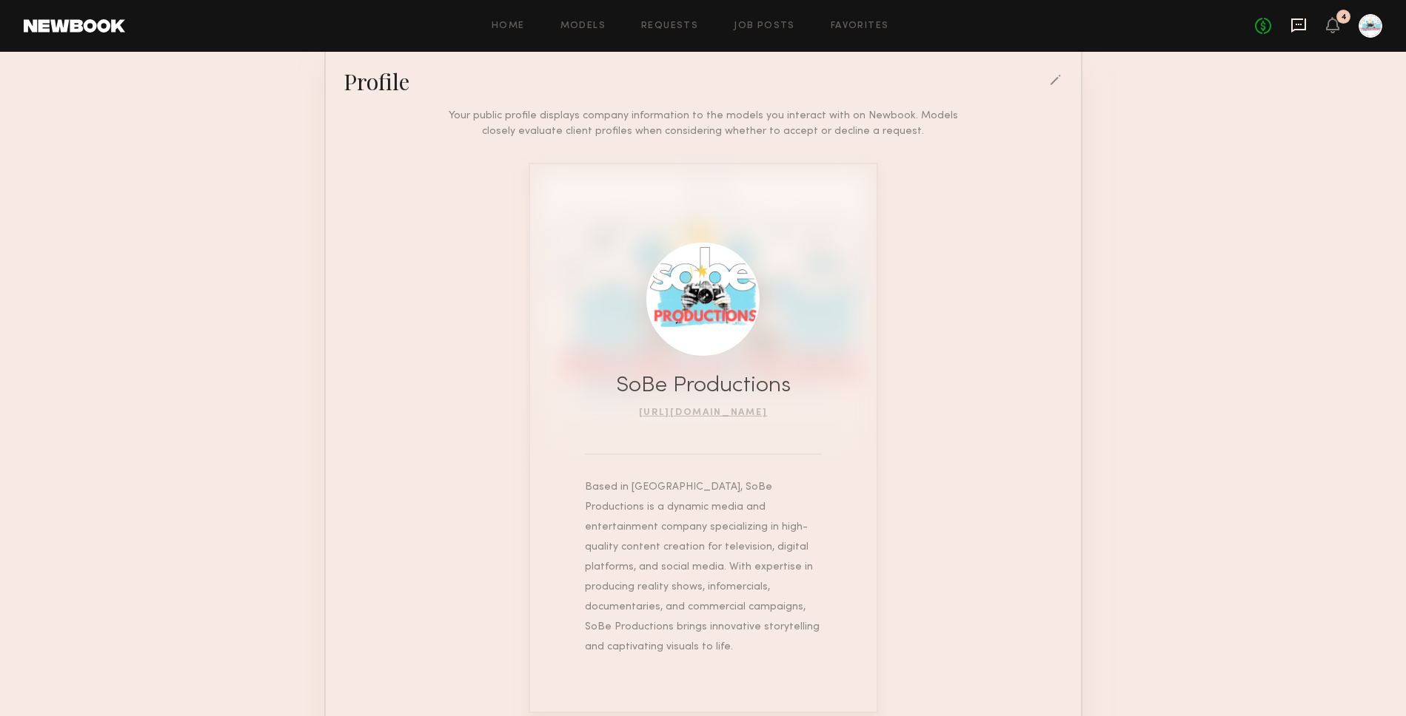
click at [1298, 25] on icon at bounding box center [1298, 25] width 16 height 16
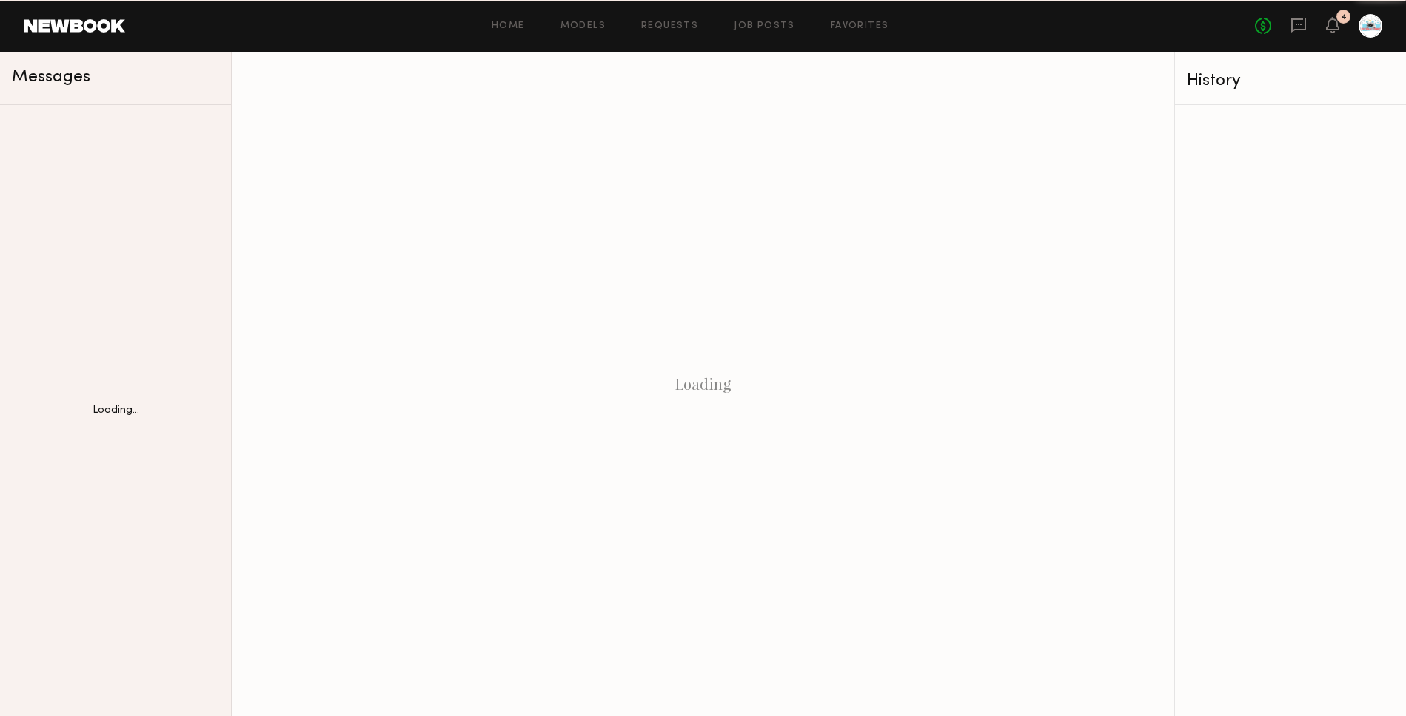
click at [1298, 26] on icon at bounding box center [1298, 25] width 16 height 16
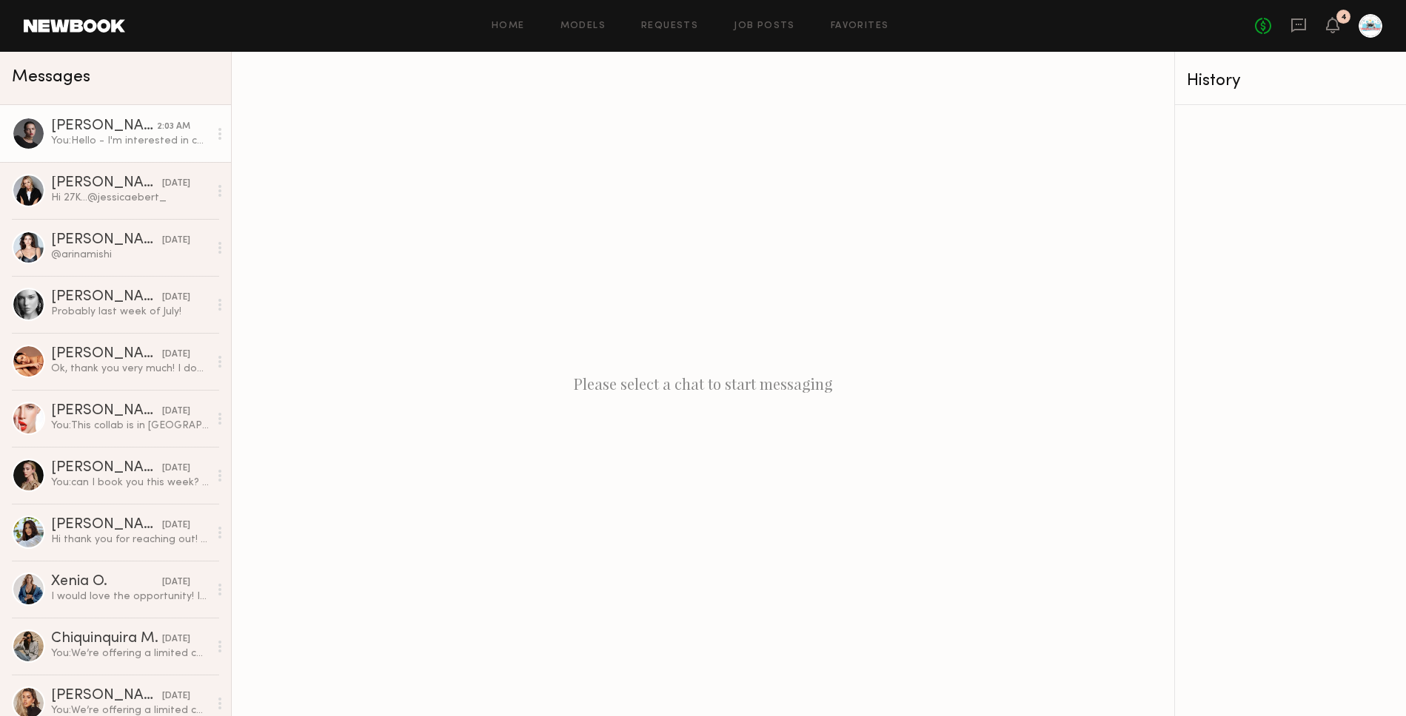
click at [90, 132] on div "[PERSON_NAME]" at bounding box center [104, 126] width 106 height 15
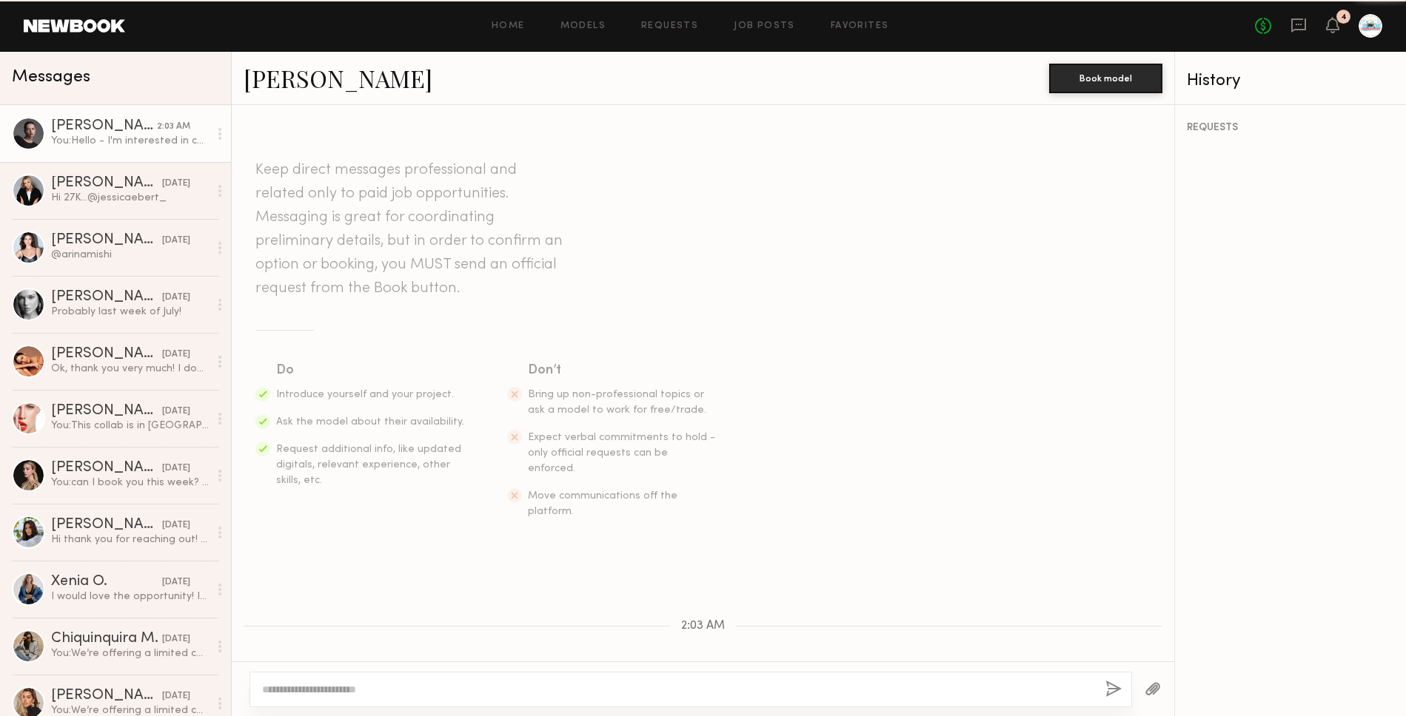
scroll to position [83, 0]
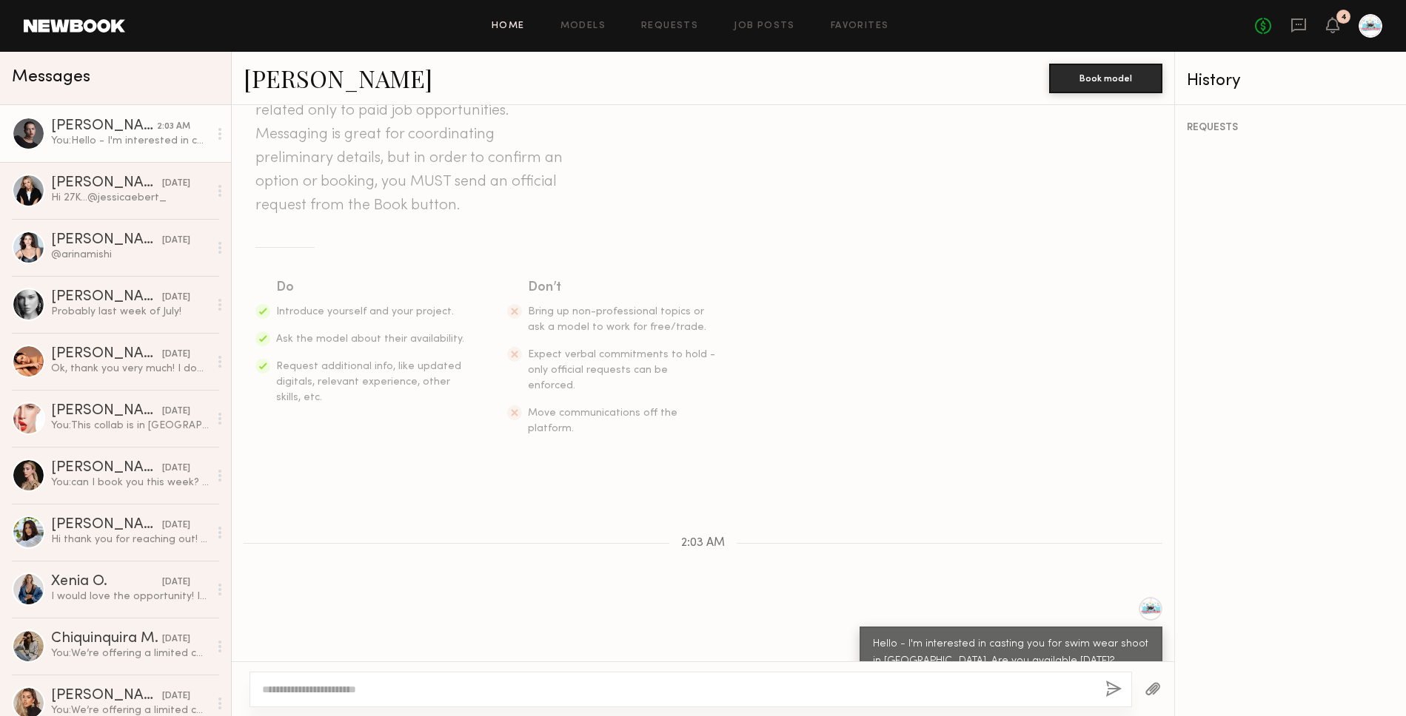
click at [517, 24] on link "Home" at bounding box center [507, 26] width 33 height 10
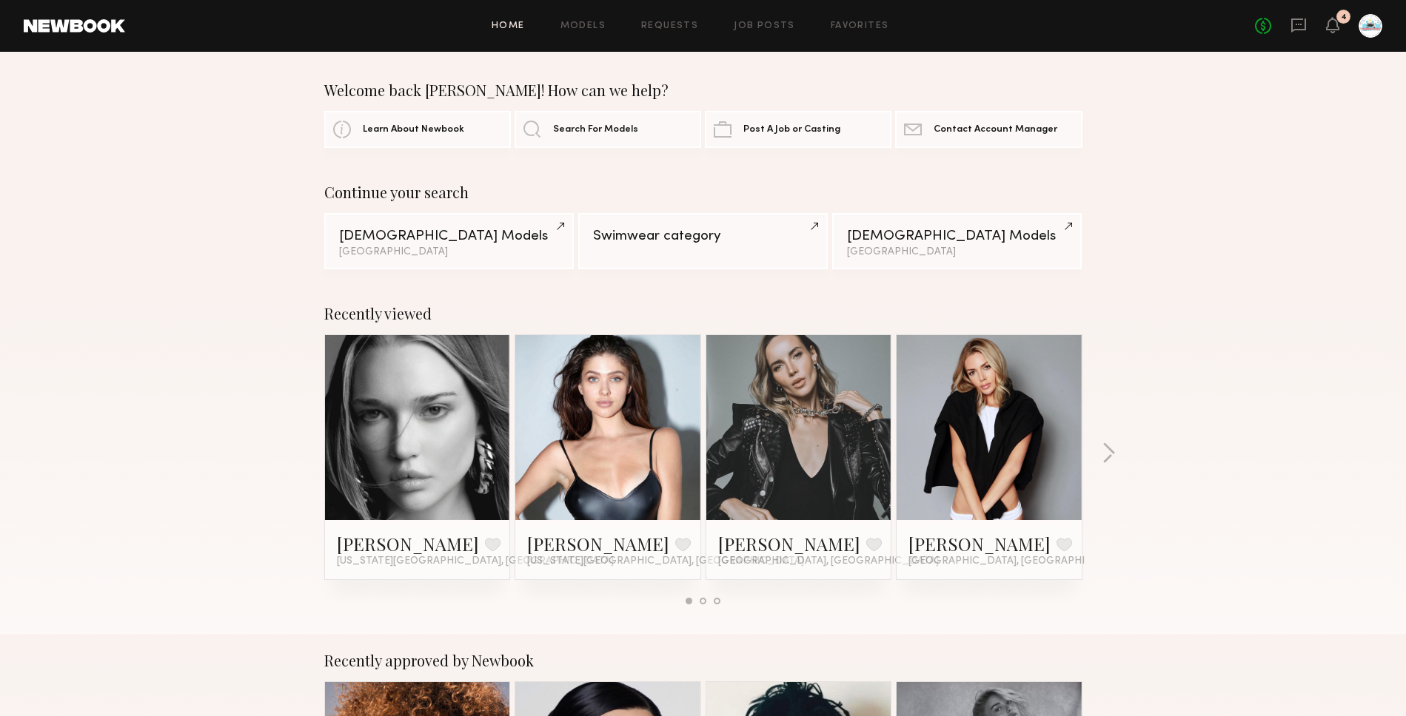
click at [617, 368] on link at bounding box center [608, 427] width 90 height 185
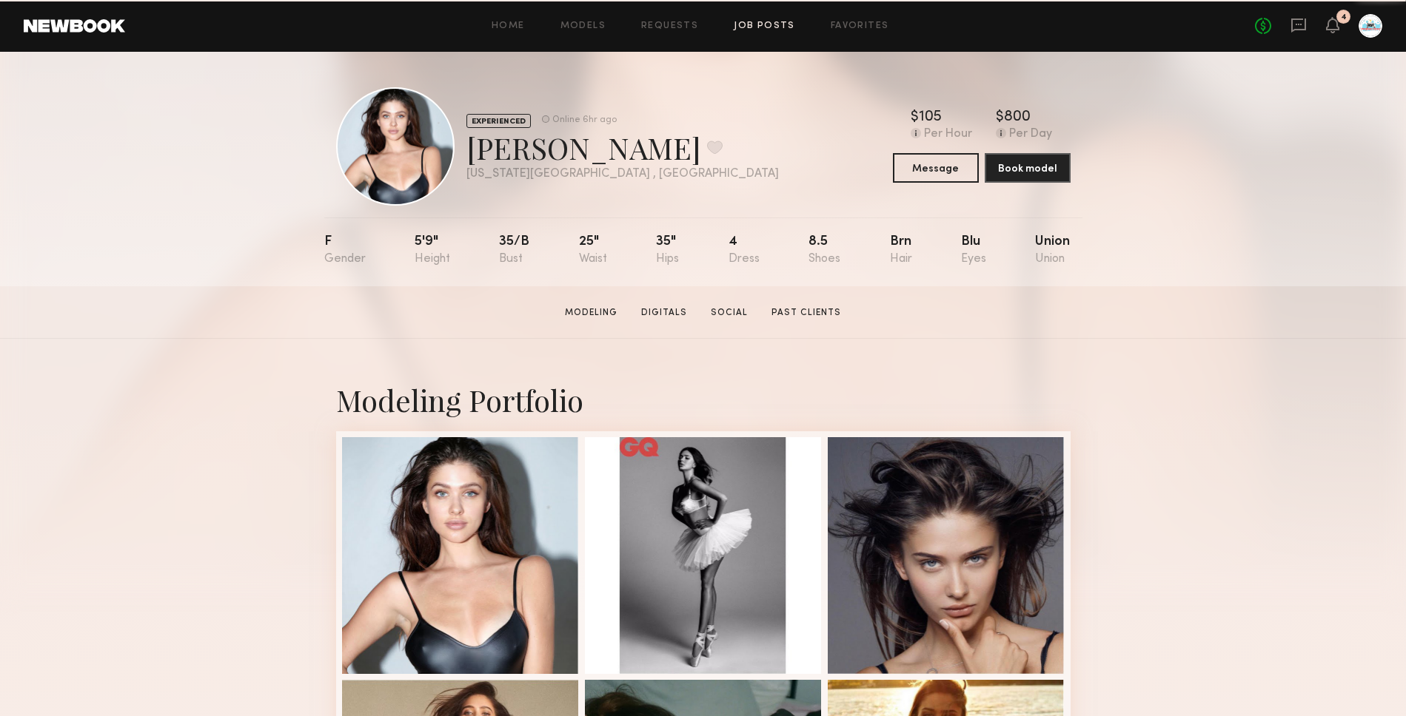
click at [762, 21] on link "Job Posts" at bounding box center [764, 26] width 61 height 10
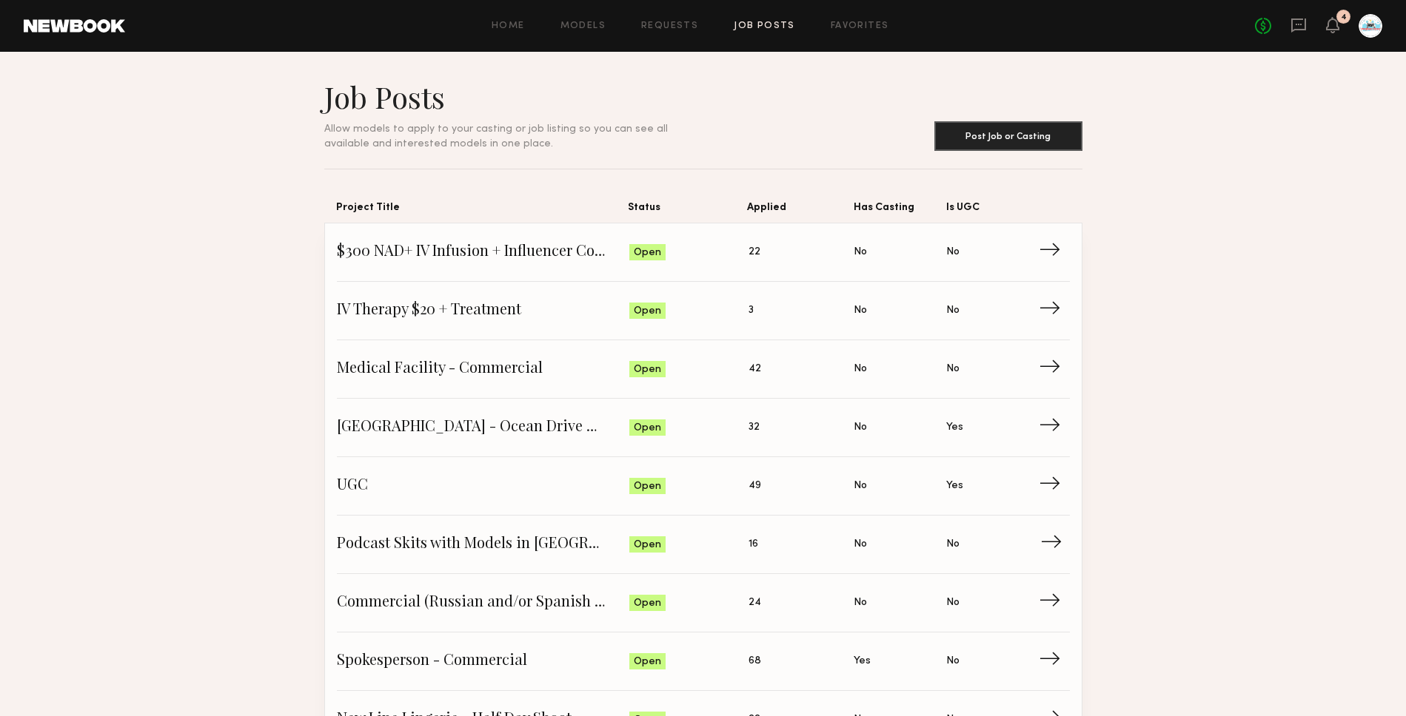
click at [756, 546] on span "16" at bounding box center [753, 545] width 10 height 16
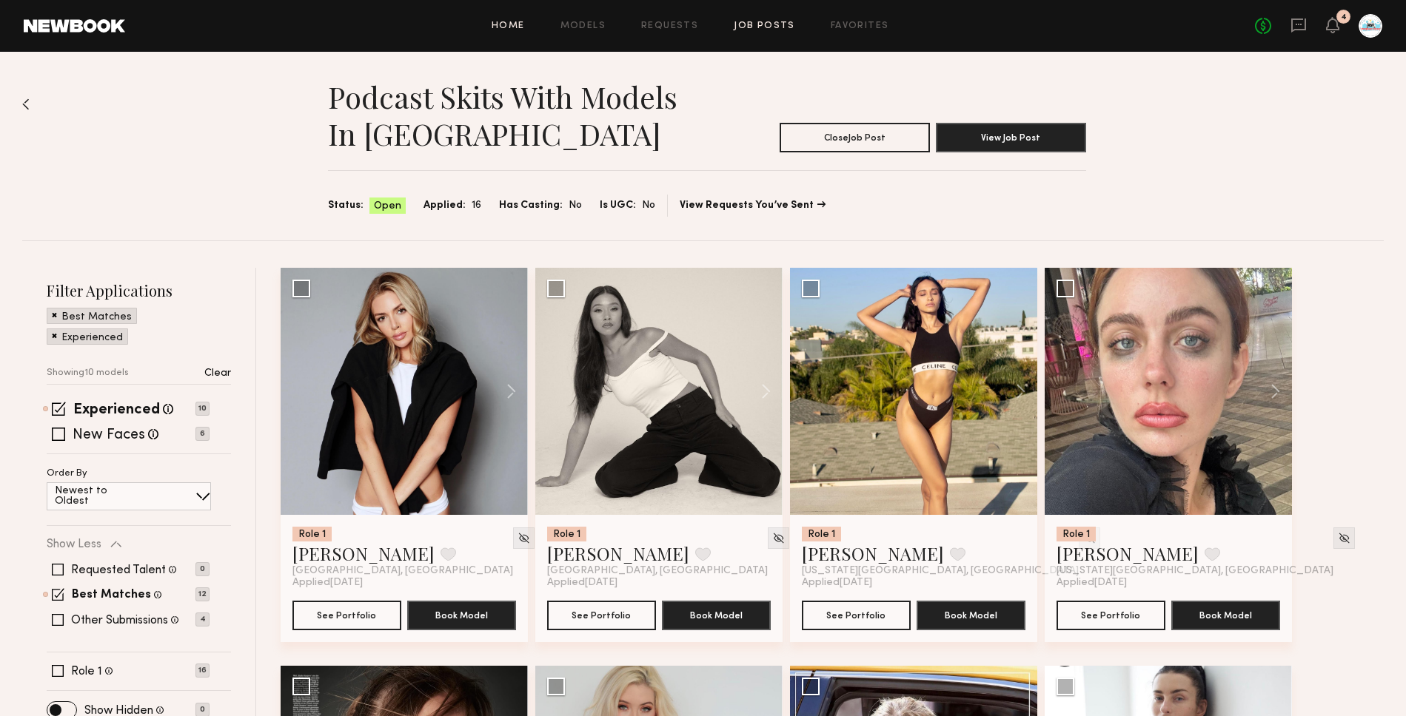
click at [503, 24] on link "Home" at bounding box center [507, 26] width 33 height 10
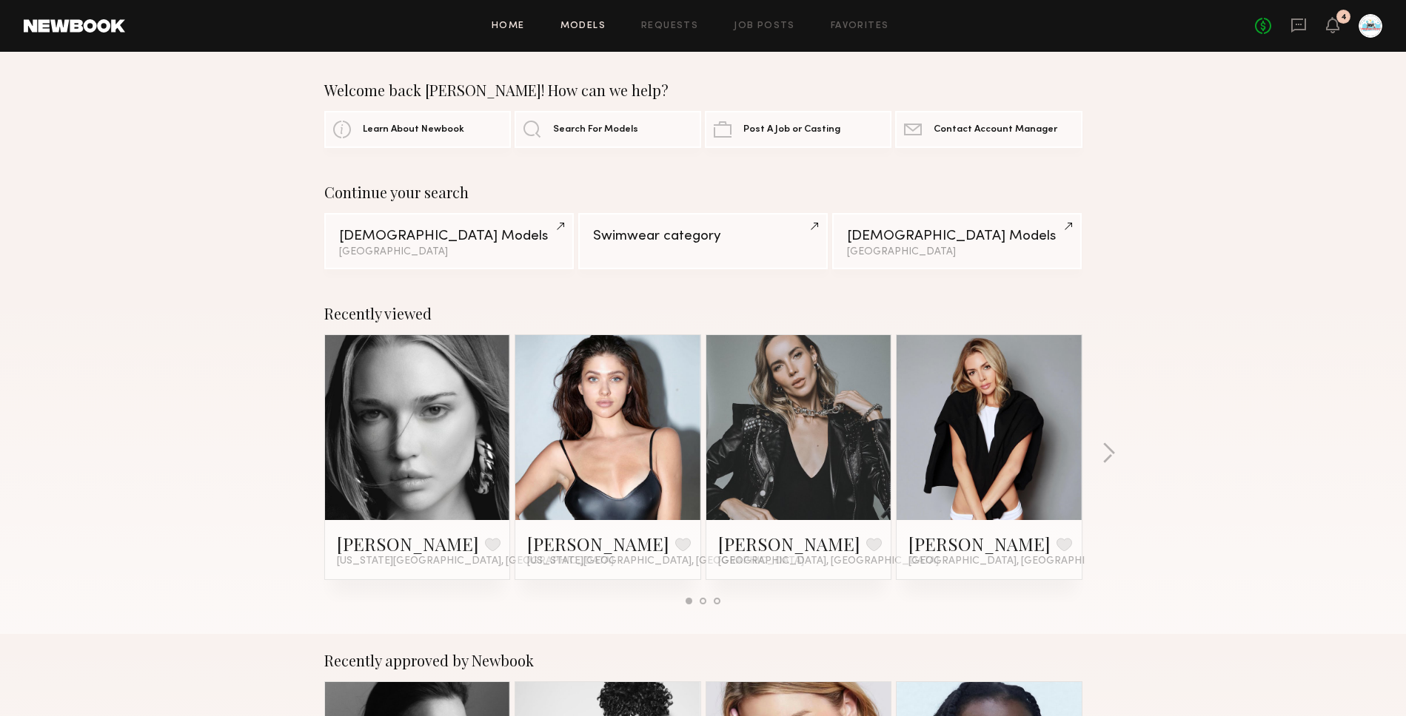
click at [576, 21] on link "Models" at bounding box center [582, 26] width 45 height 10
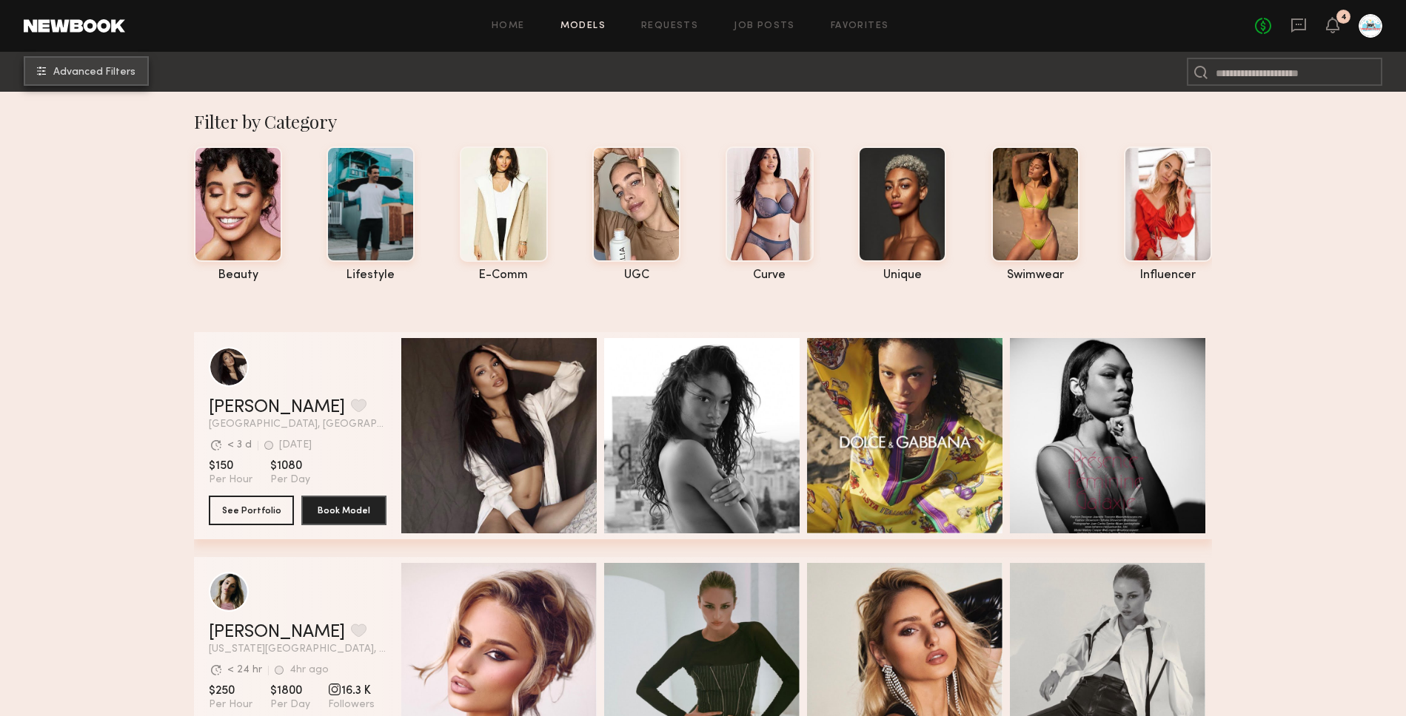
click at [105, 80] on button "Advanced Filters" at bounding box center [86, 71] width 125 height 30
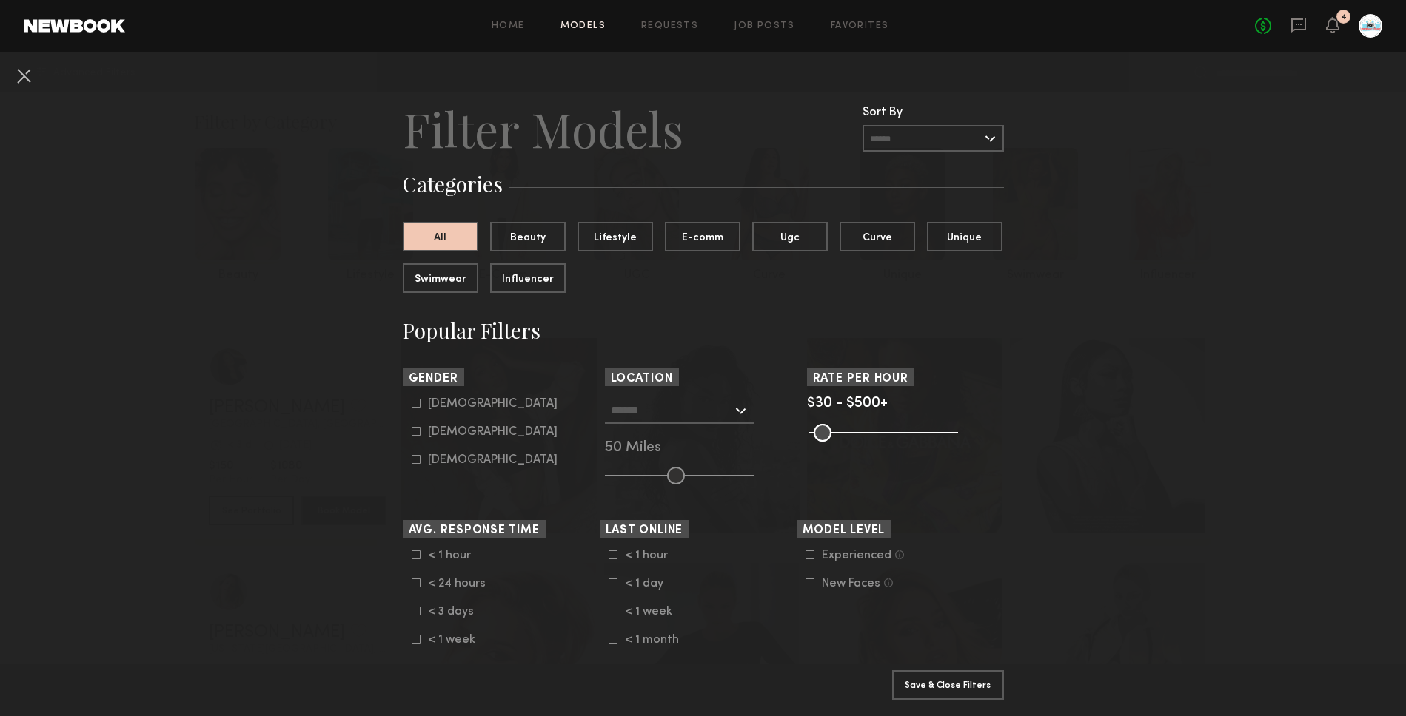
click at [416, 430] on icon at bounding box center [416, 431] width 9 height 9
type input "**"
click at [976, 686] on button "Apply 1 Filters & Close" at bounding box center [948, 685] width 112 height 30
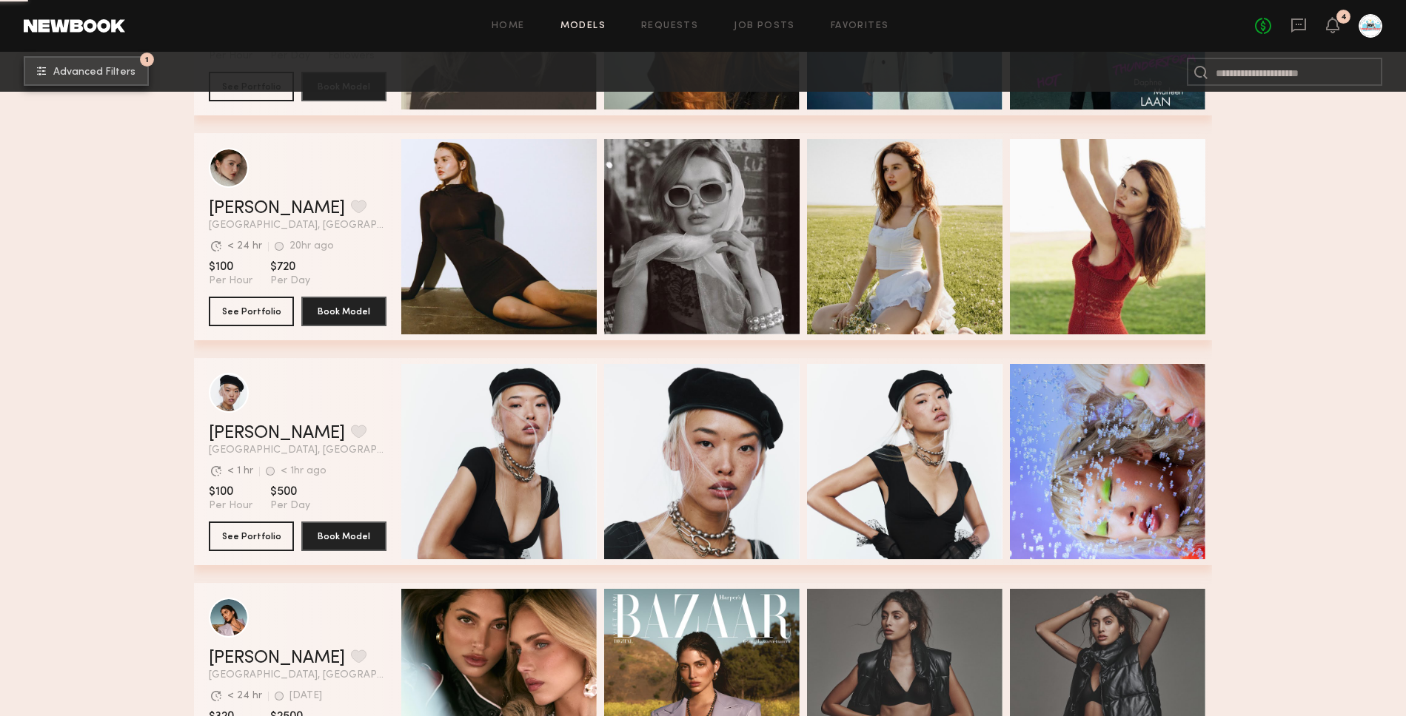
scroll to position [10308, 0]
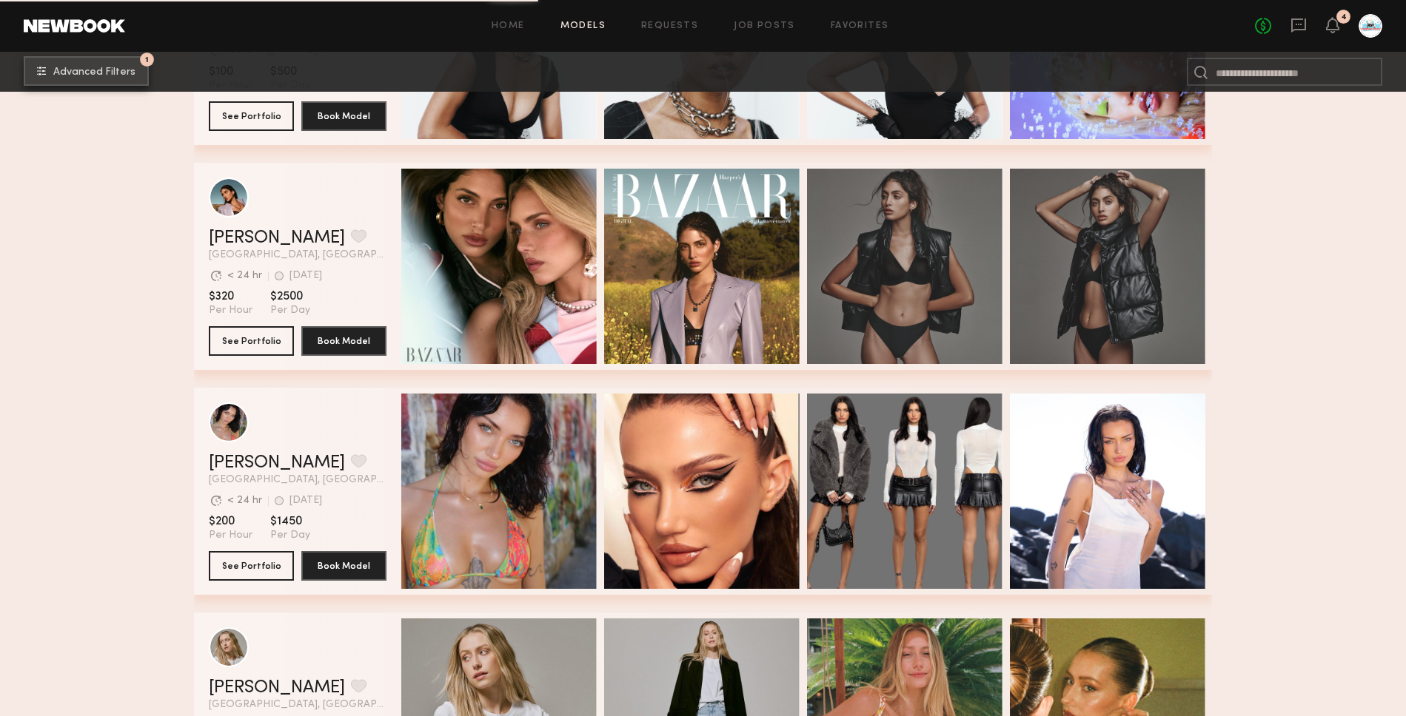
click at [82, 75] on span "Advanced Filters" at bounding box center [94, 72] width 82 height 10
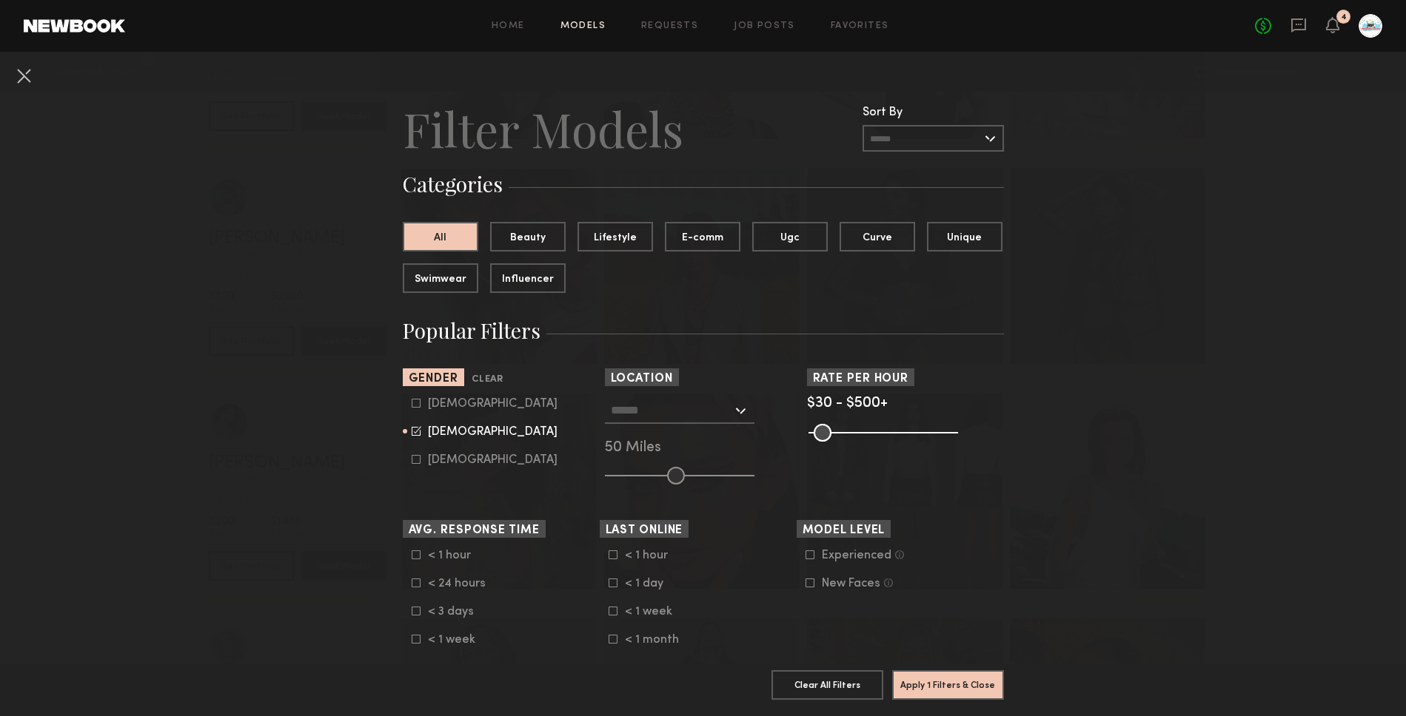
click at [687, 412] on input "text" at bounding box center [671, 409] width 121 height 25
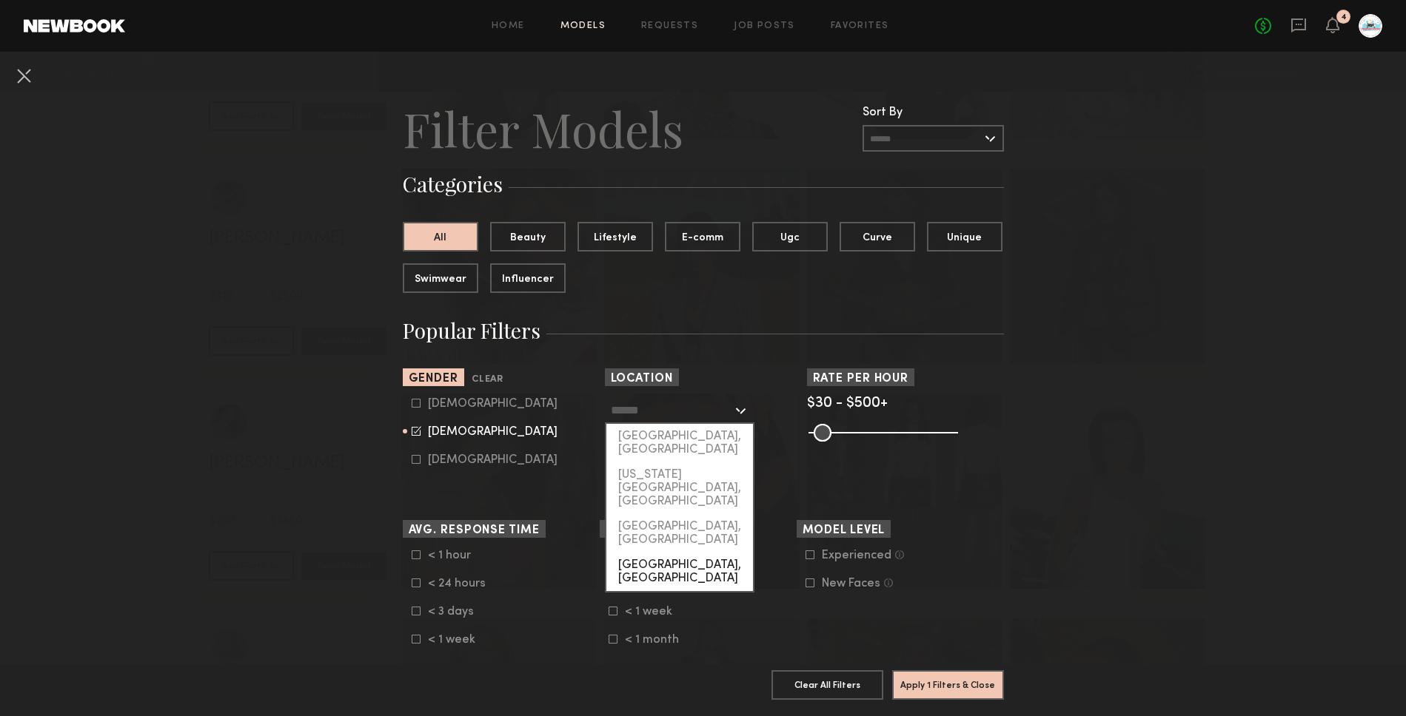
scroll to position [70, 0]
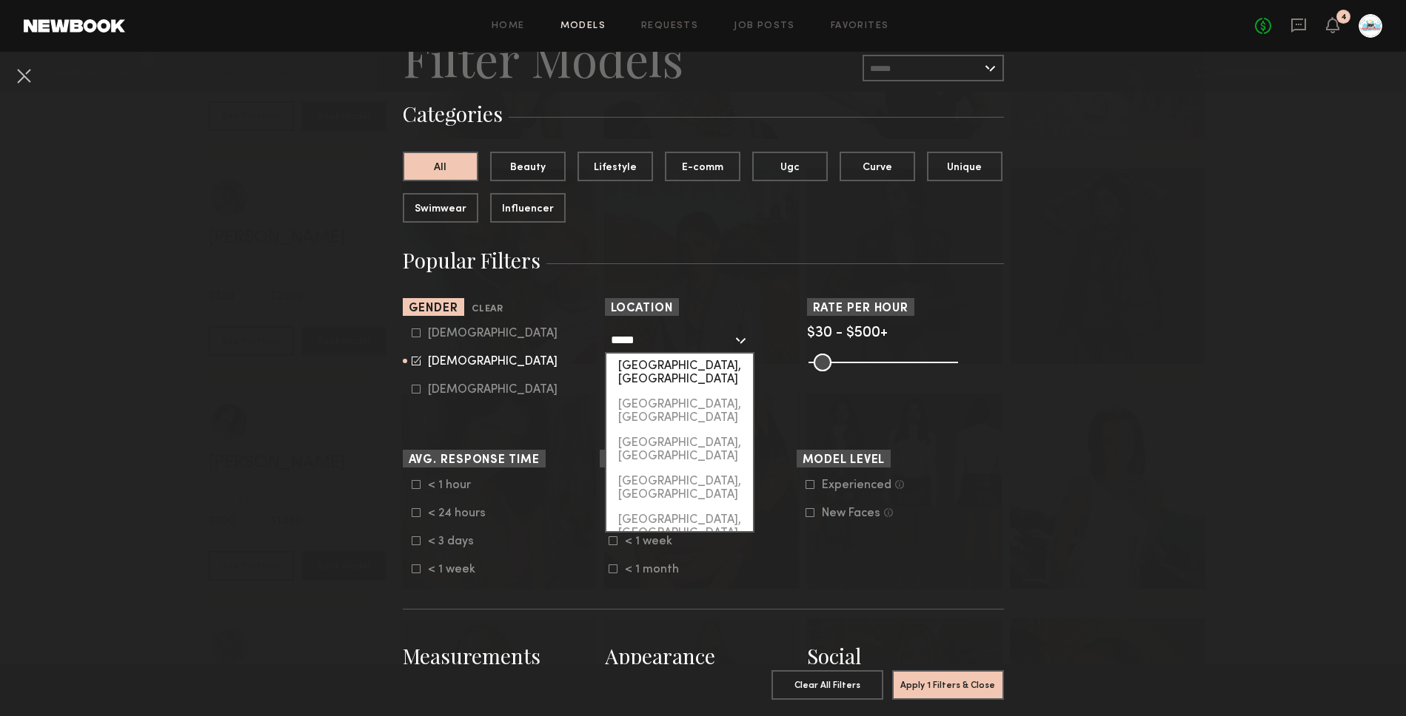
click at [659, 362] on div "[GEOGRAPHIC_DATA], [GEOGRAPHIC_DATA]" at bounding box center [679, 373] width 147 height 38
type input "*********"
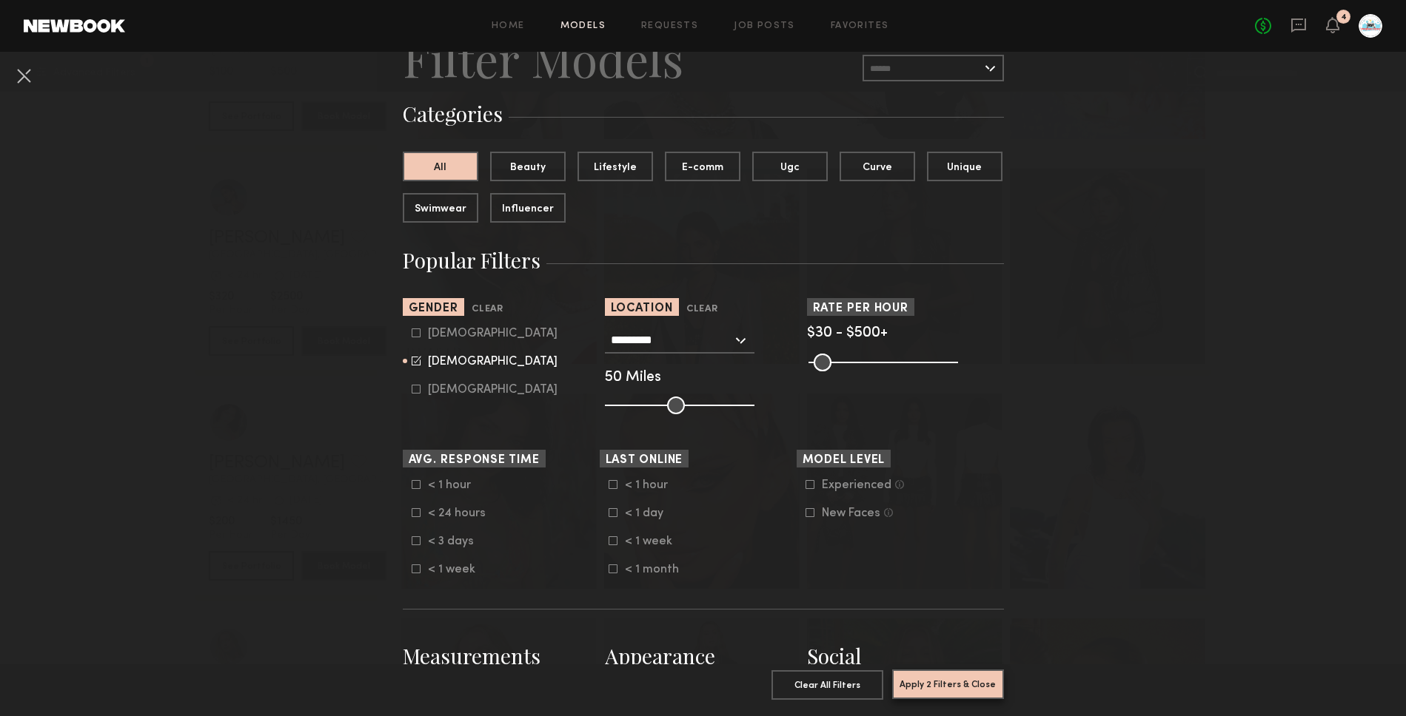
click at [953, 676] on button "Apply 2 Filters & Close" at bounding box center [948, 685] width 112 height 30
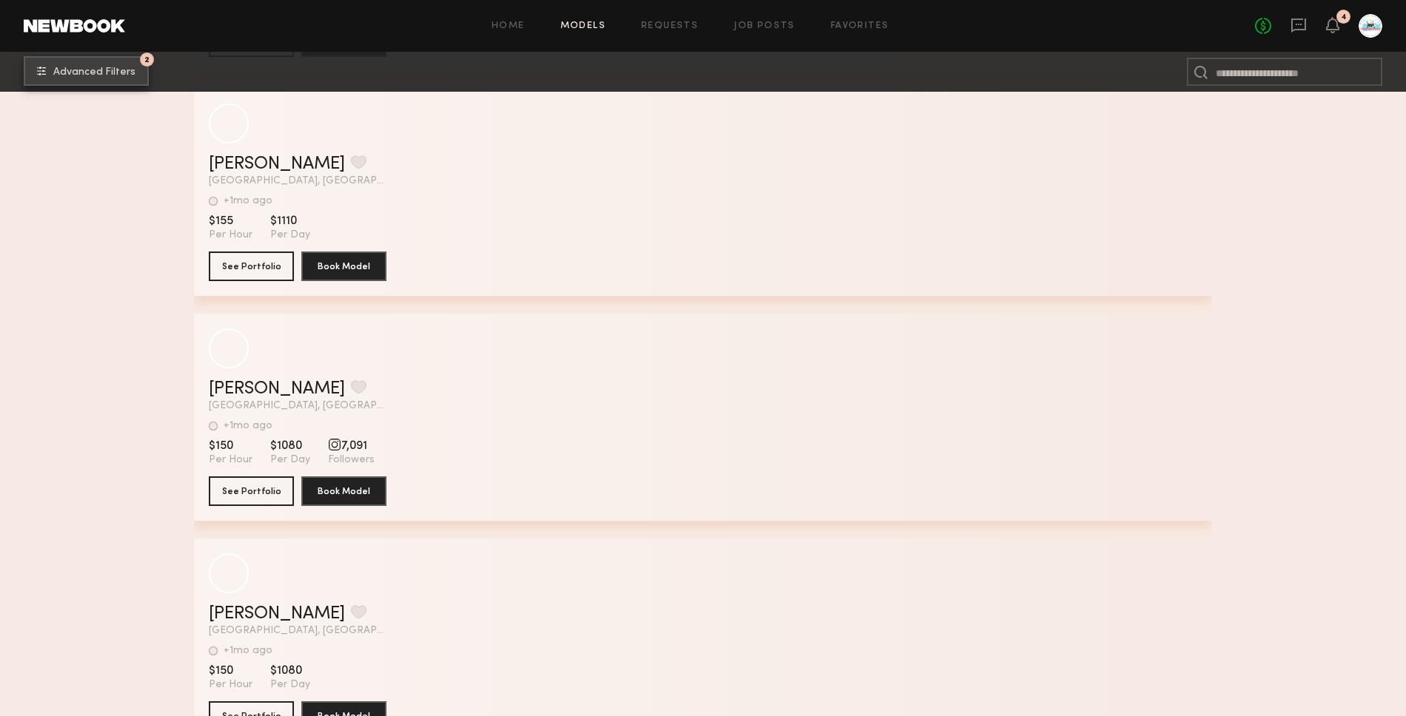
scroll to position [13356, 0]
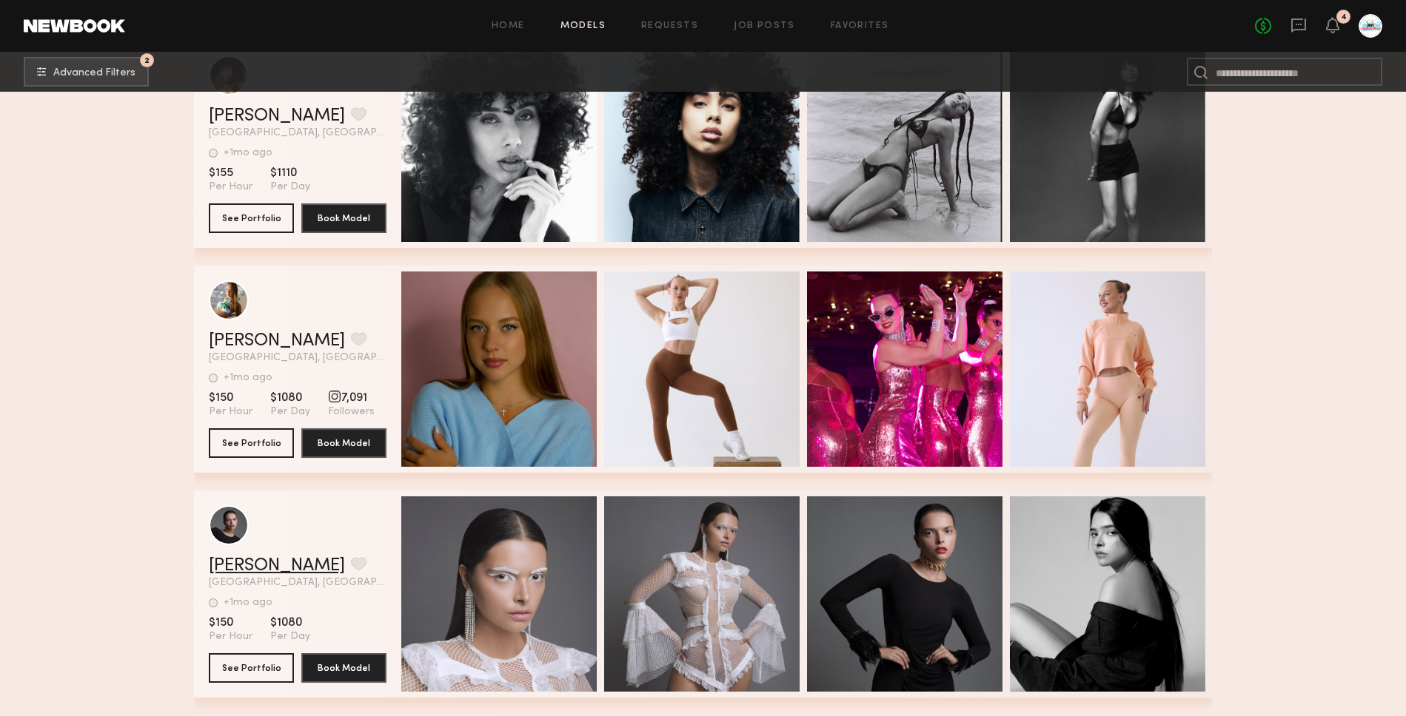
click at [253, 564] on link "Maria J." at bounding box center [277, 566] width 136 height 18
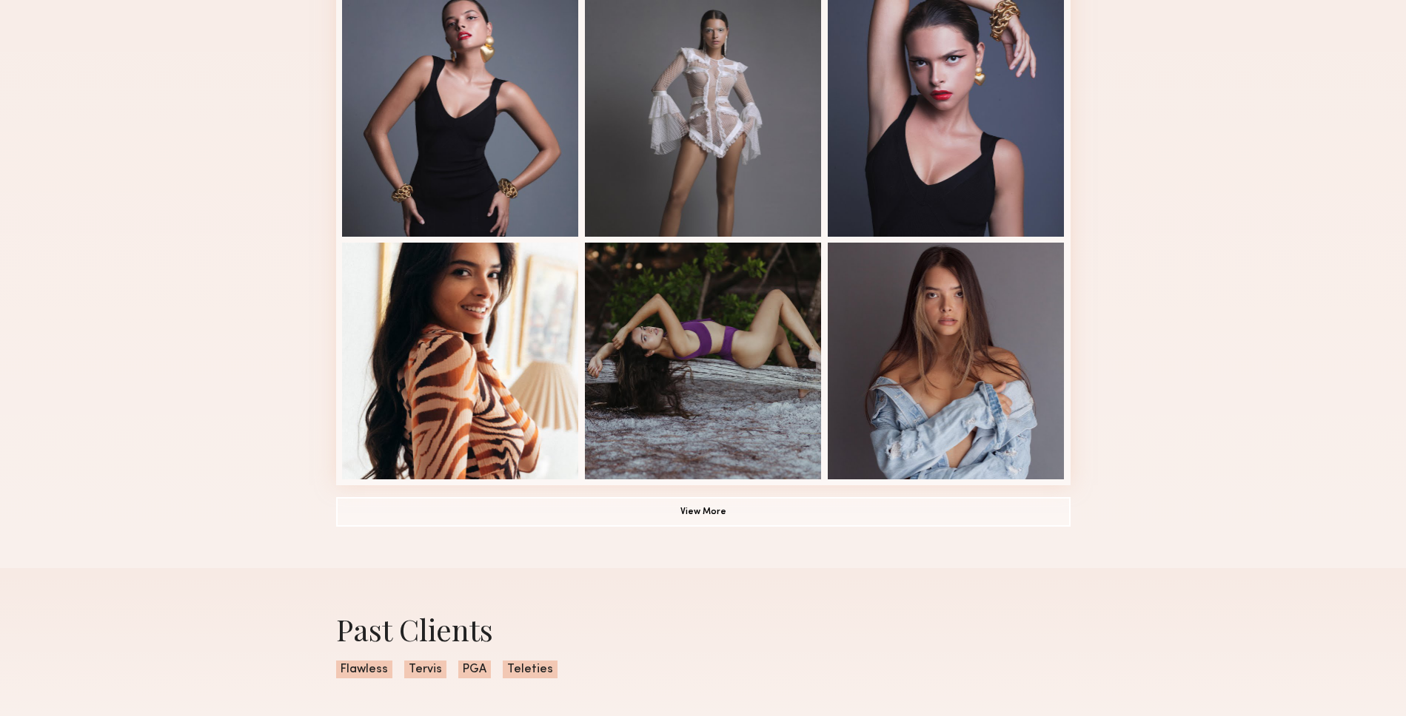
scroll to position [874, 0]
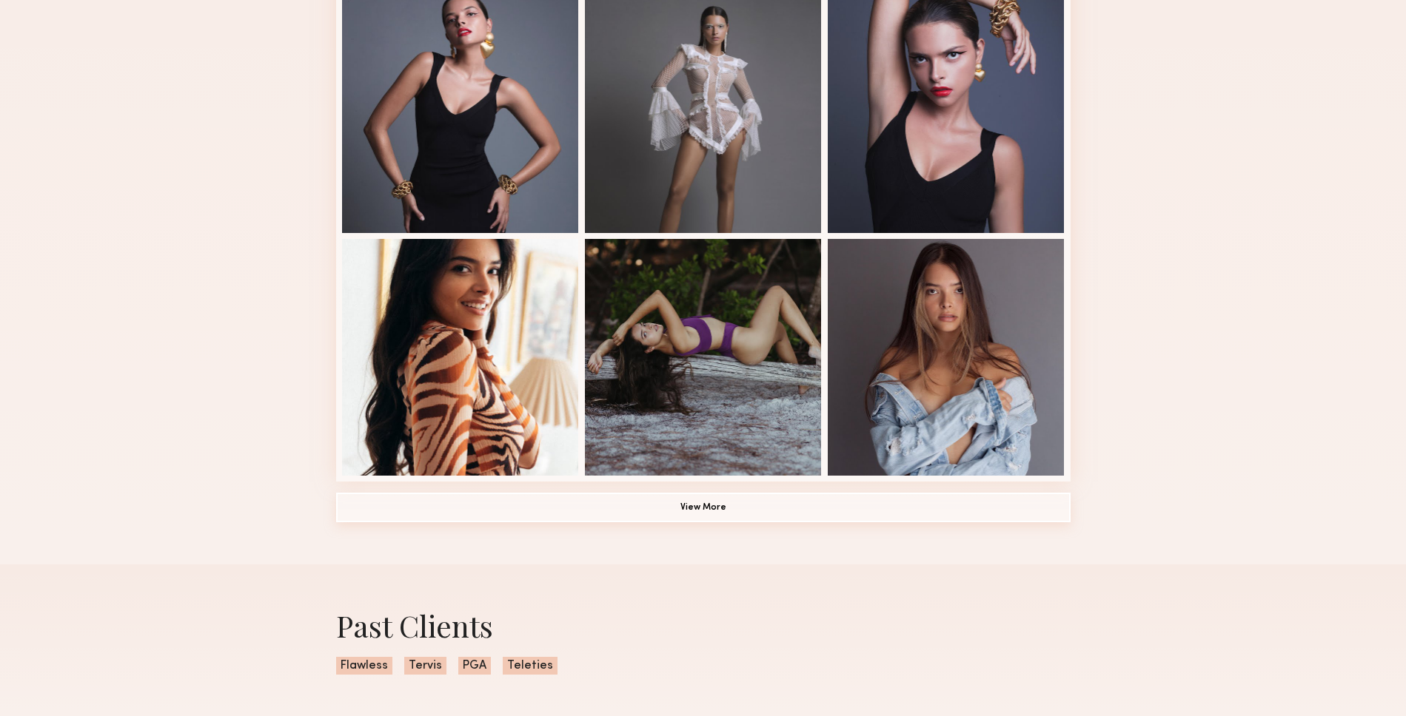
click at [705, 510] on button "View More" at bounding box center [703, 508] width 734 height 30
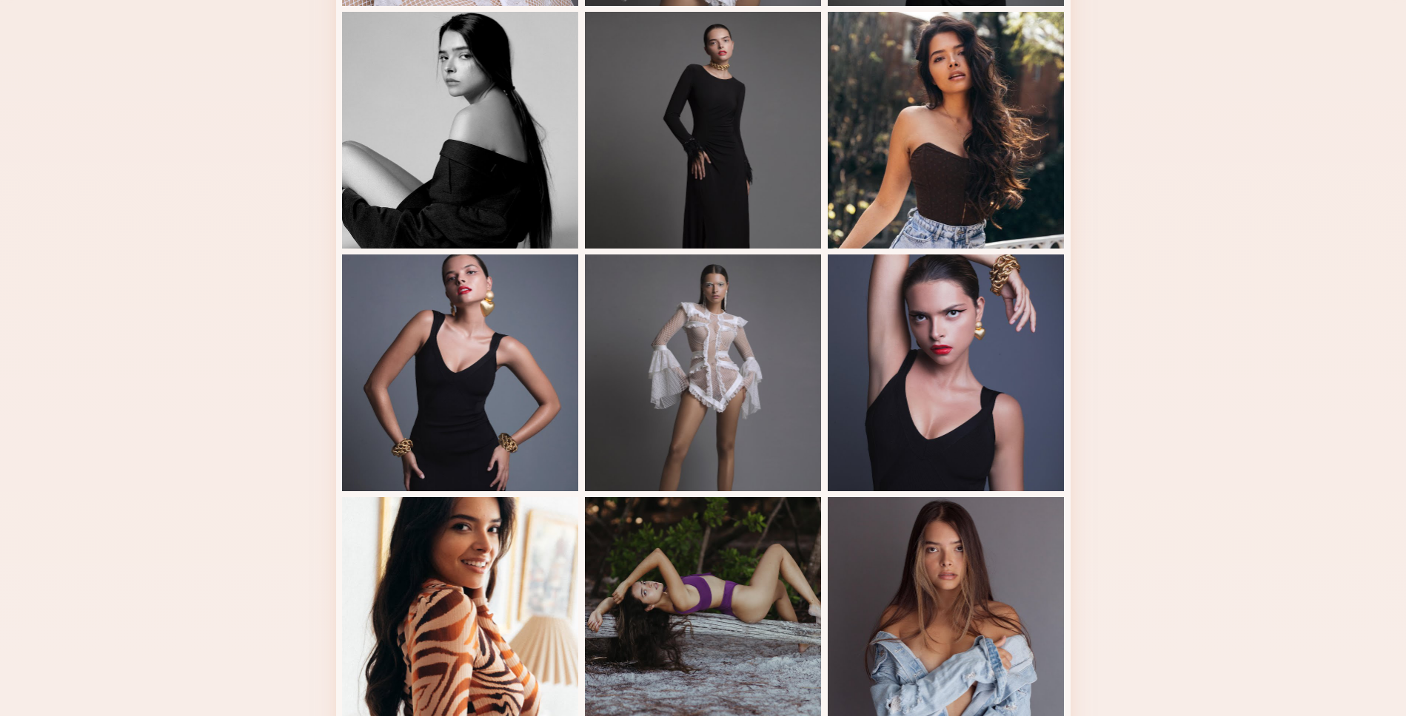
scroll to position [0, 0]
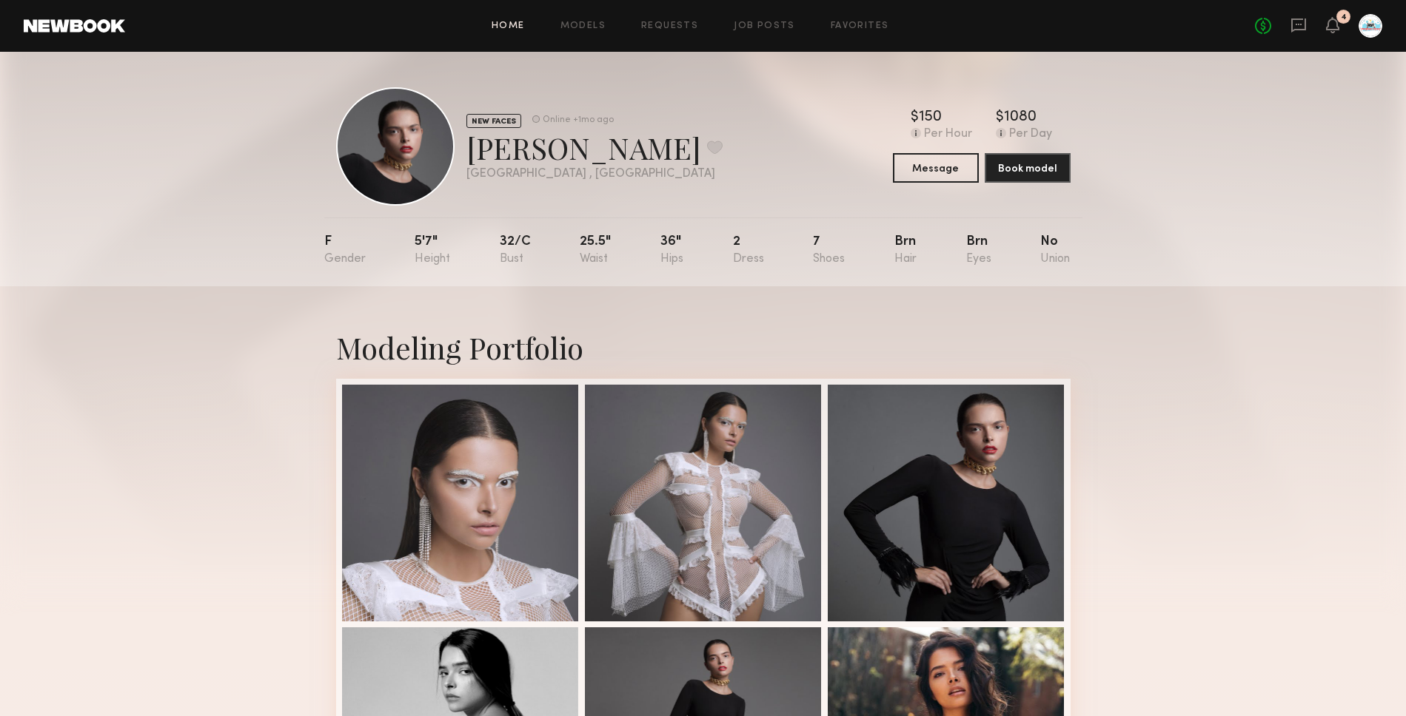
click at [505, 26] on link "Home" at bounding box center [507, 26] width 33 height 10
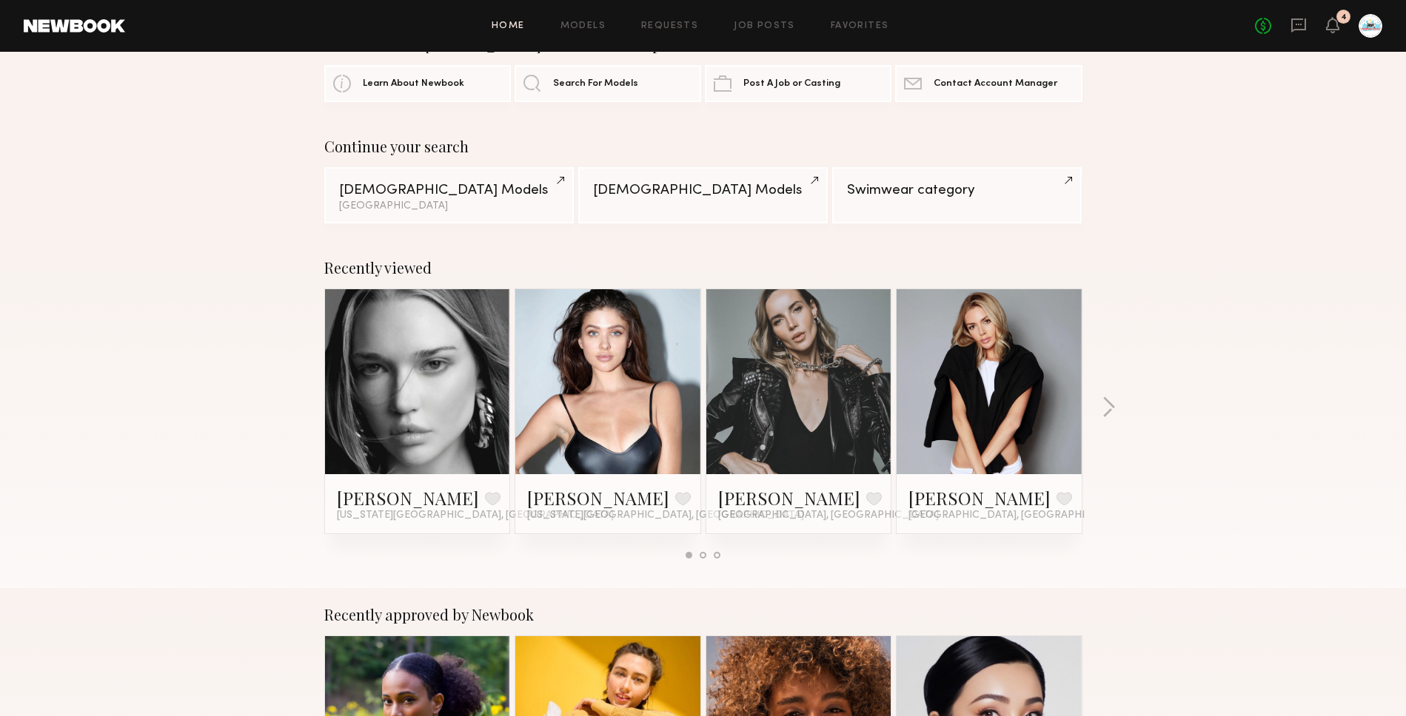
scroll to position [24, 0]
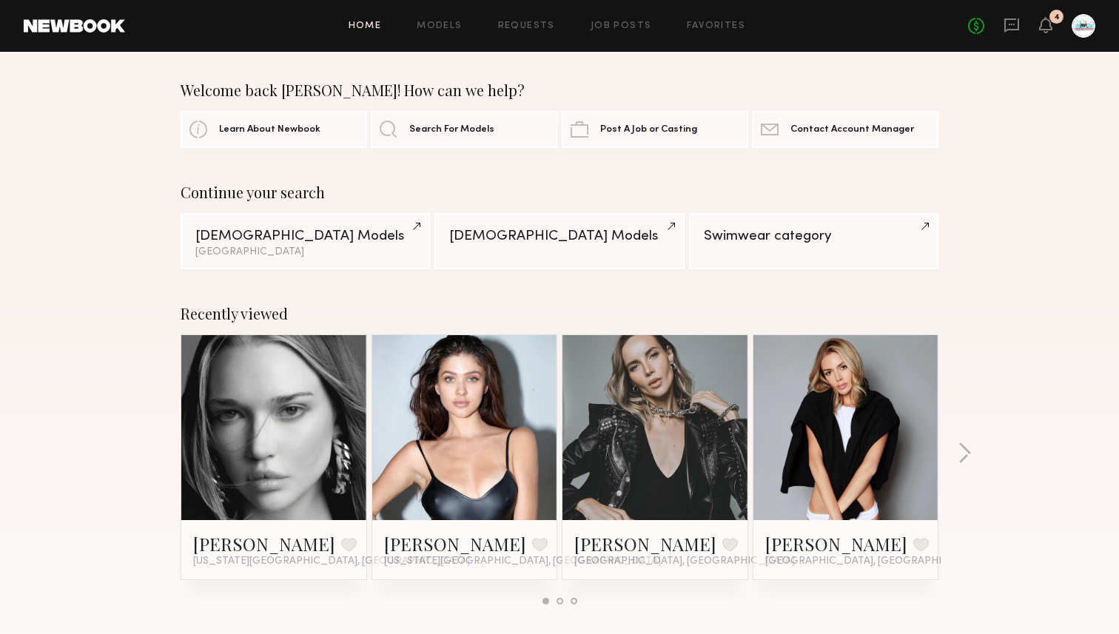
click at [1030, 27] on div "No fees up to $5,000 4" at bounding box center [1031, 26] width 127 height 24
click at [1016, 26] on icon at bounding box center [1012, 25] width 16 height 16
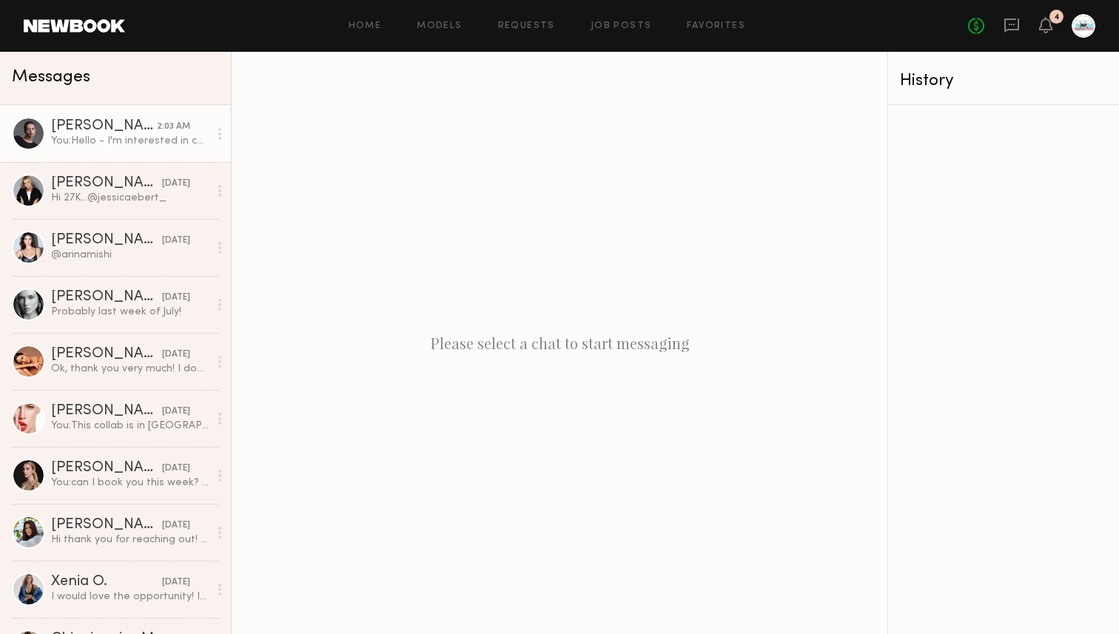
click at [155, 116] on link "[PERSON_NAME] 2:03 AM You: Hello - I'm interested in casting you for swim wear …" at bounding box center [115, 133] width 231 height 57
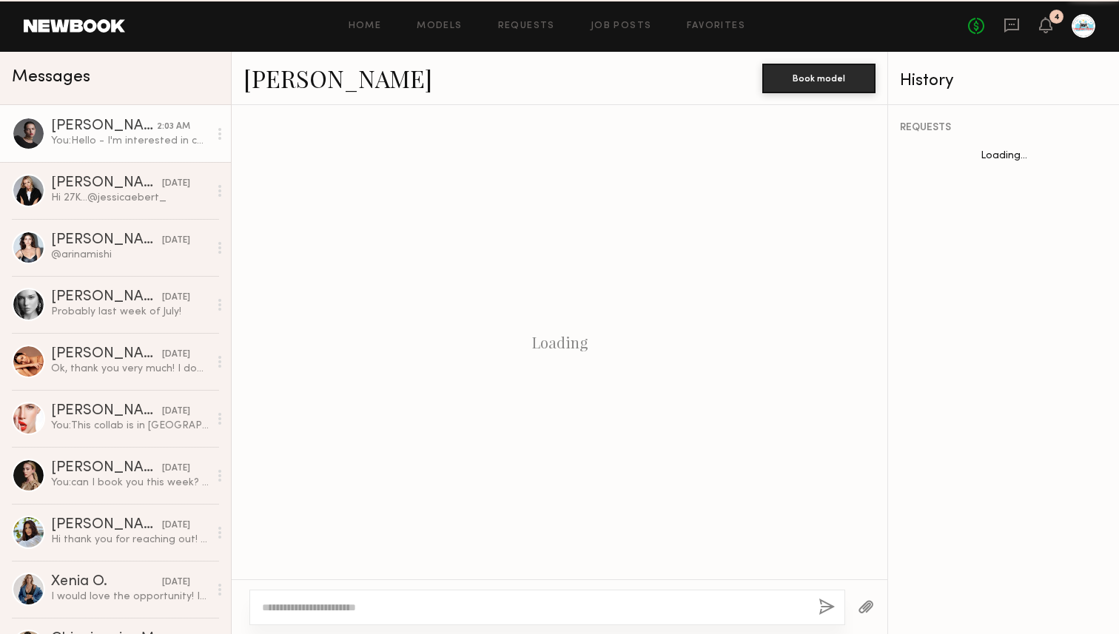
scroll to position [165, 0]
